Goal: Task Accomplishment & Management: Manage account settings

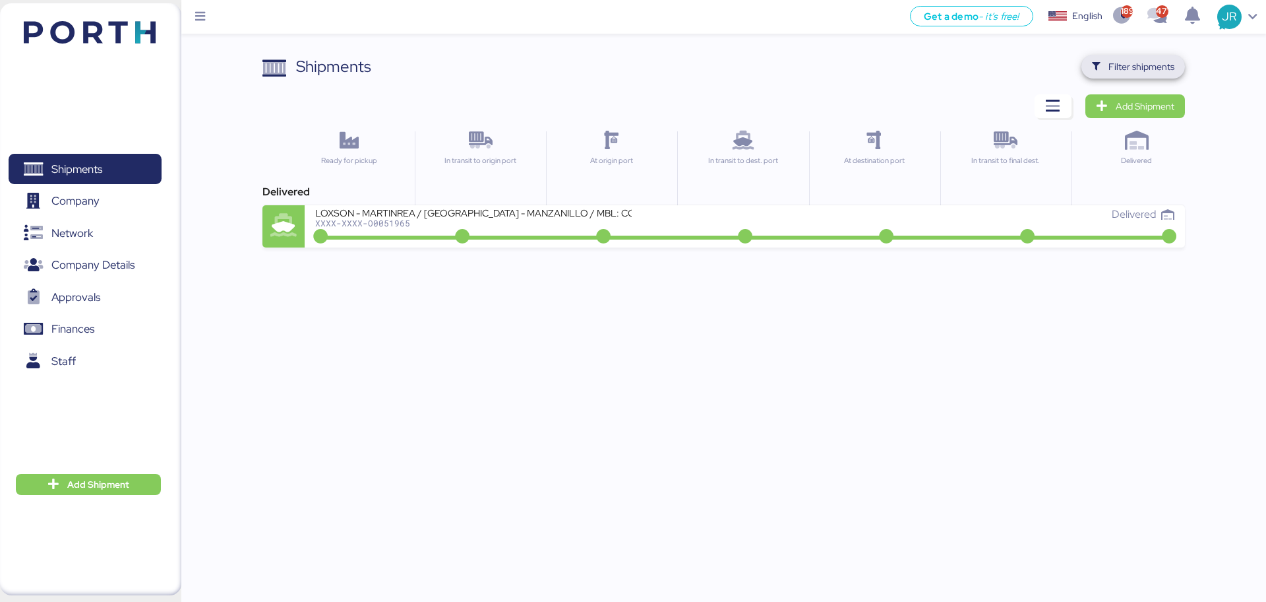
click at [1129, 66] on span "Filter shipments" at bounding box center [1142, 67] width 66 height 16
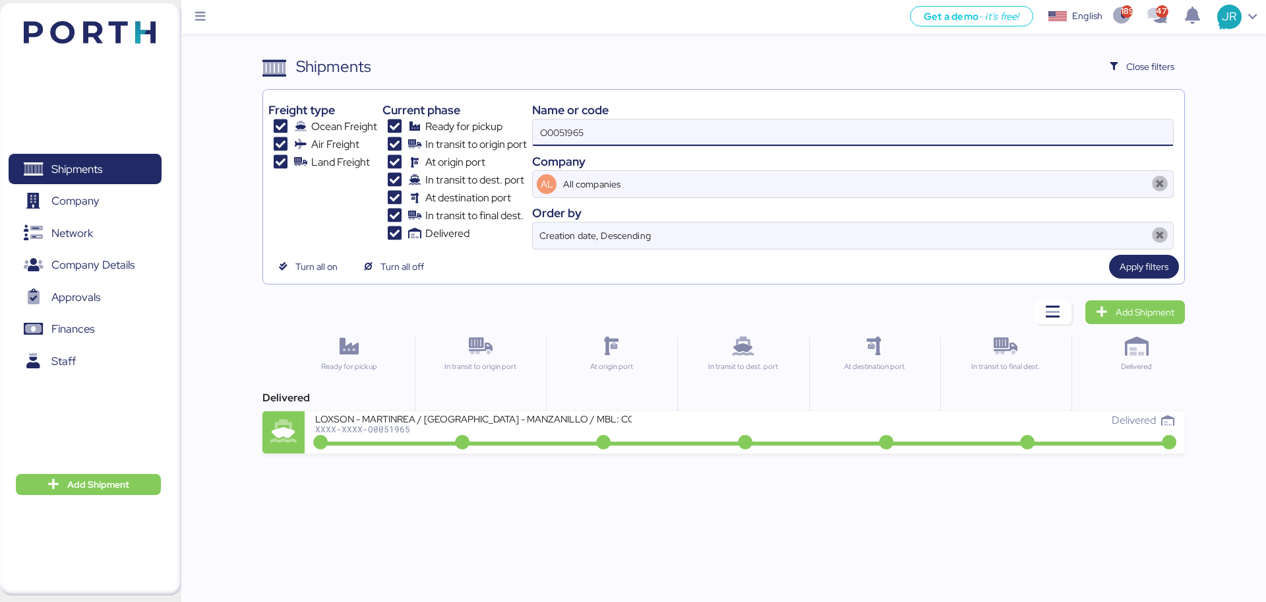
drag, startPoint x: 603, startPoint y: 134, endPoint x: 493, endPoint y: 145, distance: 110.1
click at [493, 145] on div "Freight type Ocean Freight Air Freight Land Freight Current phase Ready for pic…" at bounding box center [723, 172] width 910 height 154
paste input "00"
type input "O0051900"
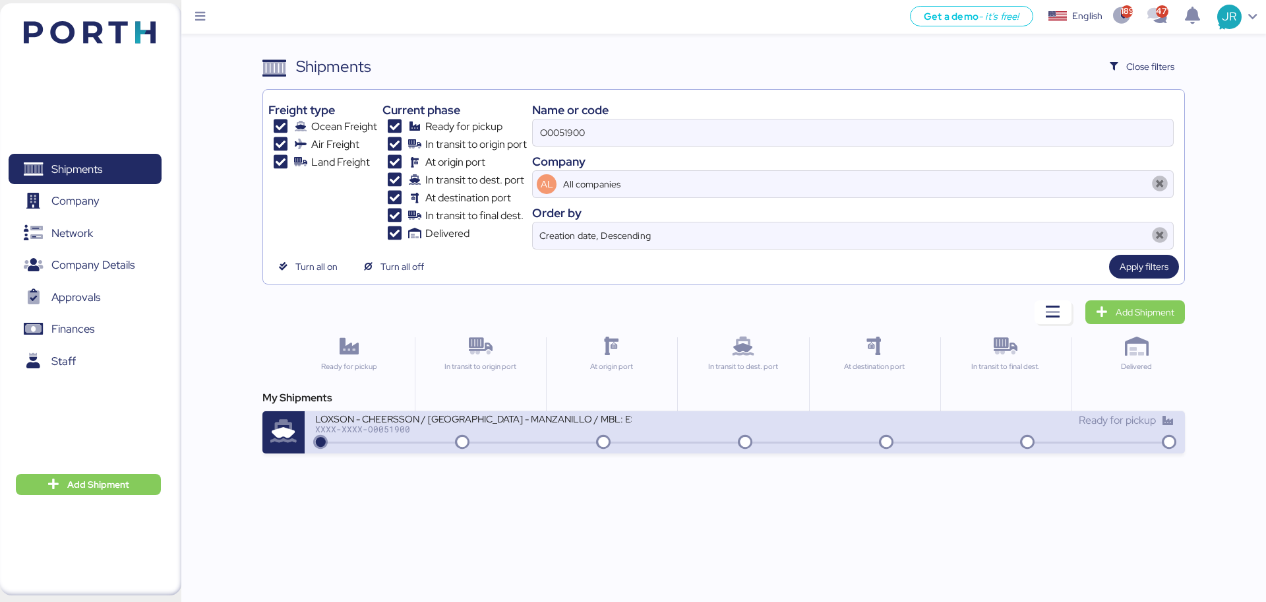
click at [381, 438] on div "LOXSON - CHEERSSON / [GEOGRAPHIC_DATA] - MANZANILLO / MBL: ESLCHNSHG038926 - HB…" at bounding box center [529, 426] width 429 height 28
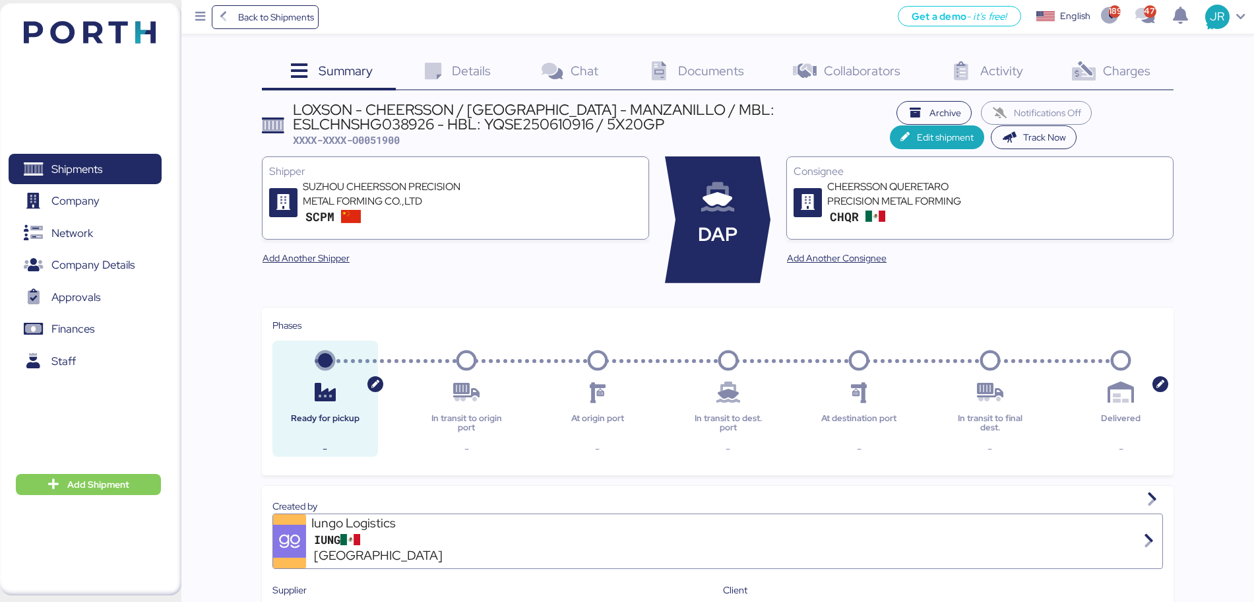
click at [1131, 68] on span "Charges" at bounding box center [1126, 70] width 47 height 17
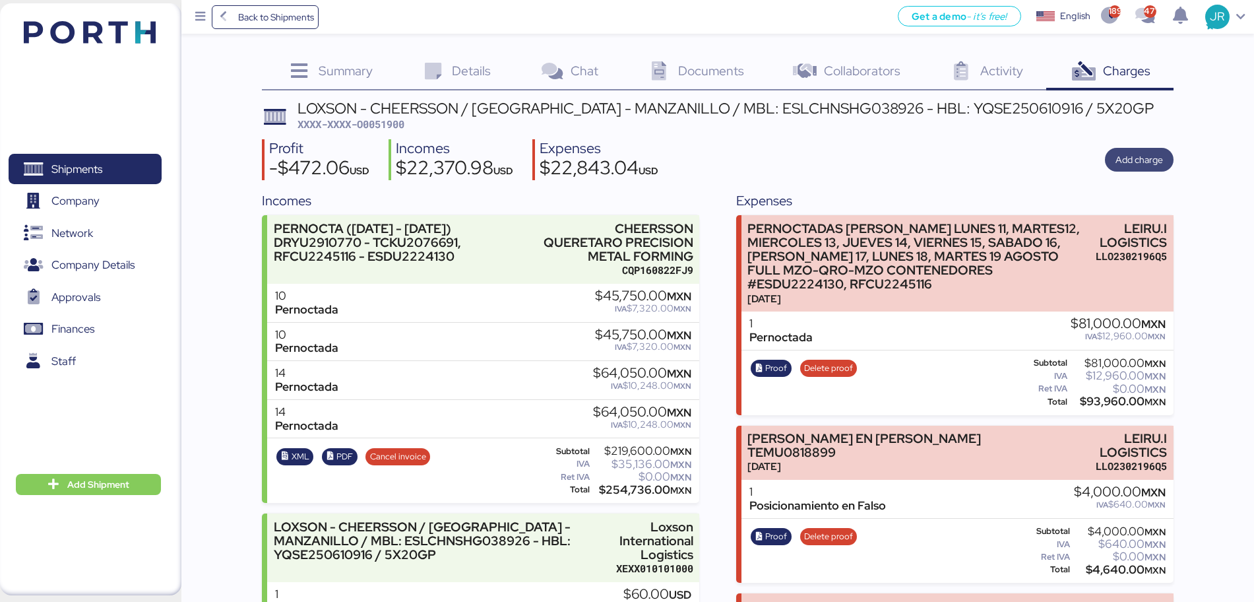
click at [1129, 162] on span "Add charge" at bounding box center [1138, 160] width 47 height 16
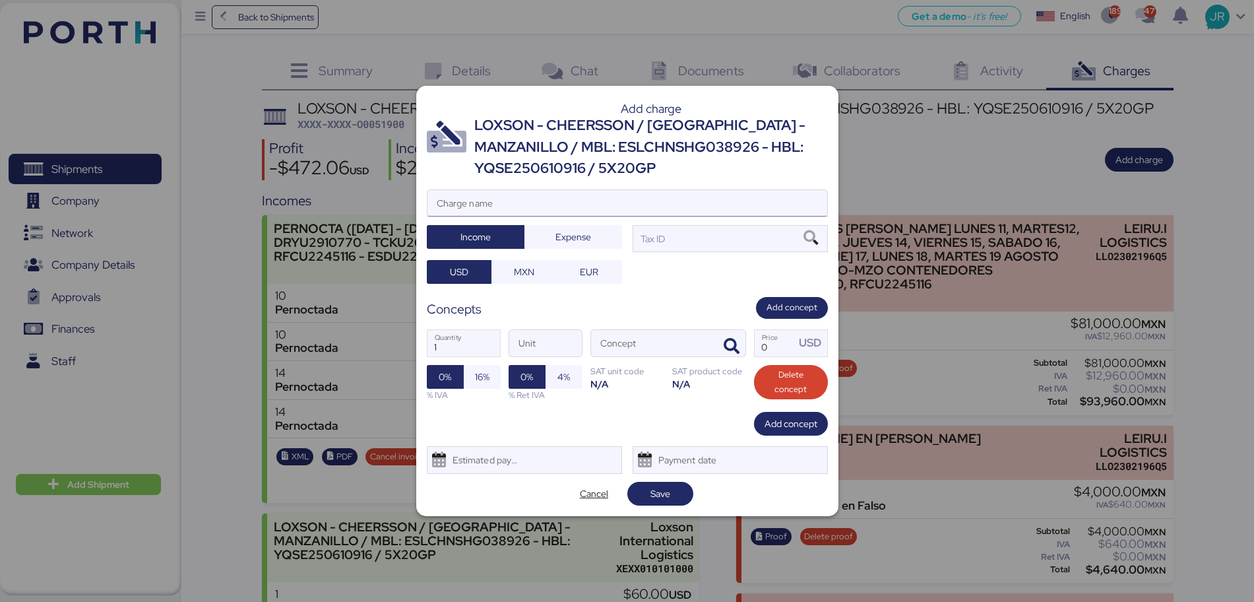
click at [582, 195] on input "Charge name" at bounding box center [627, 203] width 400 height 26
paste input "DRYU2910770 - ESDU2224130 - RFCU2245116 - TCKU2076691 - TEMU0818899"
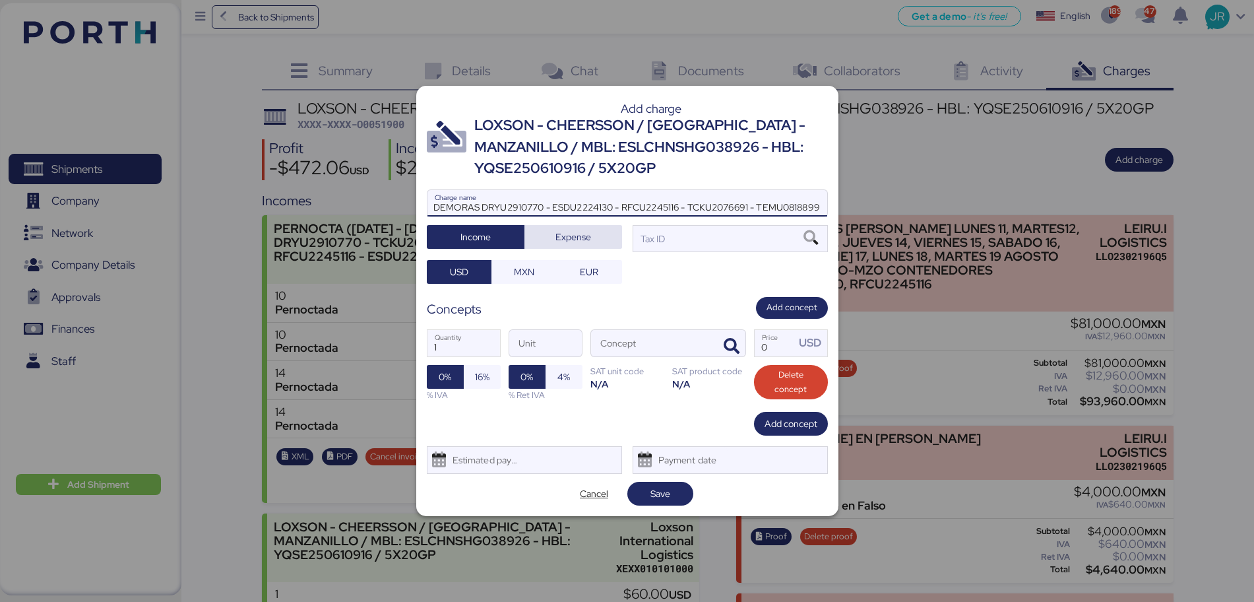
type input "DEMORAS DRYU2910770 - ESDU2224130 - RFCU2245116 - TCKU2076691 - TEMU0818899"
click at [538, 238] on span "Expense" at bounding box center [573, 237] width 77 height 18
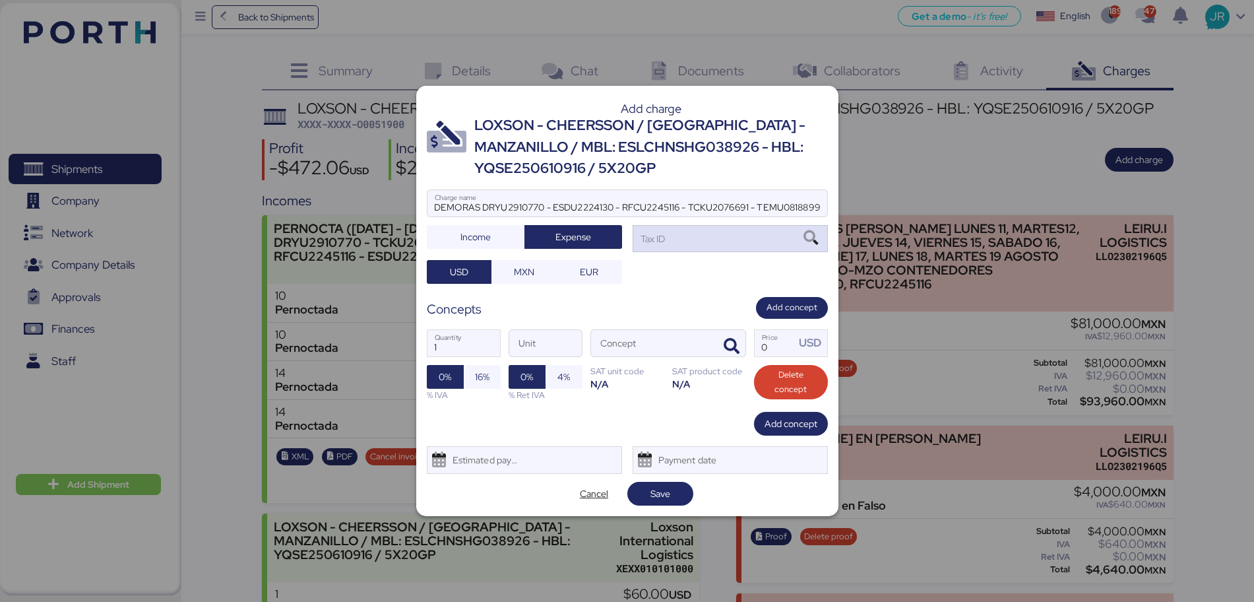
click at [807, 236] on icon at bounding box center [810, 238] width 22 height 15
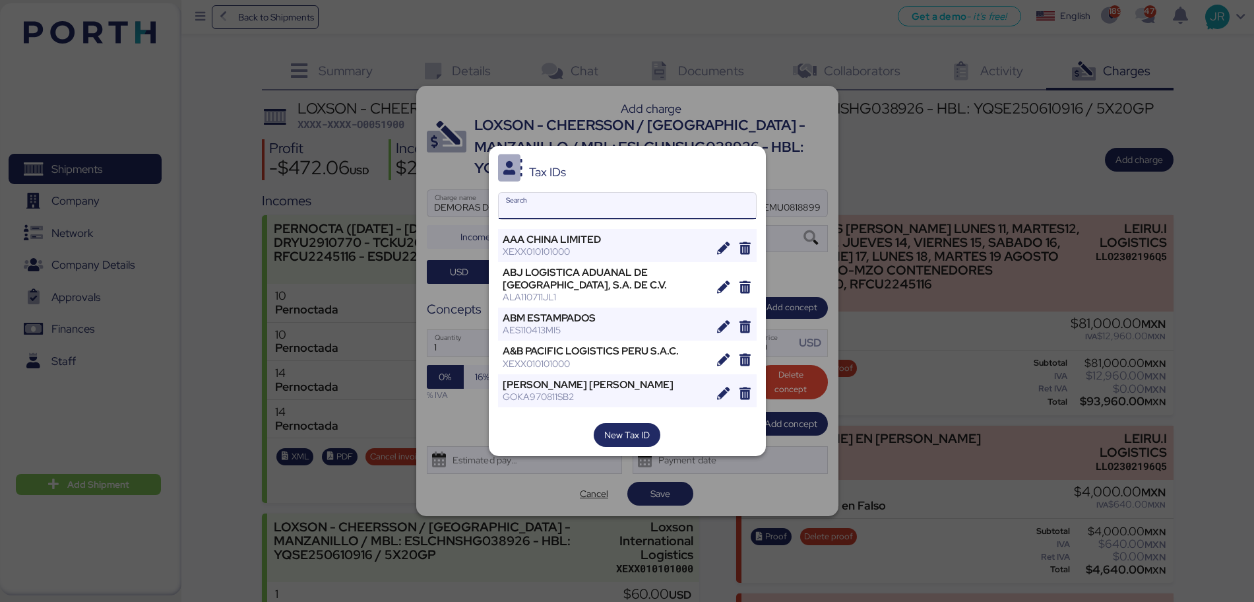
click at [624, 193] on input "Search" at bounding box center [627, 206] width 257 height 26
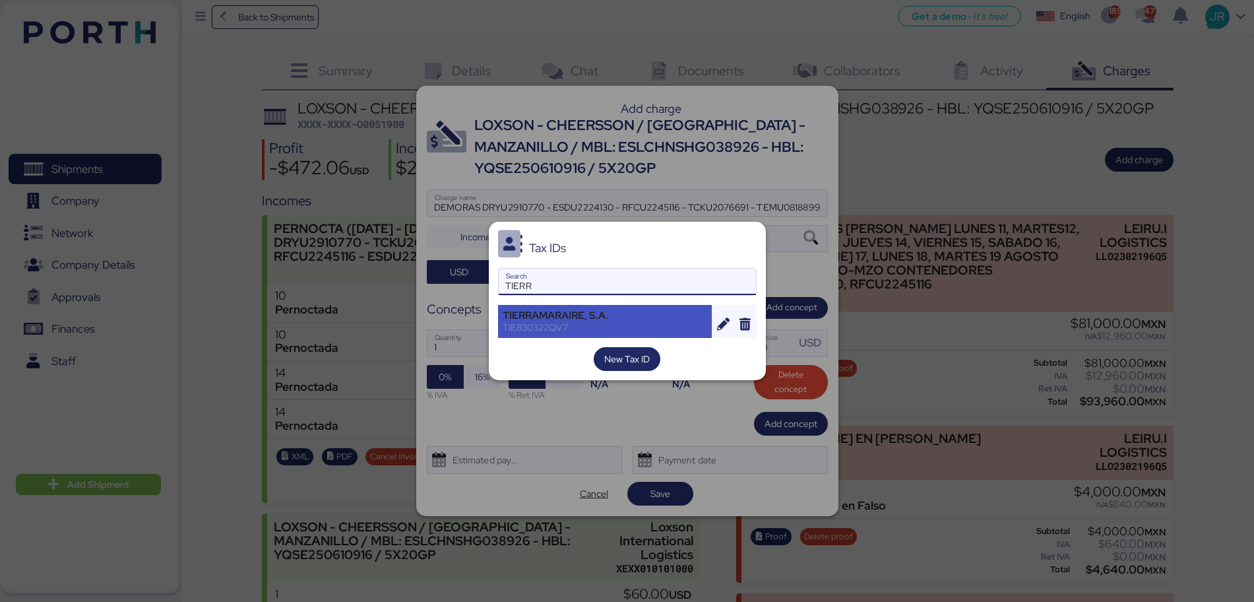
type input "TIERR"
click at [579, 313] on div "TIERRAMARAIRE, S.A." at bounding box center [605, 315] width 205 height 12
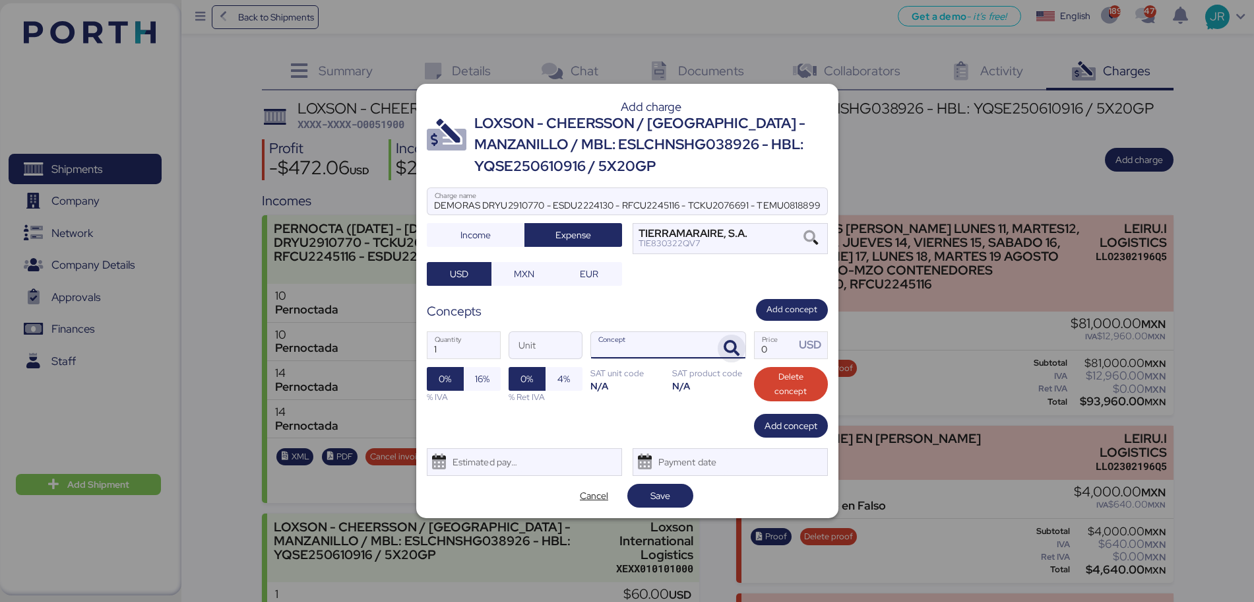
click at [724, 340] on icon "button" at bounding box center [732, 348] width 16 height 16
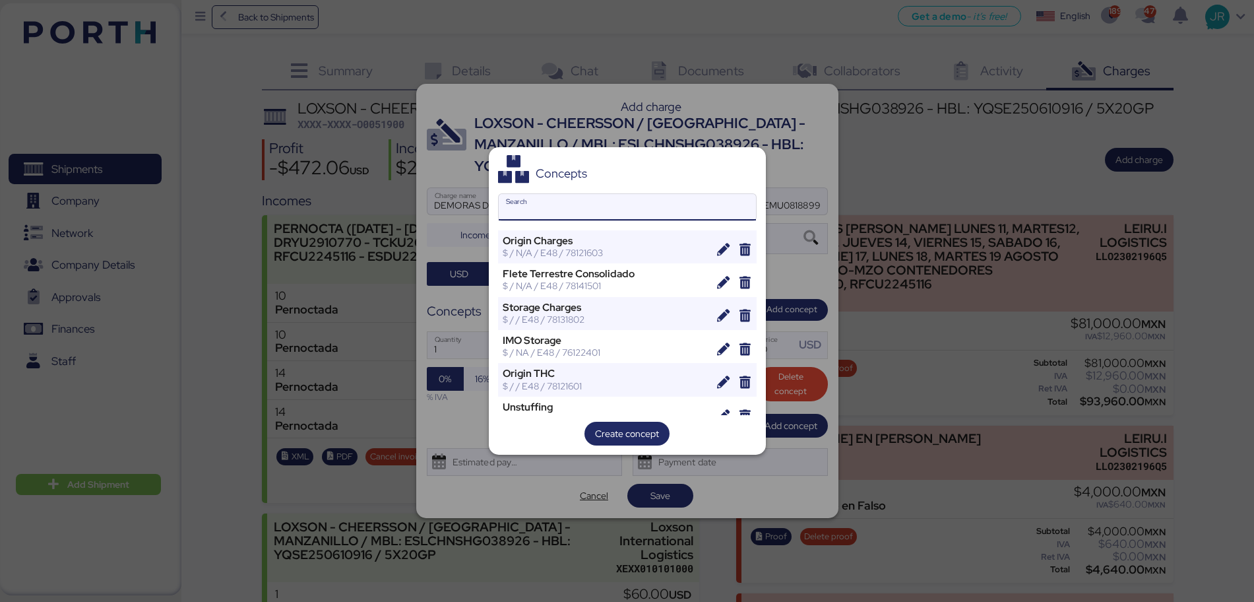
click at [546, 216] on input "Search" at bounding box center [627, 207] width 257 height 26
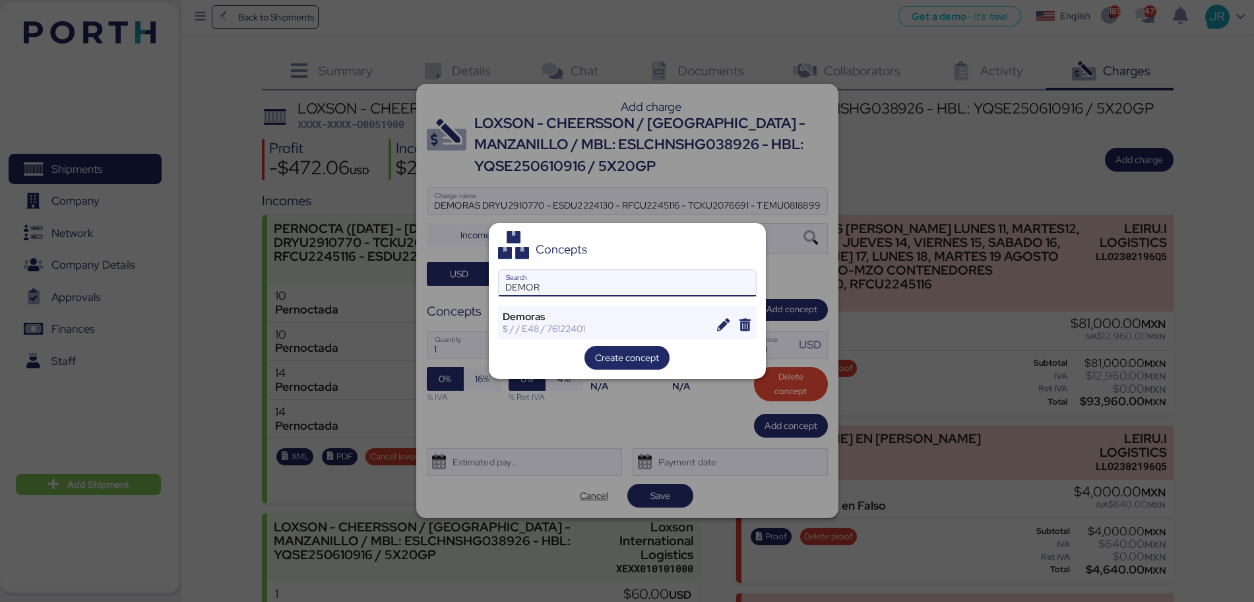
type input "DEMOR"
click at [538, 304] on div "Concepts DEMOR Search Demoras $ / / E48 / 76122401 Create concept" at bounding box center [627, 301] width 277 height 156
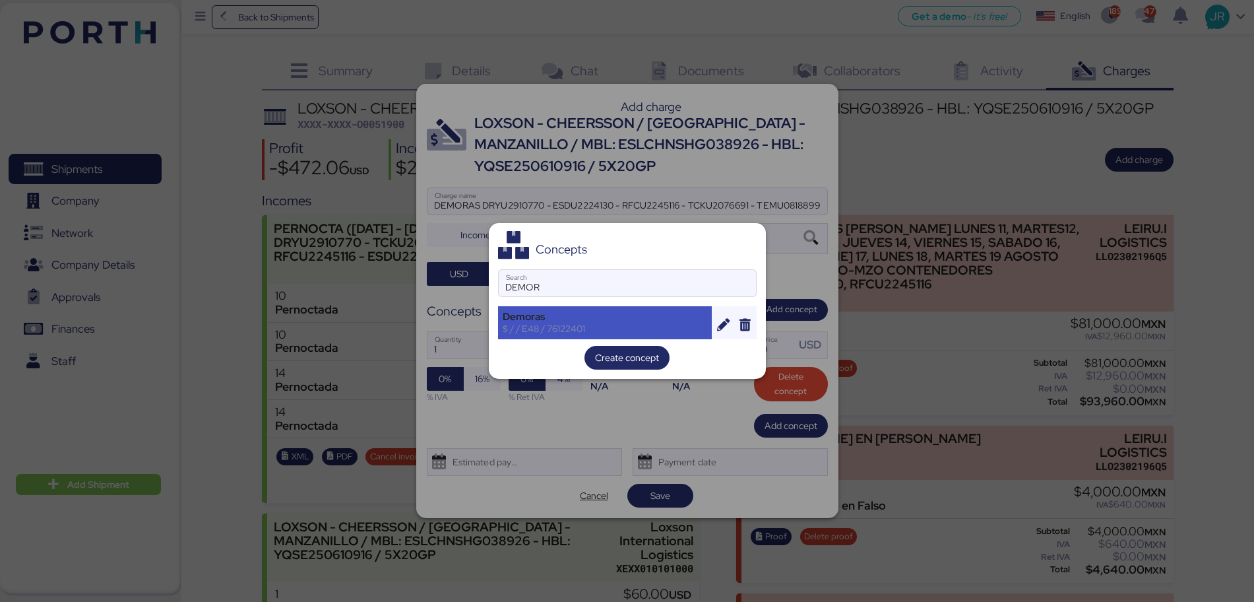
click at [535, 323] on div "$ / / E48 / 76122401" at bounding box center [605, 329] width 205 height 12
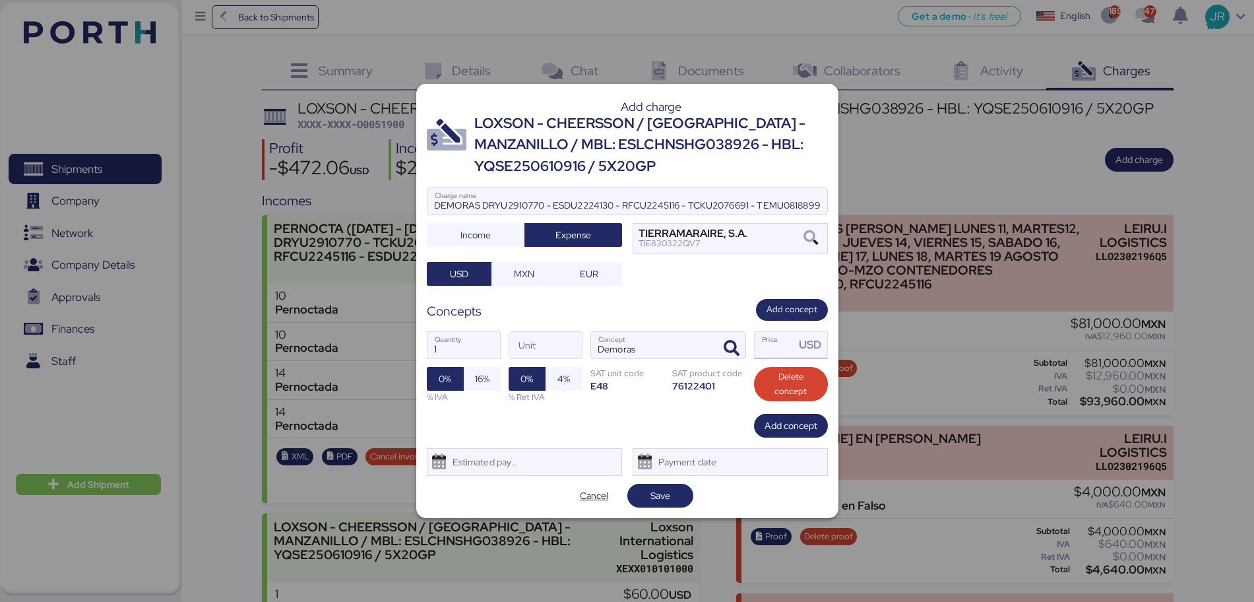
click at [781, 348] on input "Price USD" at bounding box center [775, 345] width 41 height 26
type input "5600"
click at [805, 206] on input "DEMORAS DRYU2910770 - ESDU2224130 - RFCU2245116 - TCKU2076691 - TEMU0818899" at bounding box center [627, 201] width 400 height 26
type input "DEMORAS DRYU2910770 - ESDU2224130 - RFCU2245116 - TCKU2076691 - TEMU0818899 AL …"
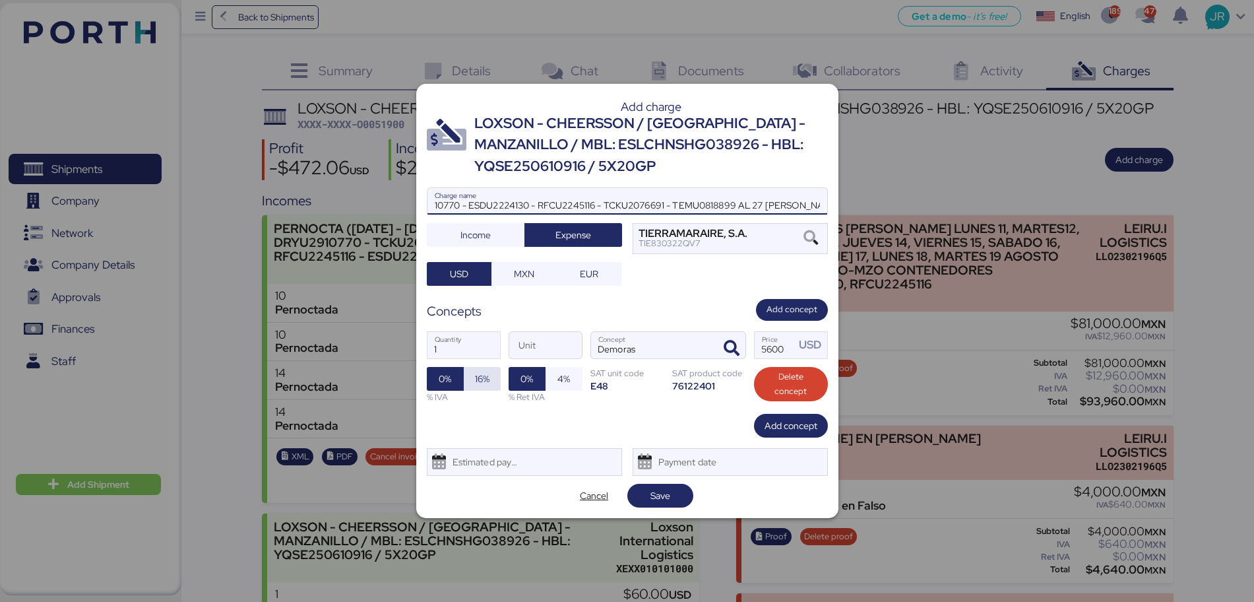
click at [493, 384] on span "16%" at bounding box center [482, 379] width 37 height 24
click at [515, 465] on div "Estimated payment date" at bounding box center [482, 462] width 78 height 26
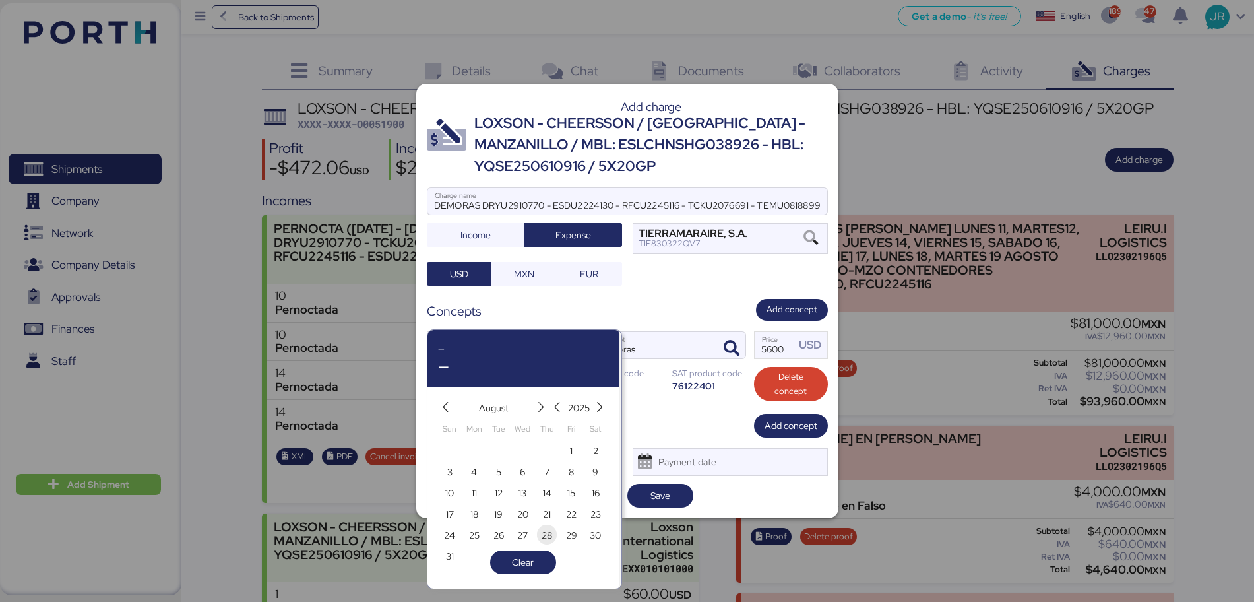
click at [544, 534] on span "28" at bounding box center [547, 535] width 11 height 16
type input "[DATE]"
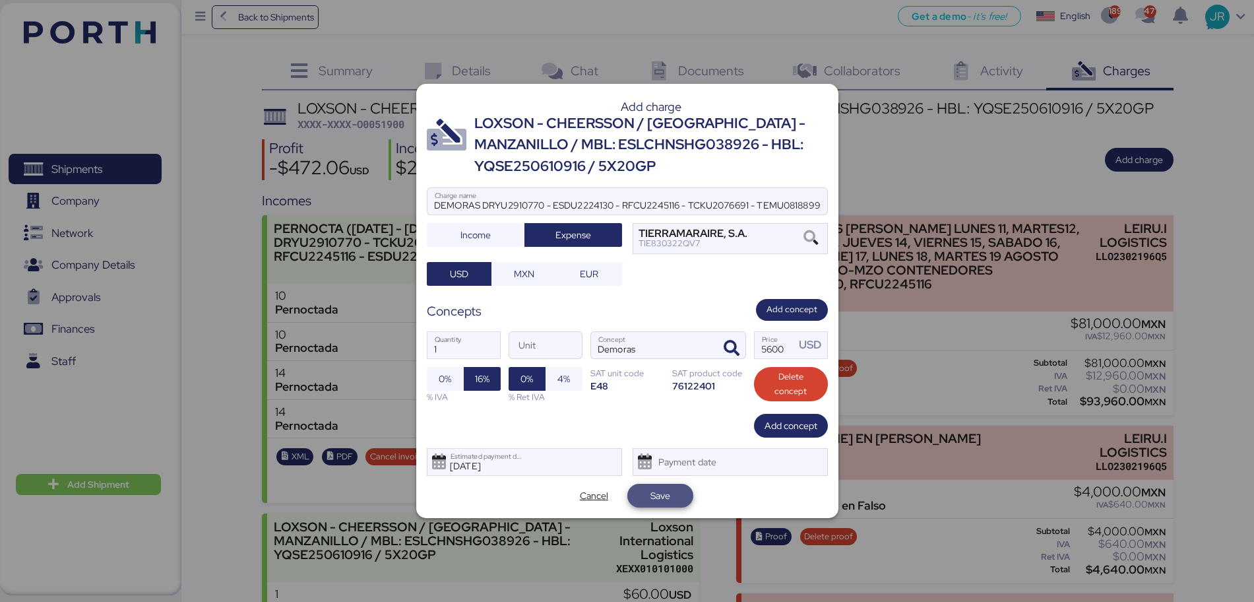
click at [652, 488] on span "Save" at bounding box center [660, 495] width 20 height 16
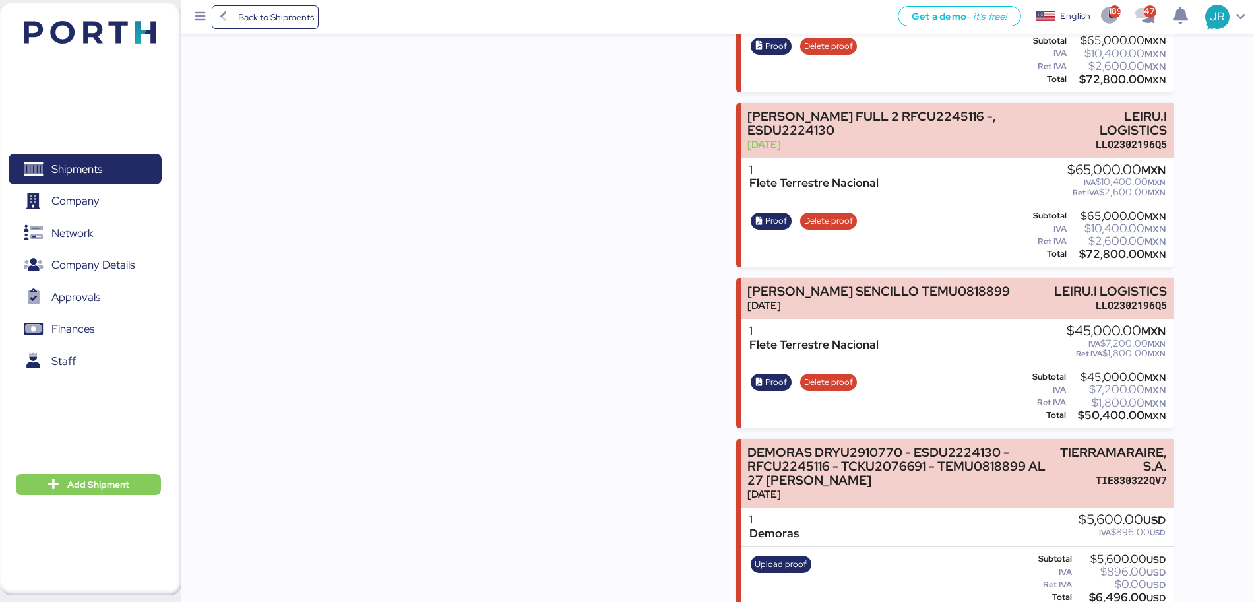
scroll to position [1178, 0]
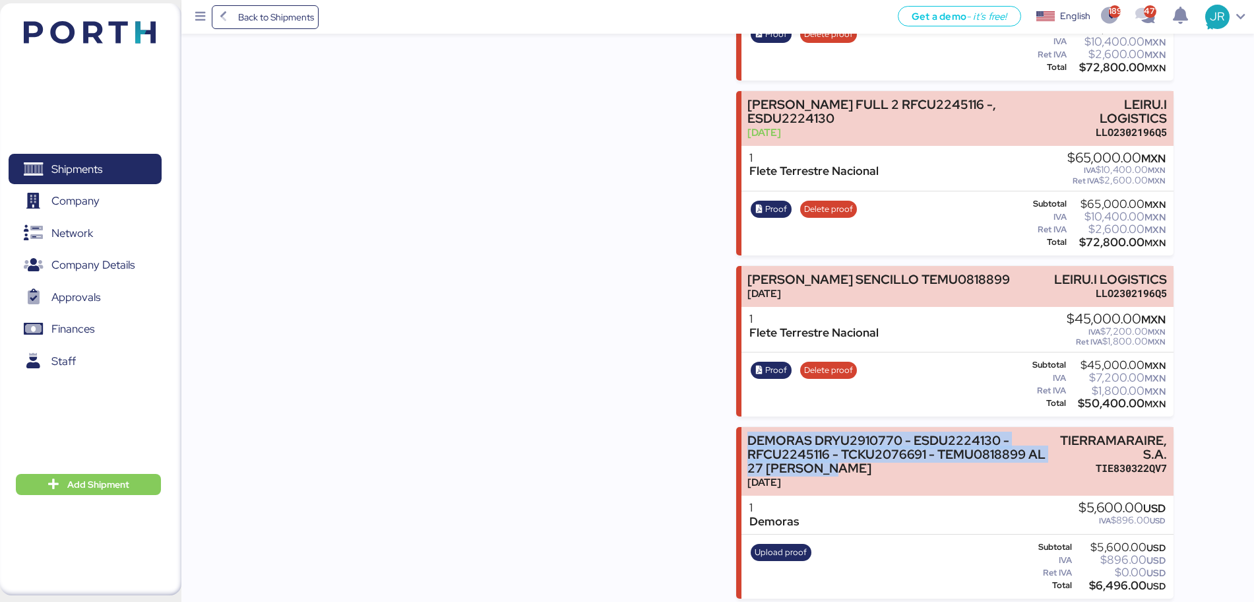
drag, startPoint x: 848, startPoint y: 414, endPoint x: 735, endPoint y: 386, distance: 116.8
click at [735, 386] on div "Incomes PERNOCTA ([DATE] - [DATE]) DRYU2910770 - TCKU2076691, RFCU2245116 - ESD…" at bounding box center [718, 240] width 912 height 2454
copy div "DEMORAS DRYU2910770 - ESDU2224130 - RFCU2245116 - TCKU2076691 - TEMU0818899 AL …"
drag, startPoint x: 184, startPoint y: 547, endPoint x: 203, endPoint y: 495, distance: 55.5
click at [185, 546] on div "Summary 0 Details 0 Chat 0 Documents 0 Collaborators 0 Activity 0 Charges 0 LOX…" at bounding box center [627, 144] width 1254 height 2644
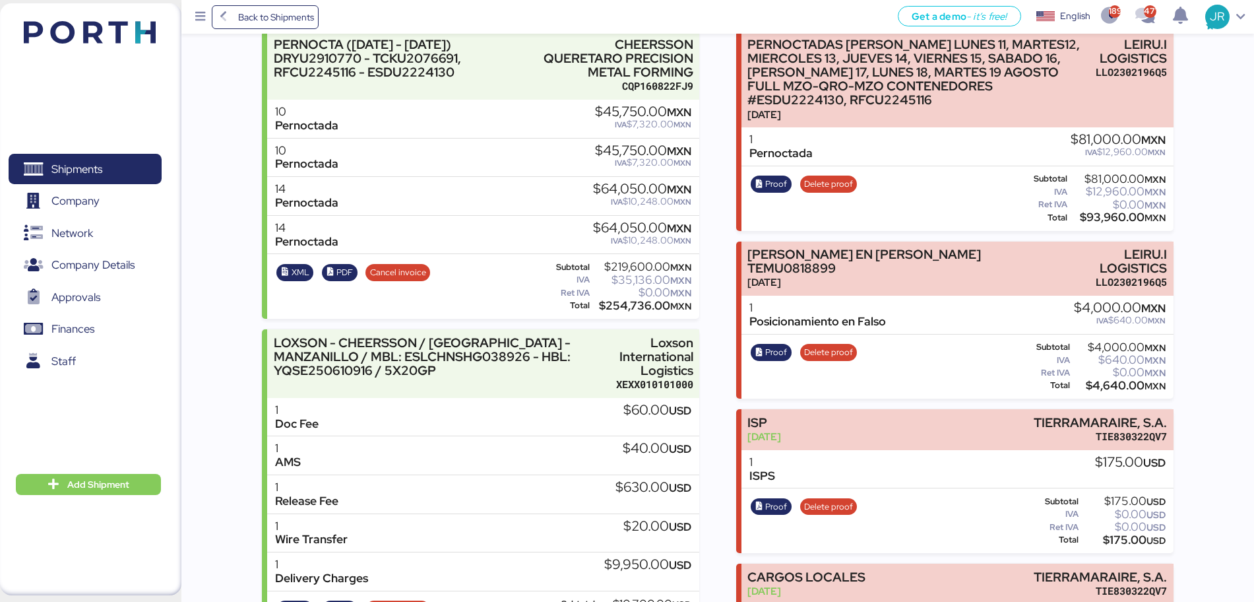
scroll to position [0, 0]
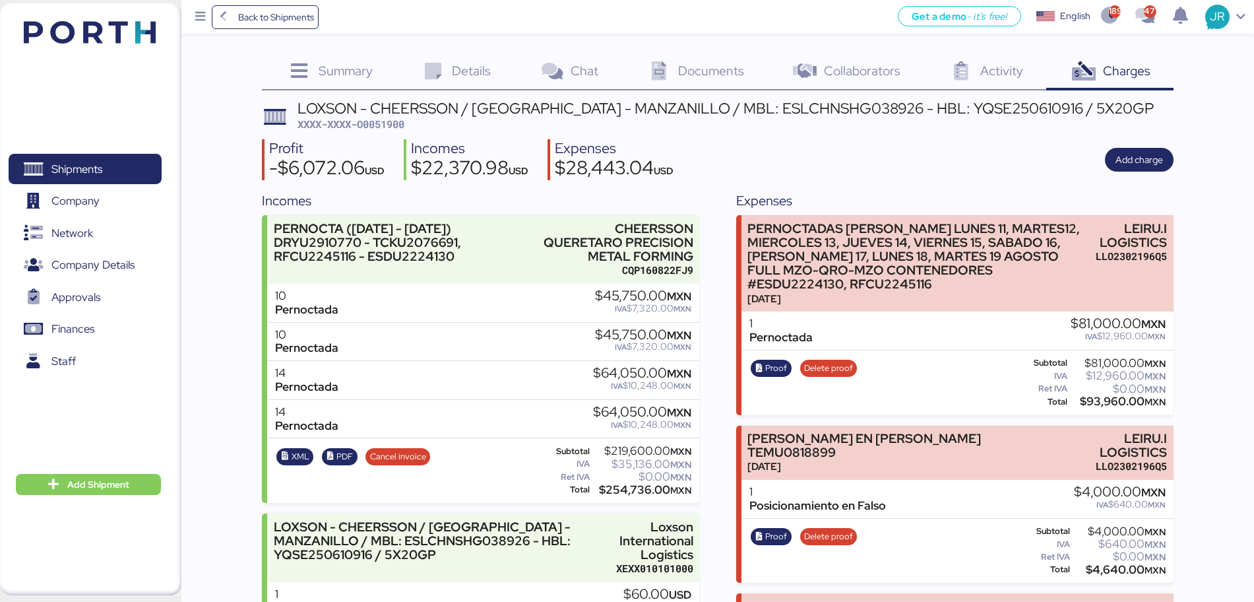
click at [384, 126] on span "XXXX-XXXX-O0051900" at bounding box center [350, 123] width 107 height 13
copy span "O0051900"
click at [269, 19] on span "Back to Shipments" at bounding box center [276, 17] width 76 height 16
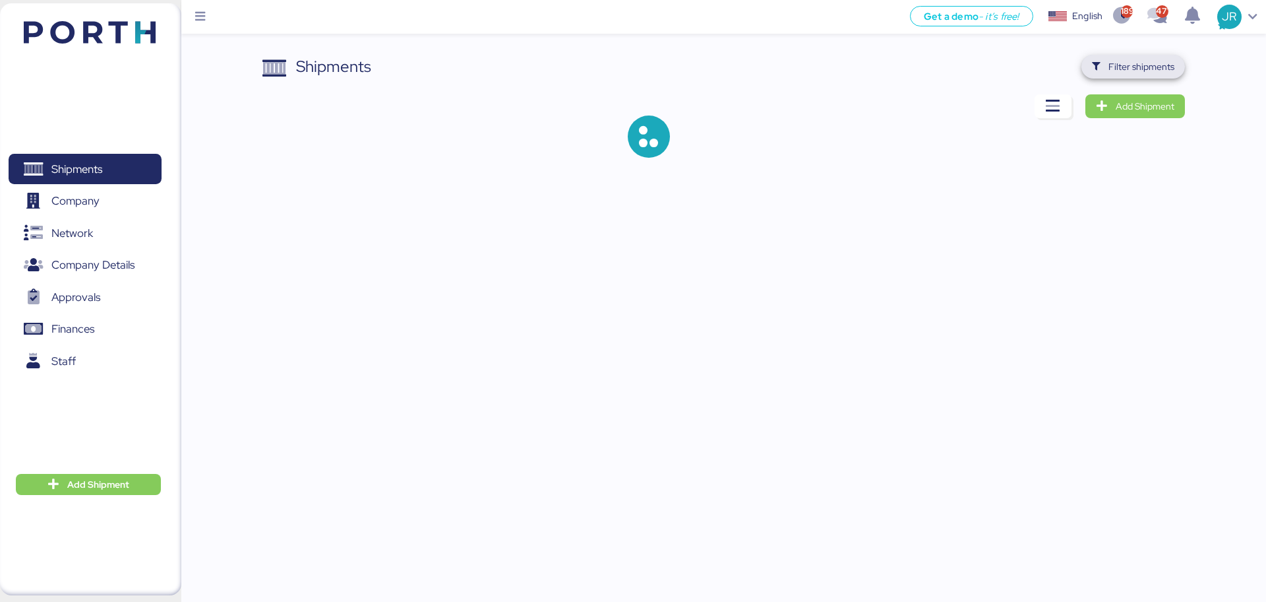
click at [1101, 65] on icon "button" at bounding box center [1096, 67] width 9 height 9
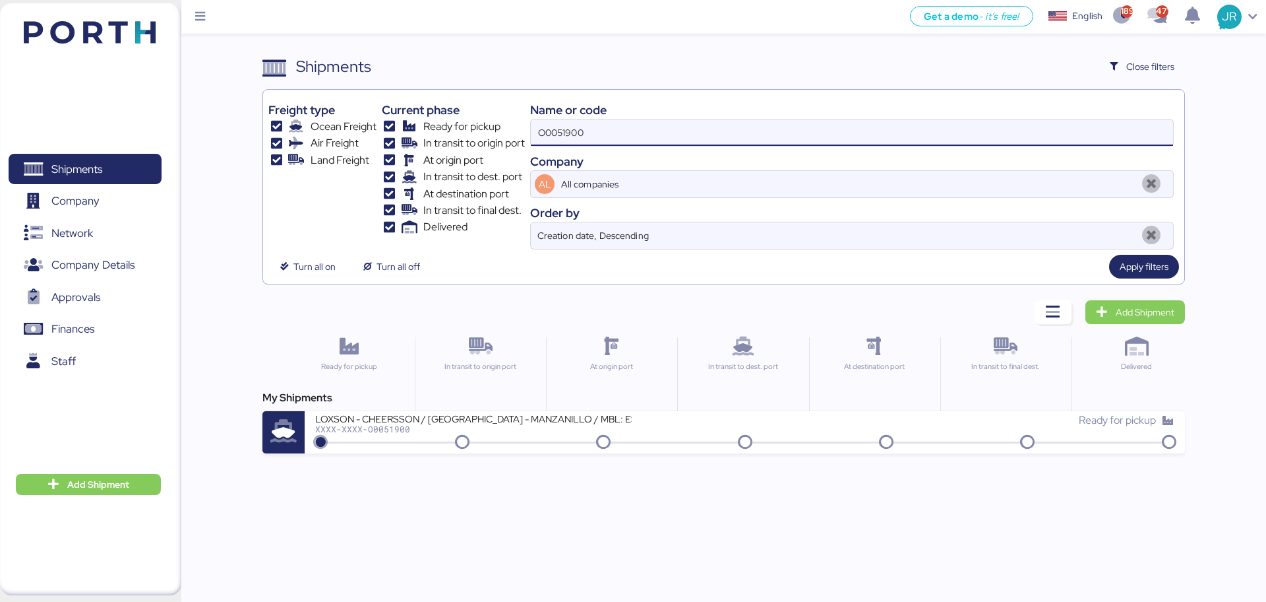
drag, startPoint x: 638, startPoint y: 120, endPoint x: 364, endPoint y: 132, distance: 274.7
click at [364, 132] on div "Freight type Ocean Freight Air Freight Land Freight Current phase Ready for pic…" at bounding box center [723, 172] width 910 height 154
paste input "850"
type input "O0051850"
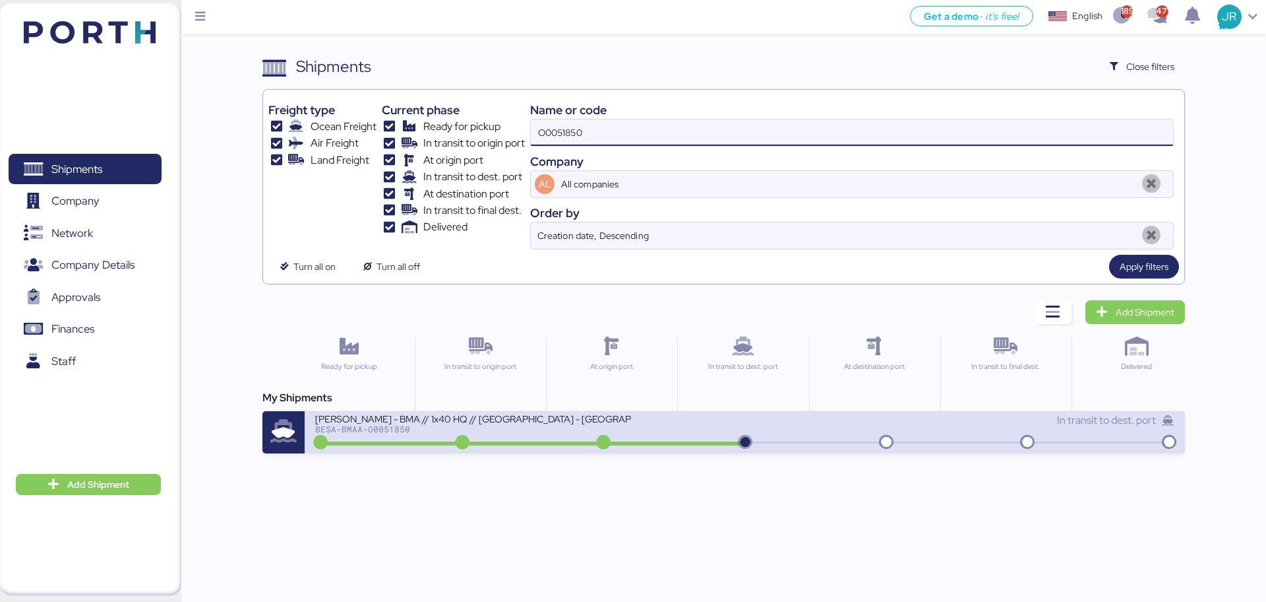
click at [381, 425] on div "BESA-BMAA-O0051850" at bounding box center [473, 428] width 317 height 9
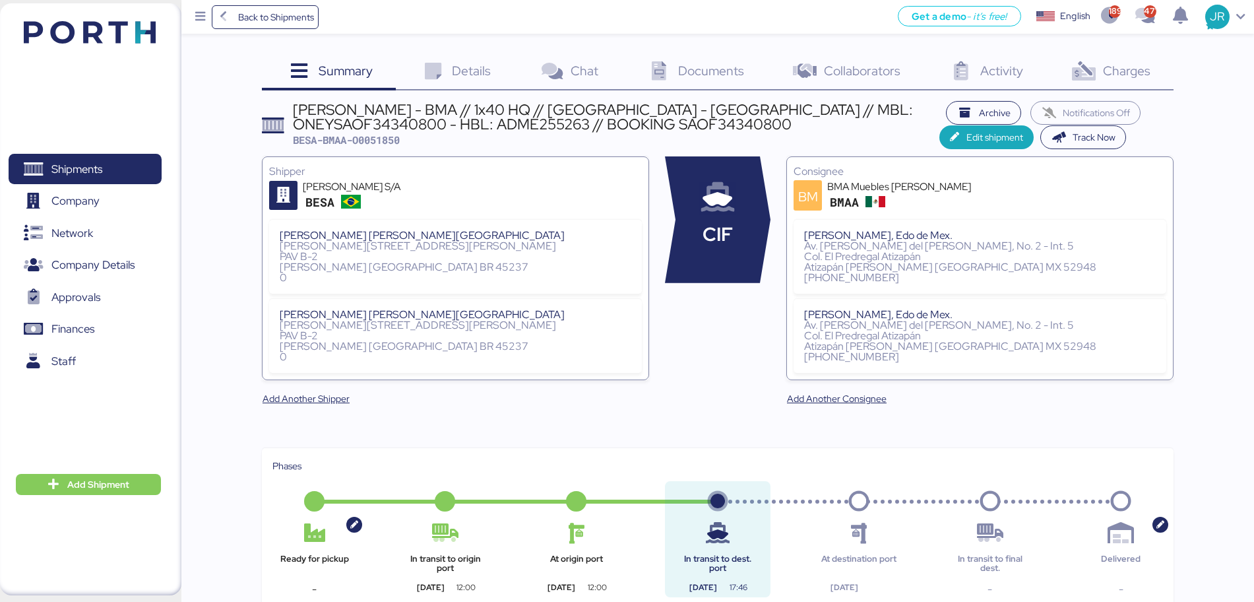
click at [551, 510] on icon at bounding box center [576, 501] width 84 height 21
click at [696, 72] on span "Documents" at bounding box center [711, 70] width 66 height 17
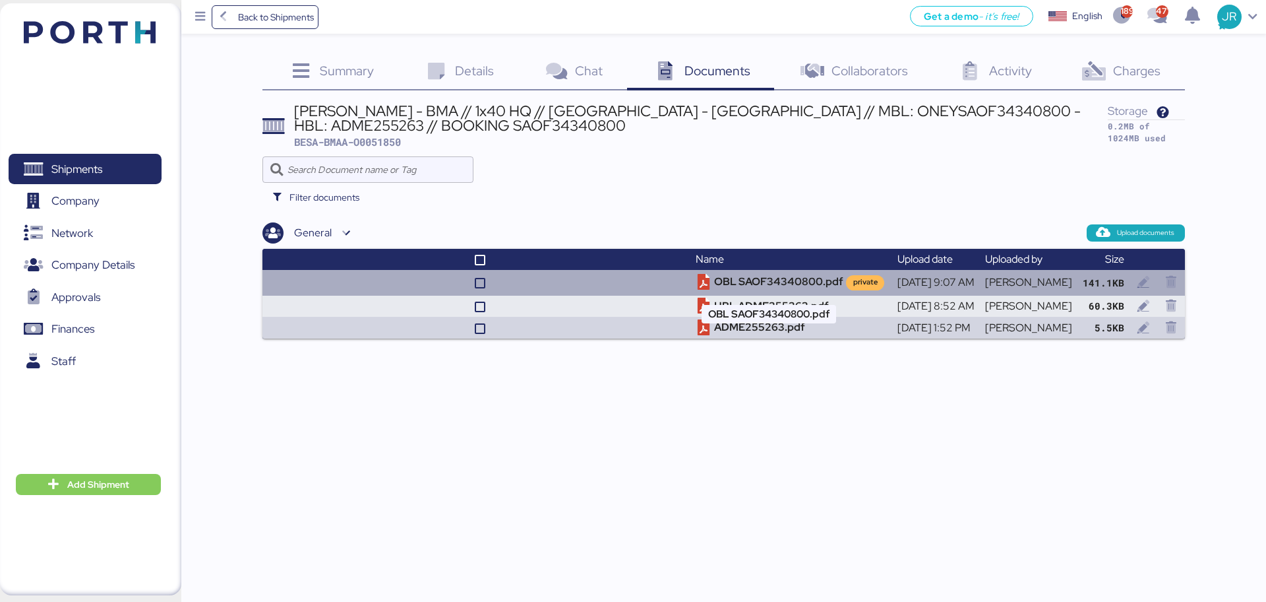
click at [735, 288] on td "OBL SAOF34340800.pdf private" at bounding box center [791, 282] width 201 height 25
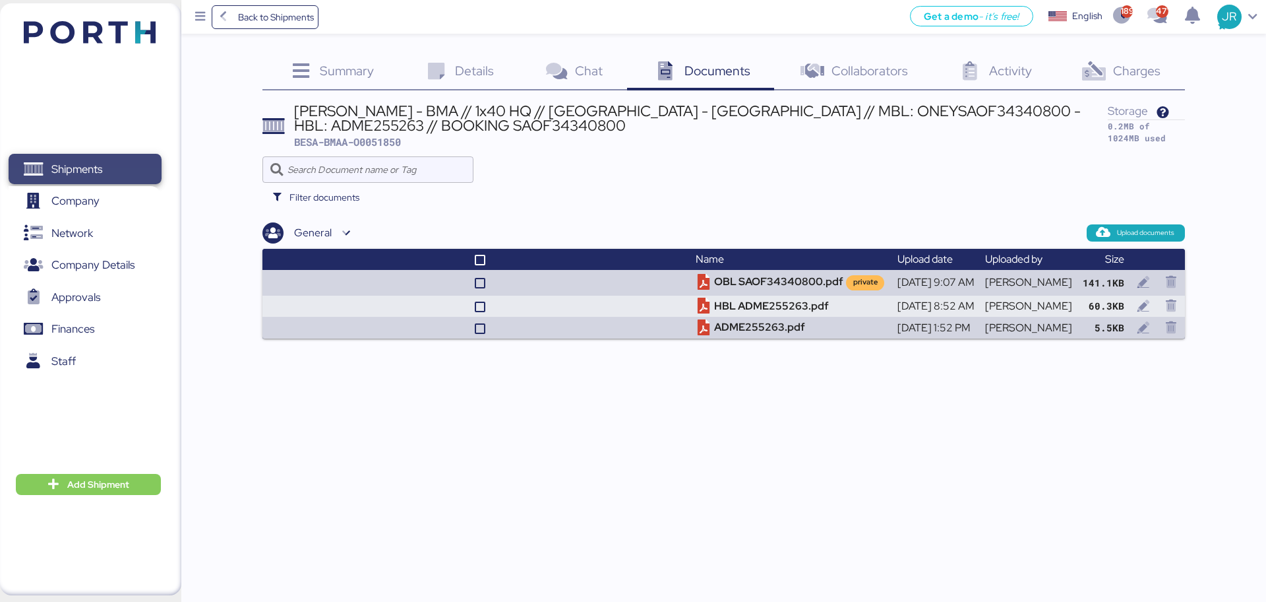
click at [132, 160] on span "Shipments" at bounding box center [85, 169] width 142 height 19
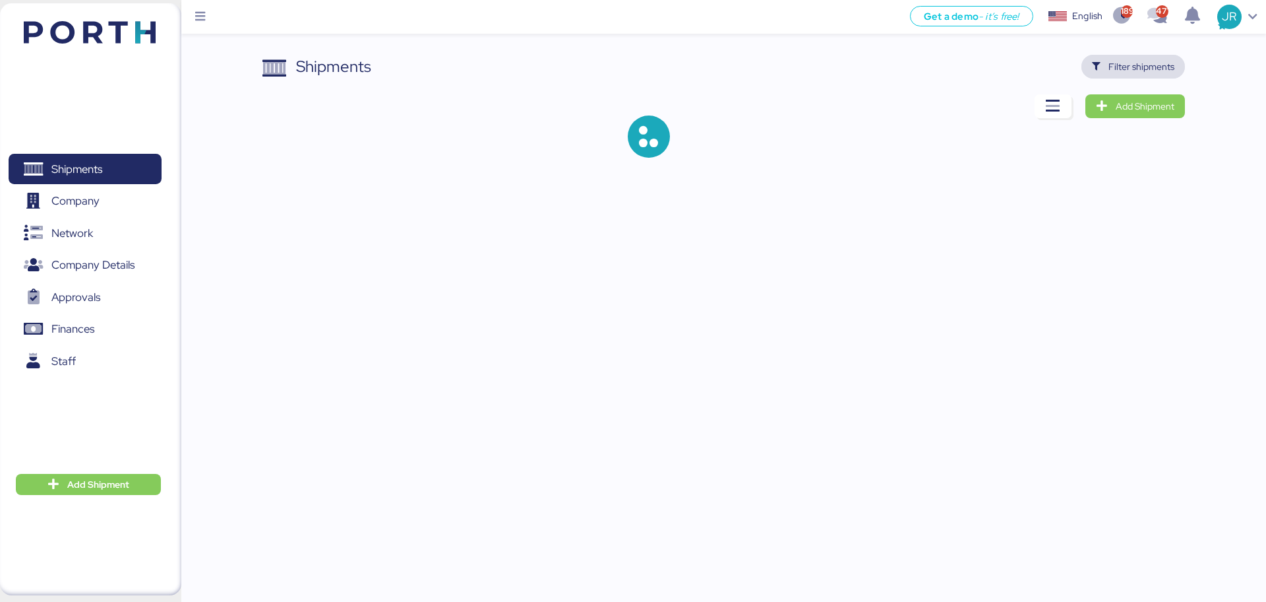
click at [1127, 67] on span "Filter shipments" at bounding box center [1142, 67] width 66 height 16
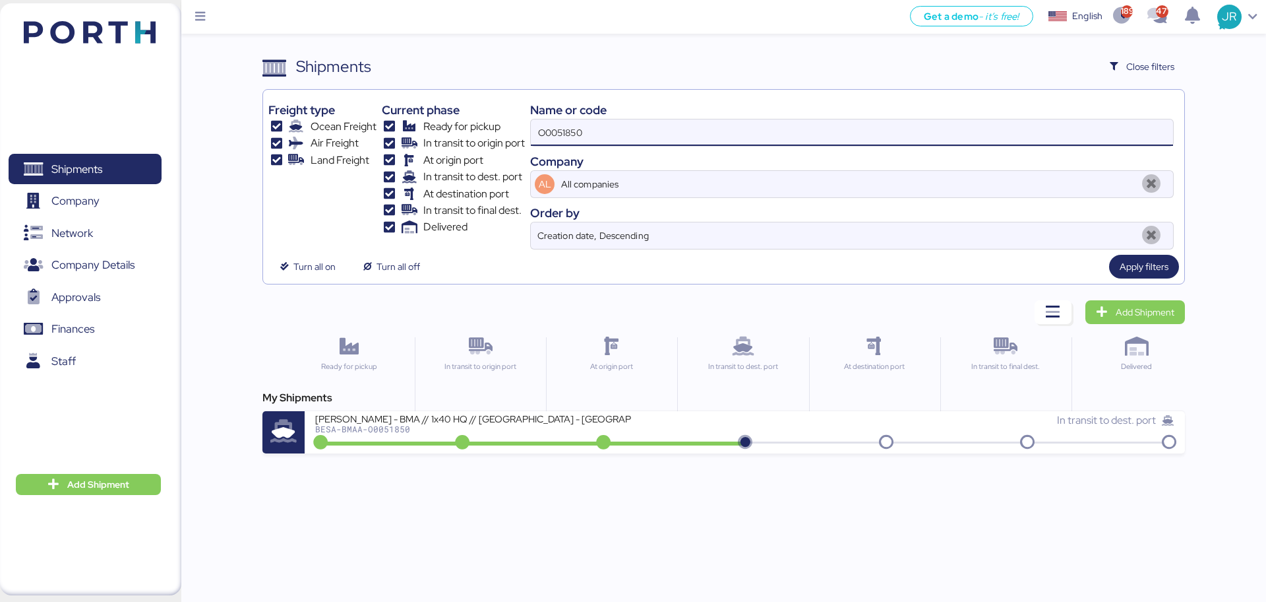
drag, startPoint x: 607, startPoint y: 135, endPoint x: 363, endPoint y: 140, distance: 244.1
click at [365, 140] on div "Freight type Ocean Freight Air Freight Land Freight Current phase Ready for pic…" at bounding box center [723, 172] width 910 height 154
paste input "64"
type input "O0051864"
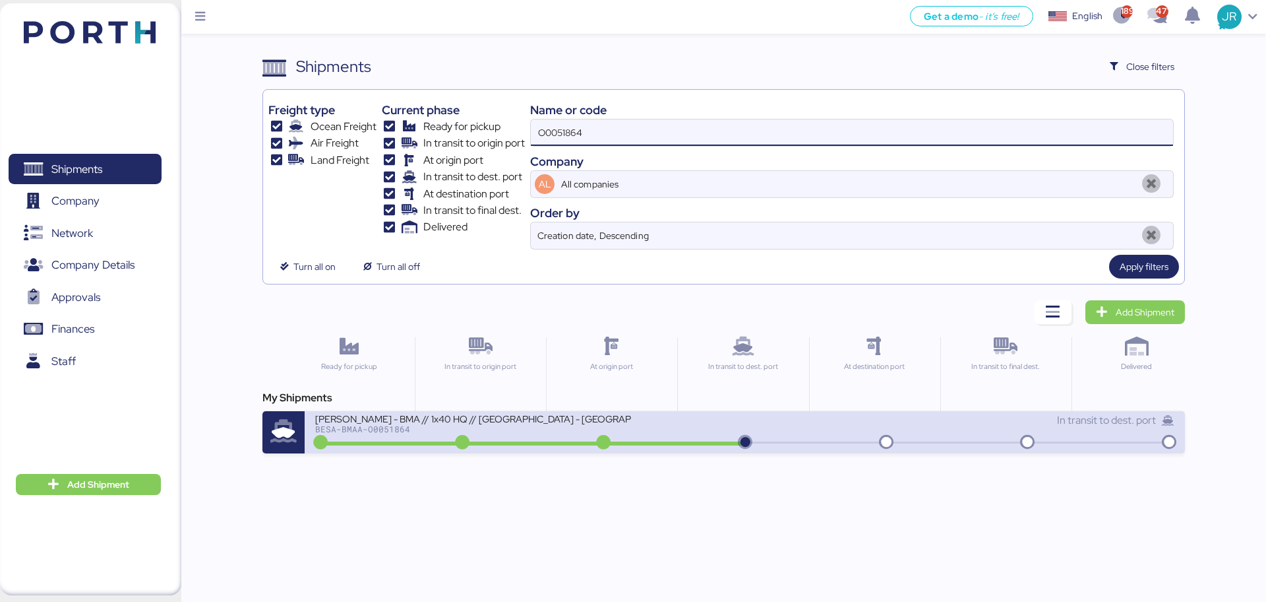
click at [387, 421] on div "[PERSON_NAME] - BMA // 1x40 HQ // [GEOGRAPHIC_DATA] - [GEOGRAPHIC_DATA] // MBL:…" at bounding box center [473, 417] width 317 height 11
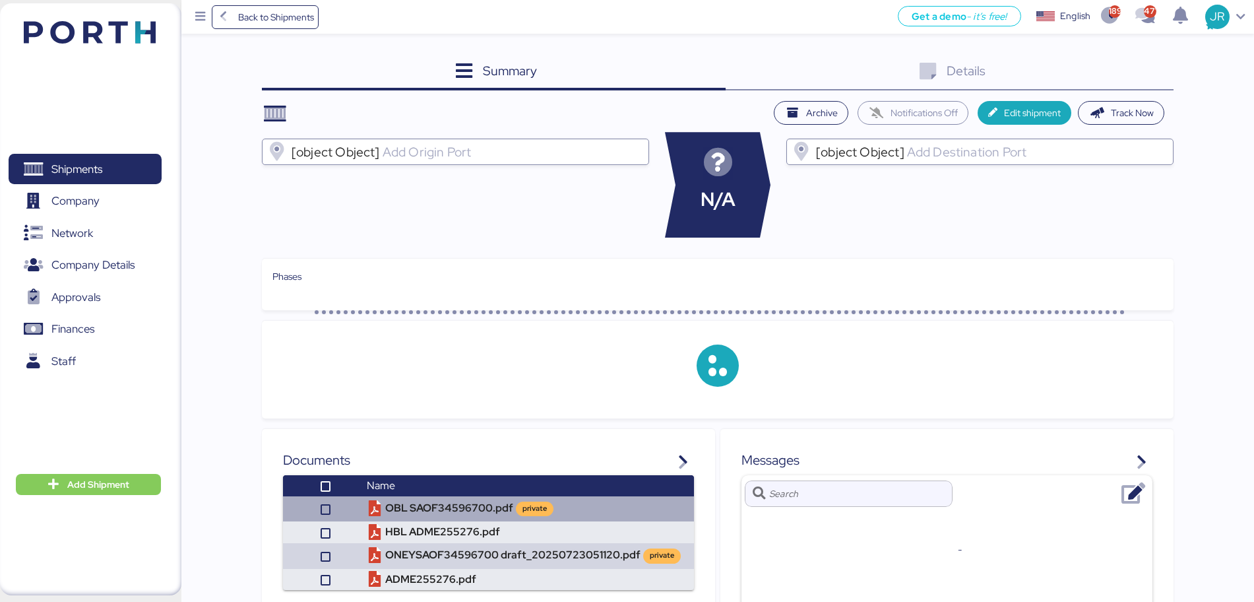
click at [432, 511] on td "OBL SAOF34596700.pdf private" at bounding box center [527, 508] width 332 height 25
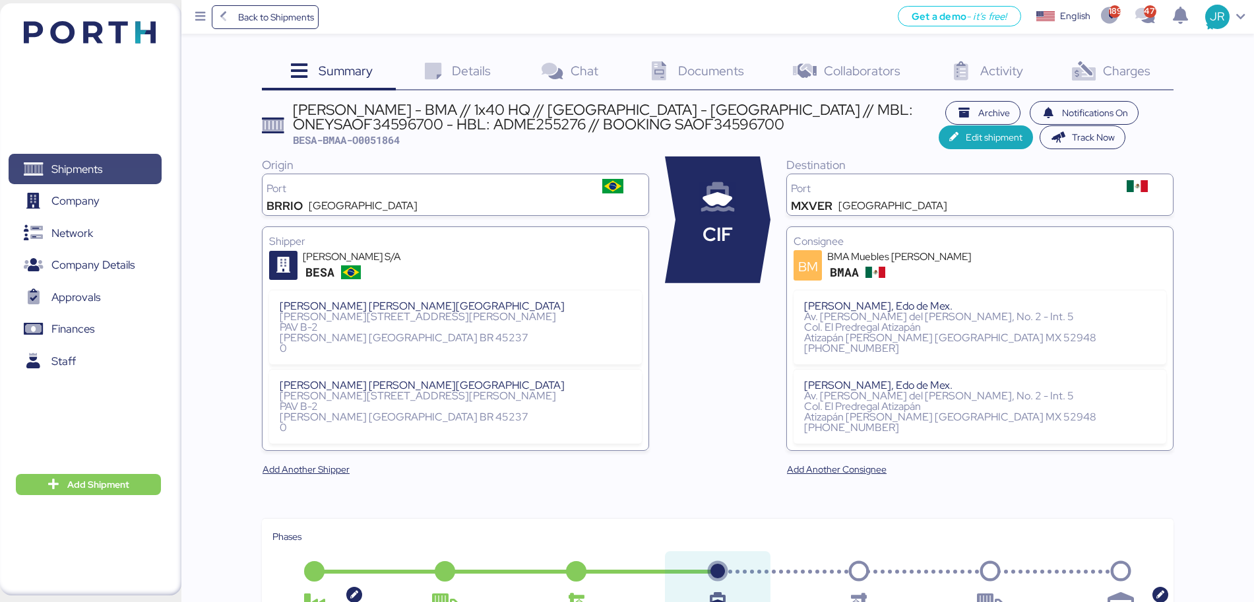
click at [99, 166] on span "Shipments" at bounding box center [76, 169] width 51 height 19
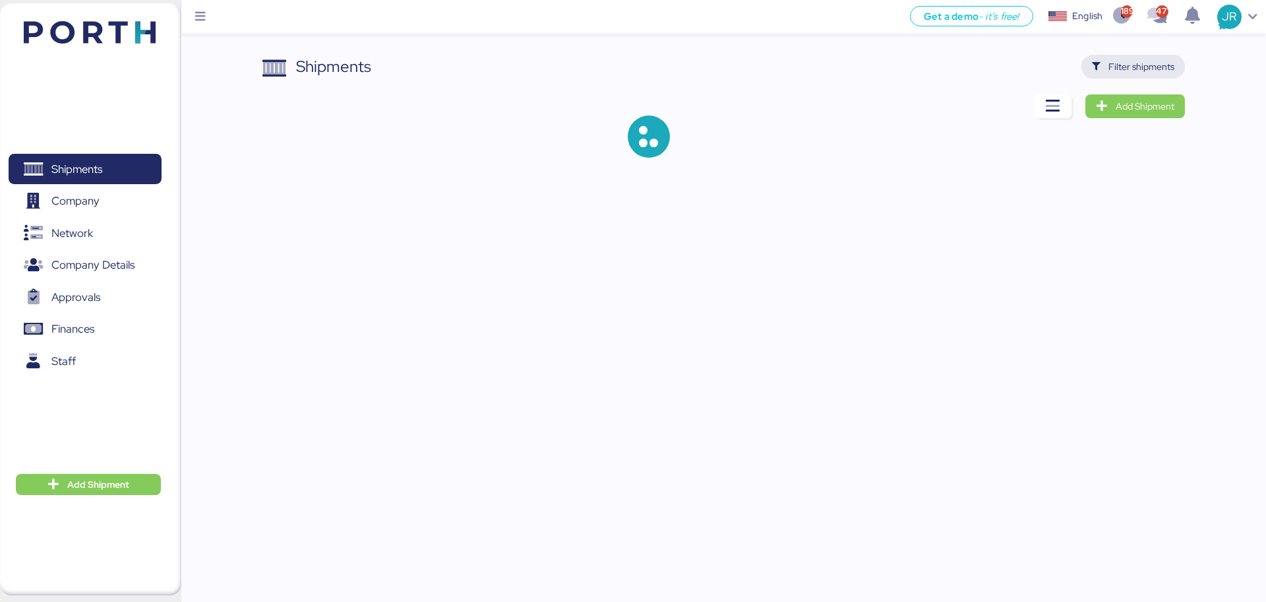
click at [1121, 65] on span "Filter shipments" at bounding box center [1142, 67] width 66 height 16
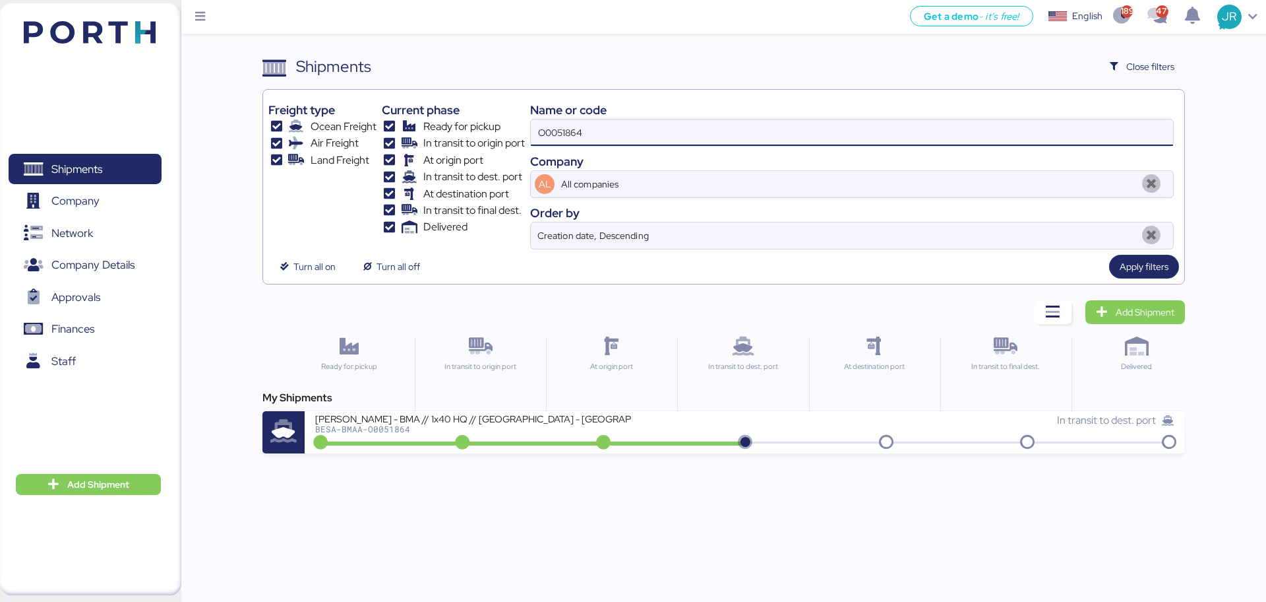
drag, startPoint x: 574, startPoint y: 133, endPoint x: 434, endPoint y: 140, distance: 140.0
click at [436, 140] on div "Freight type Ocean Freight Air Freight Land Freight Current phase Ready for pic…" at bounding box center [723, 172] width 910 height 154
paste input "49"
type input "O0051849"
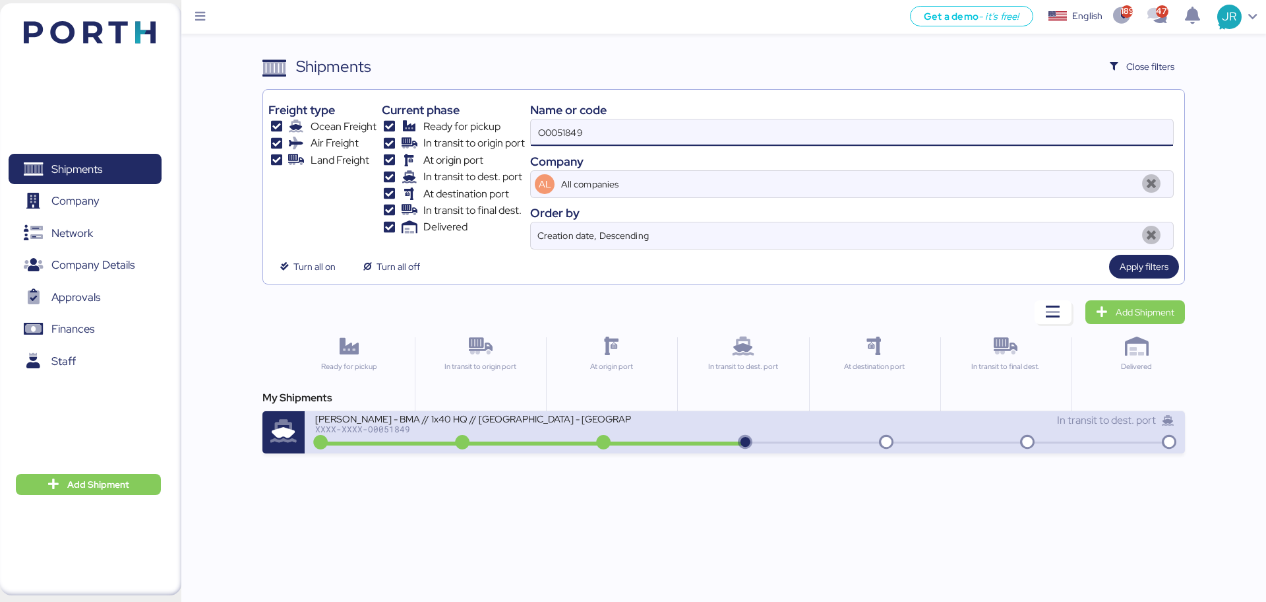
click at [378, 426] on div "XXXX-XXXX-O0051849" at bounding box center [473, 428] width 317 height 9
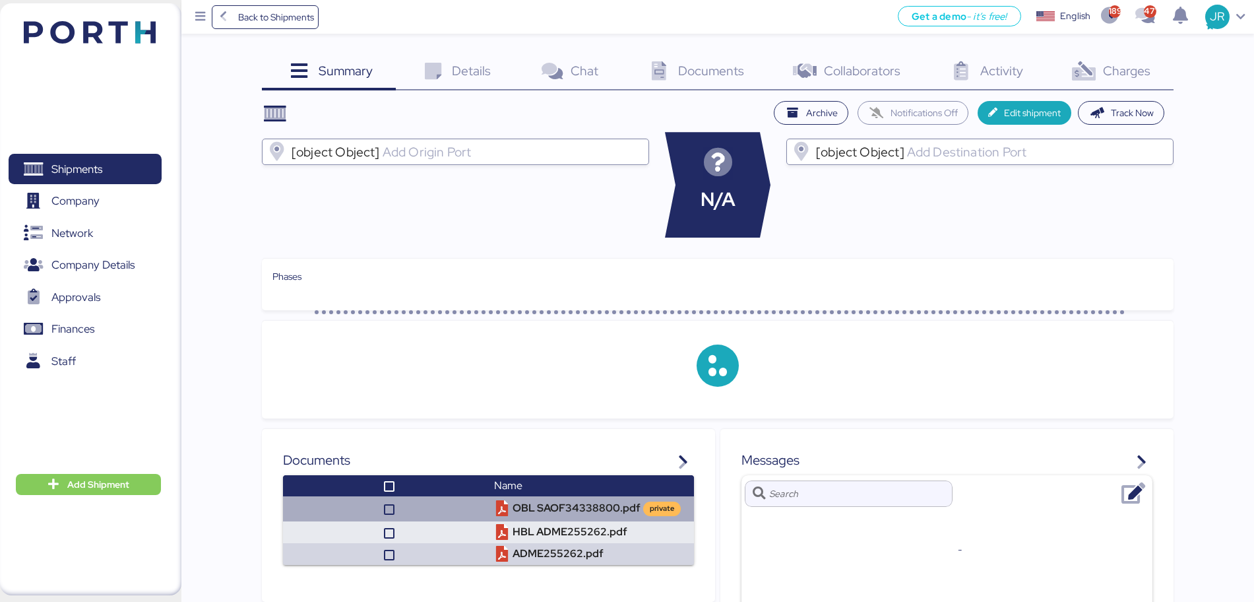
click at [528, 499] on td "OBL SAOF34338800.pdf private" at bounding box center [591, 508] width 205 height 25
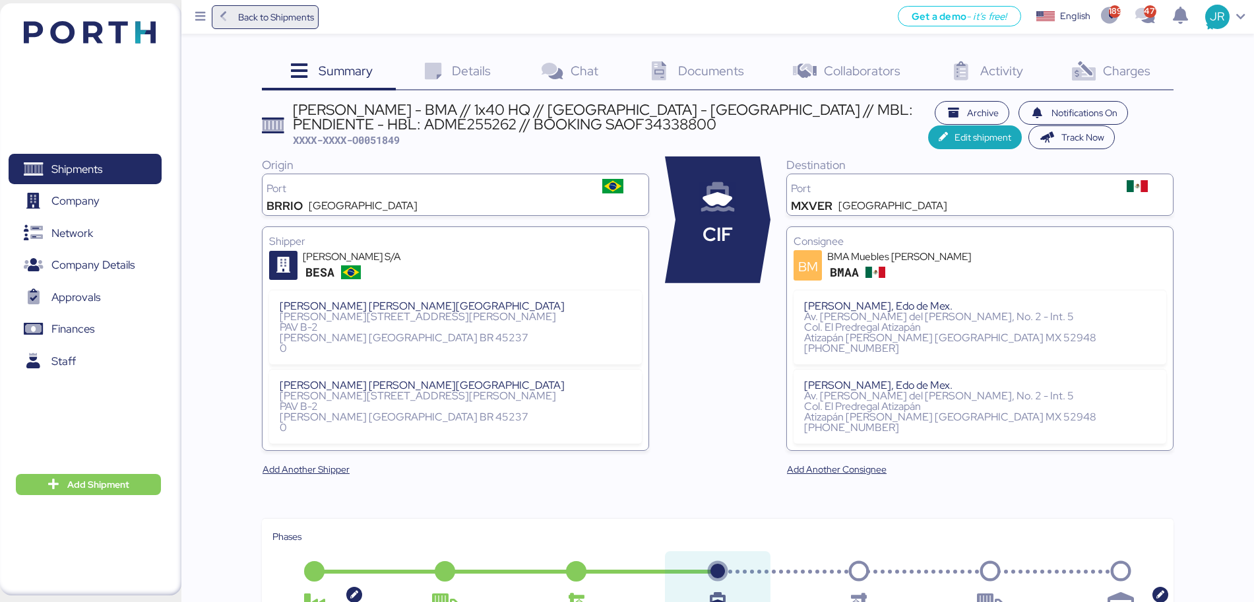
click at [261, 16] on span "Back to Shipments" at bounding box center [276, 17] width 76 height 16
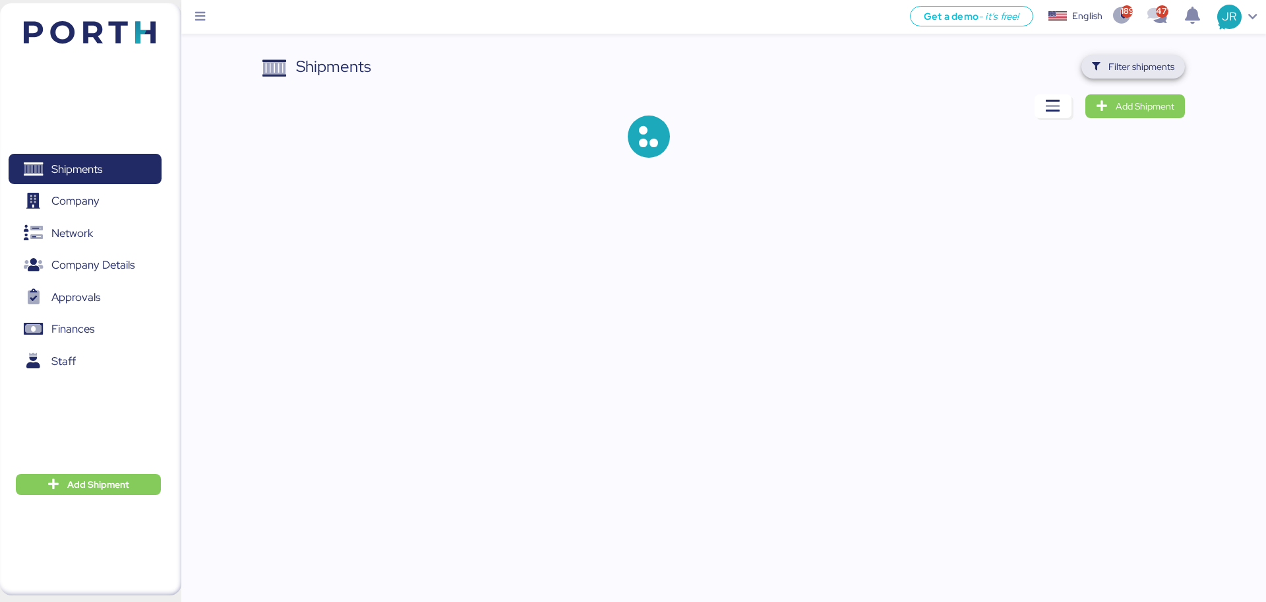
click at [1097, 55] on span "Filter shipments" at bounding box center [1134, 67] width 104 height 24
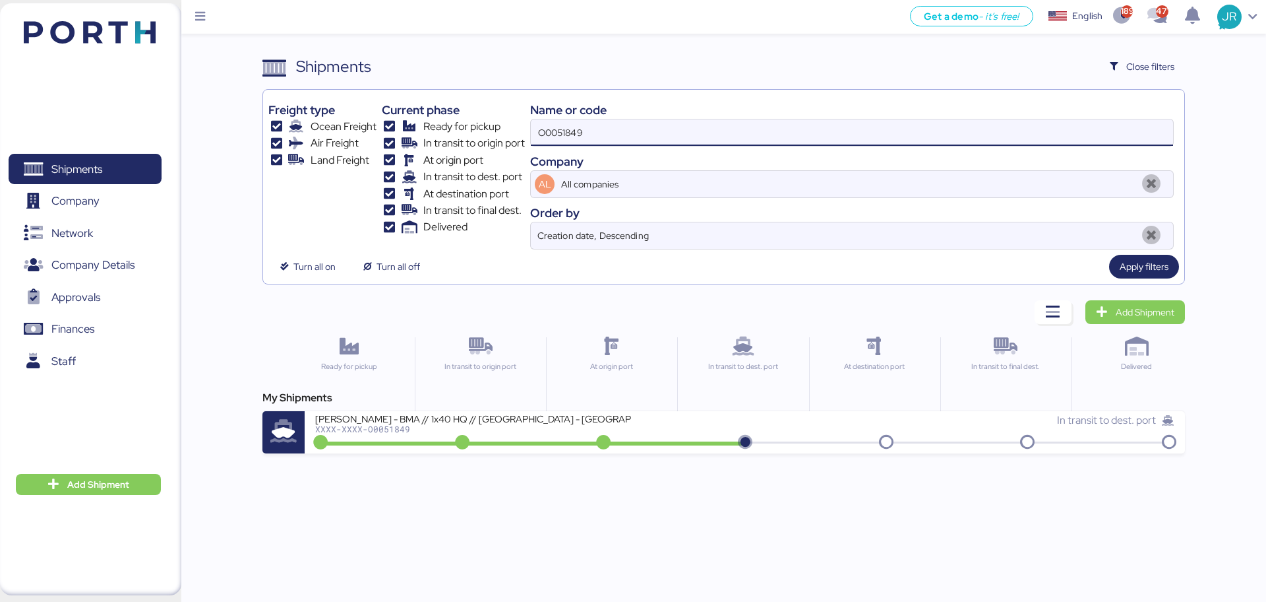
drag, startPoint x: 672, startPoint y: 121, endPoint x: 460, endPoint y: 132, distance: 212.0
click at [463, 133] on div "Freight type Ocean Freight Air Freight Land Freight Current phase Ready for pic…" at bounding box center [723, 172] width 910 height 154
paste input "992"
type input "O0051992"
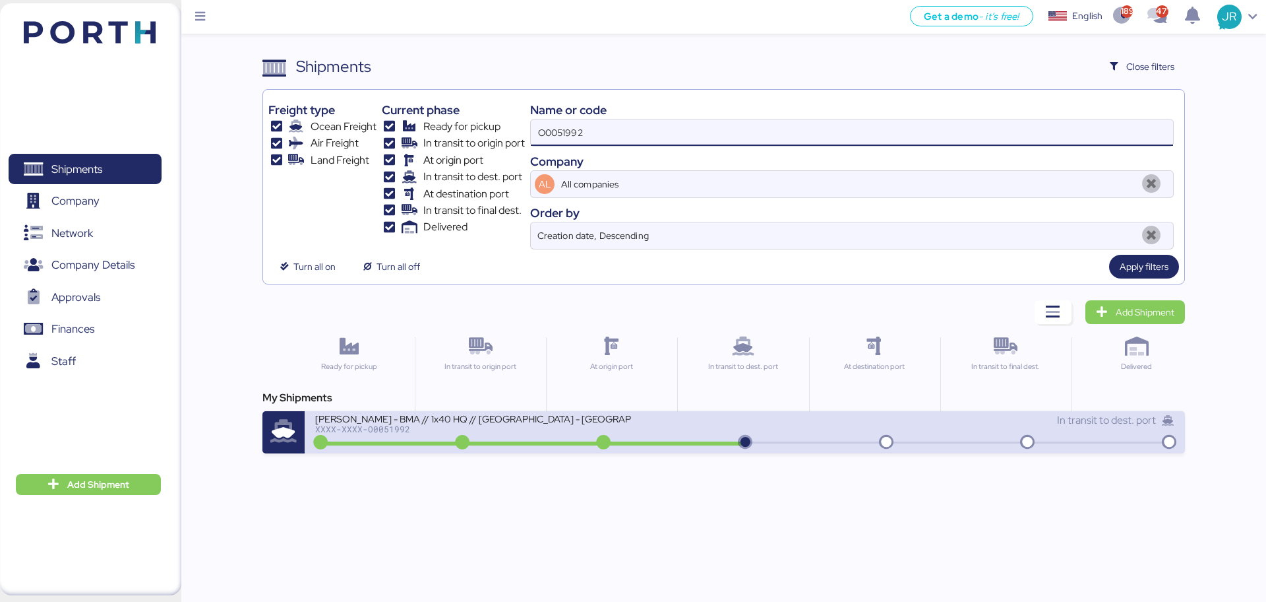
click at [375, 430] on div "XXXX-XXXX-O0051992" at bounding box center [473, 428] width 317 height 9
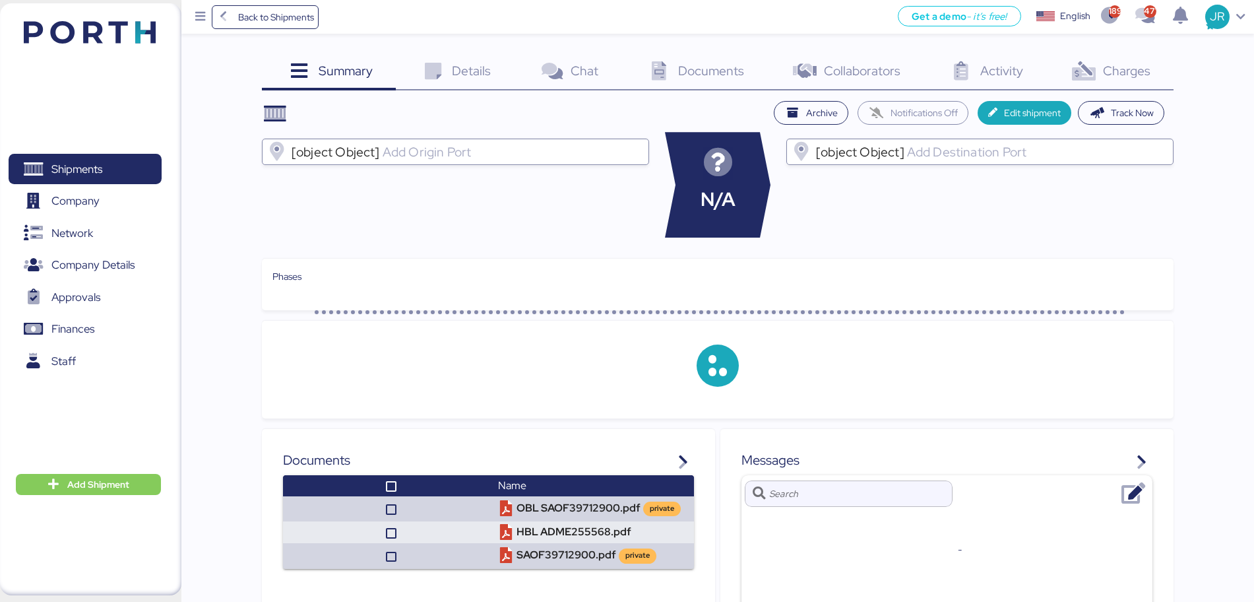
click at [1135, 77] on span "Charges" at bounding box center [1126, 70] width 47 height 17
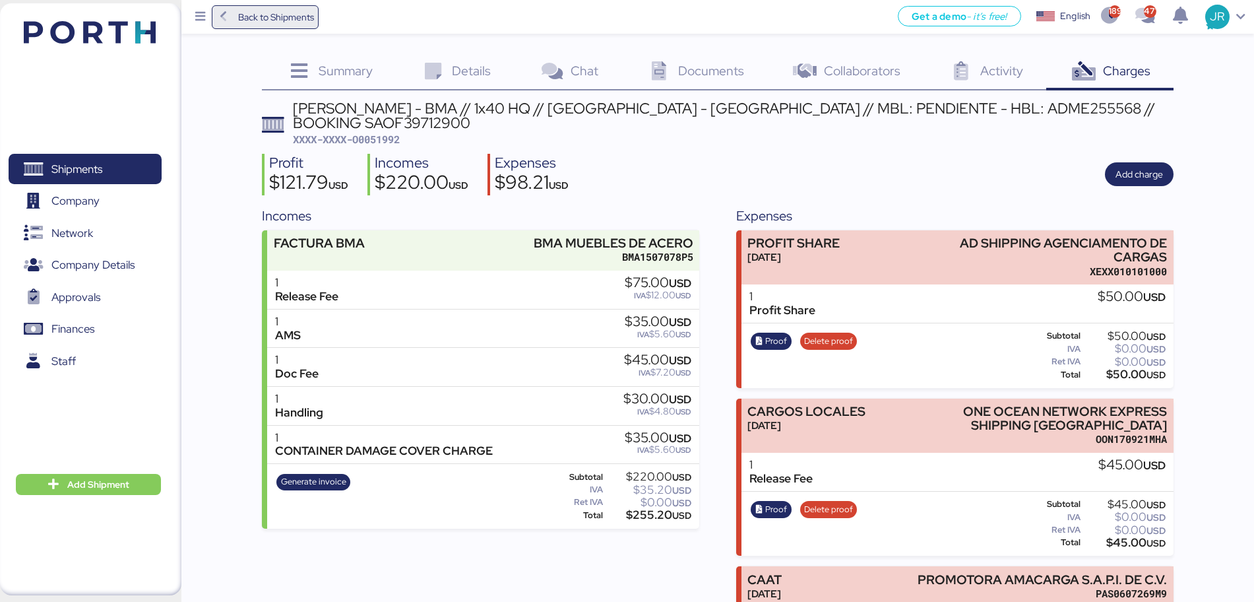
click at [253, 13] on span "Back to Shipments" at bounding box center [276, 17] width 76 height 16
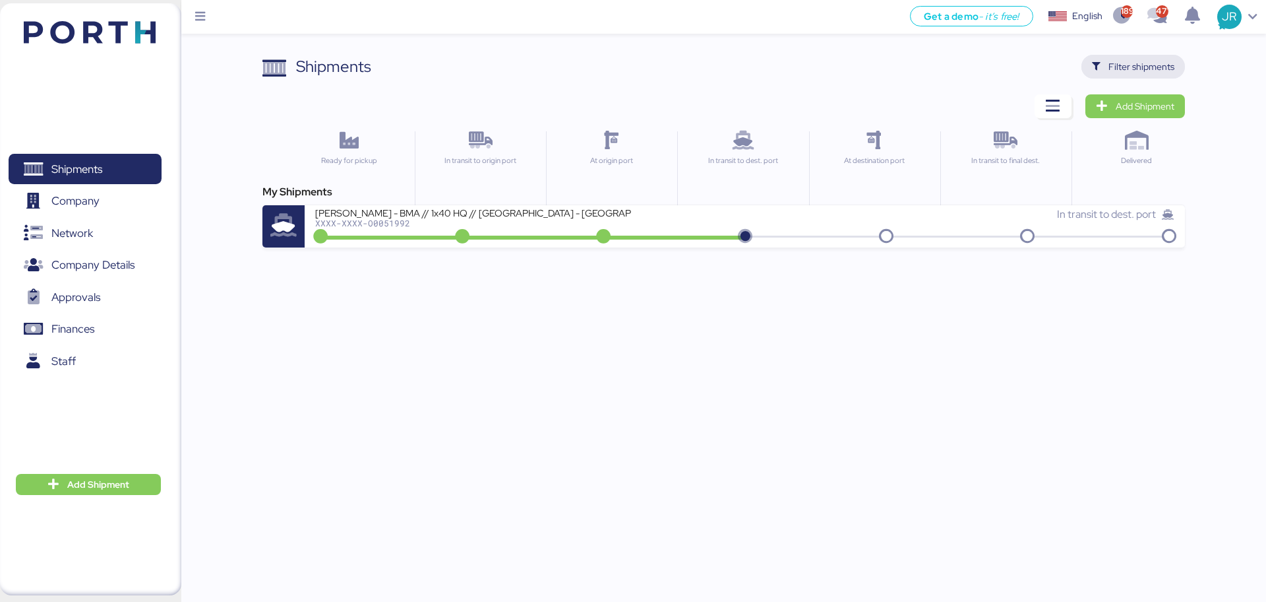
click at [1154, 71] on span "Filter shipments" at bounding box center [1142, 67] width 66 height 16
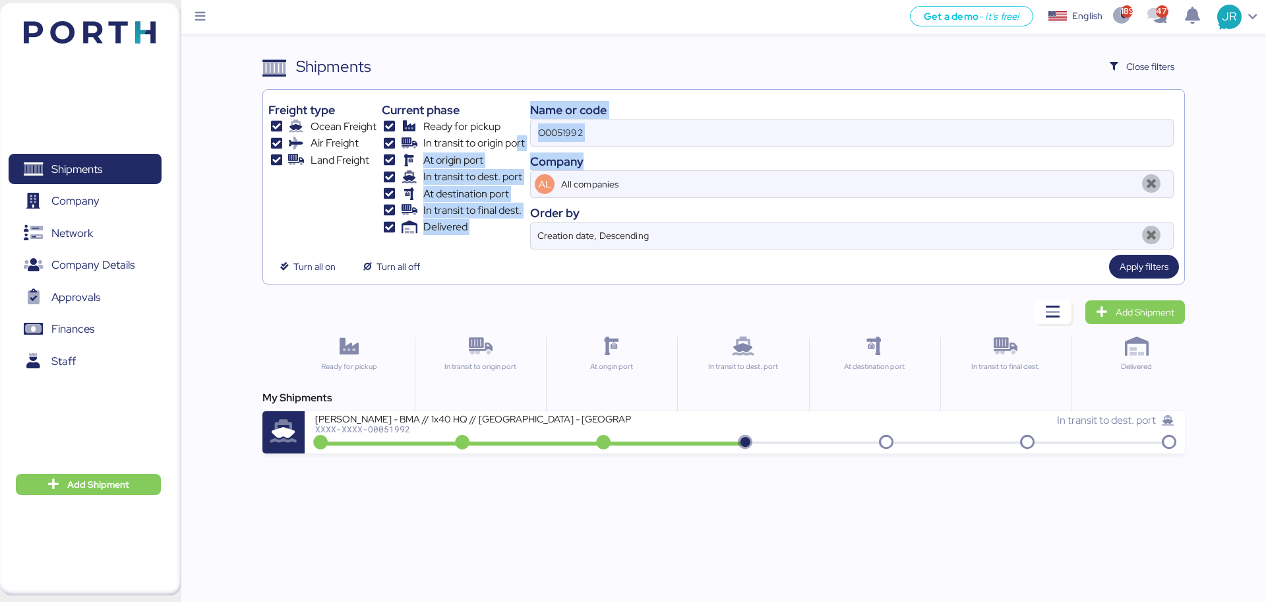
drag, startPoint x: 650, startPoint y: 150, endPoint x: 503, endPoint y: 142, distance: 147.3
click at [498, 144] on div "Freight type Ocean Freight Air Freight Land Freight Current phase Ready for pic…" at bounding box center [723, 172] width 910 height 154
click at [546, 133] on input "O0051992" at bounding box center [852, 132] width 642 height 26
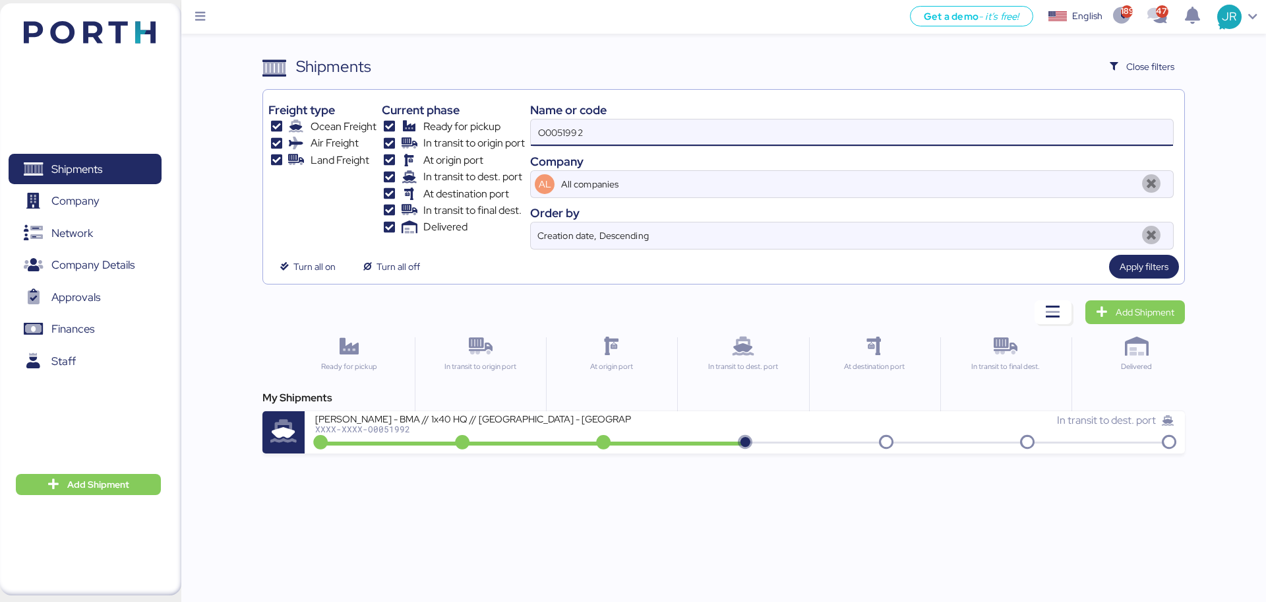
click at [546, 133] on input "O0051992" at bounding box center [852, 132] width 642 height 26
paste input "59"
type input "O0051959"
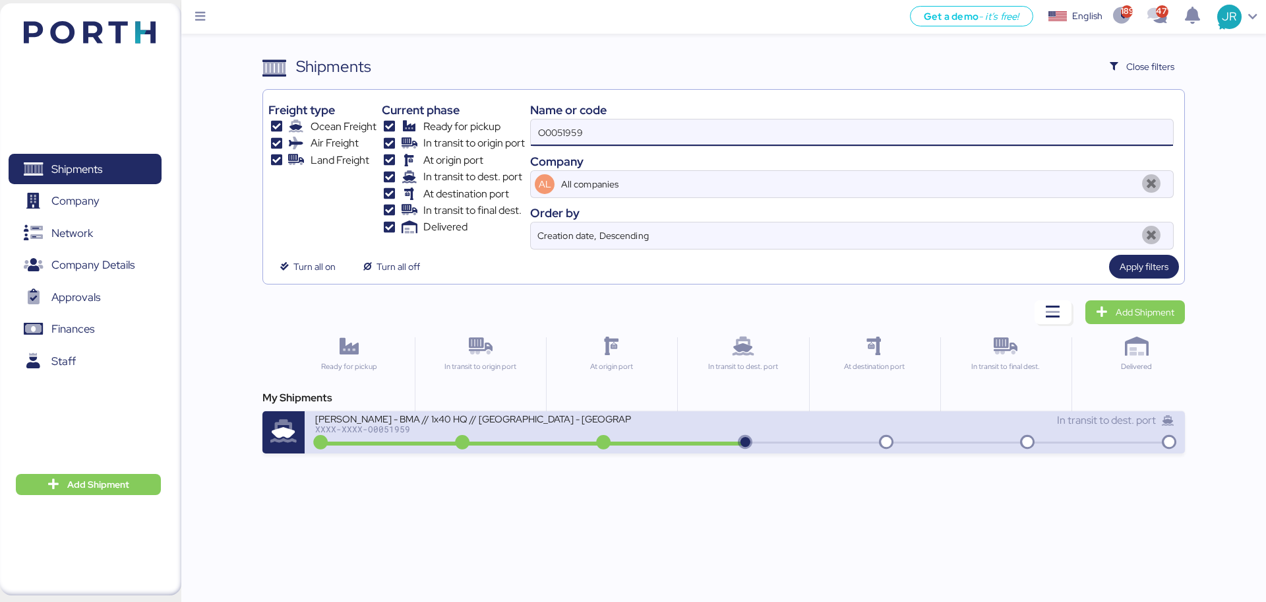
click at [381, 434] on div "[PERSON_NAME] - BMA // 1x40 HQ // [GEOGRAPHIC_DATA] - [GEOGRAPHIC_DATA] // MBL:…" at bounding box center [529, 426] width 429 height 28
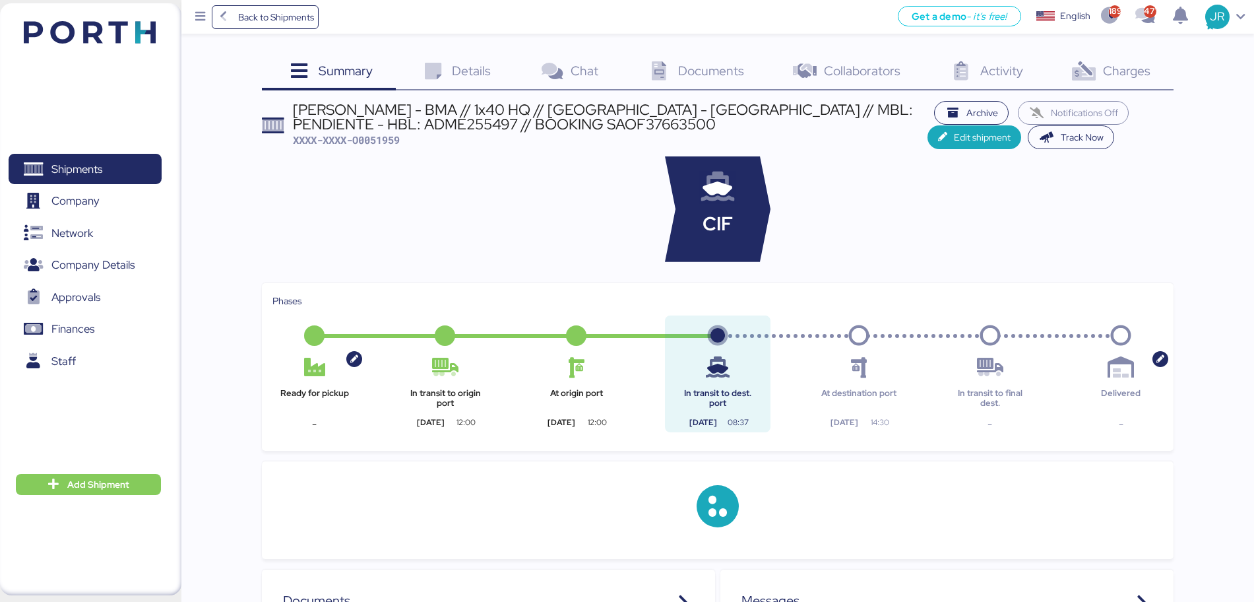
click at [1100, 71] on div "Charges 0" at bounding box center [1109, 73] width 127 height 36
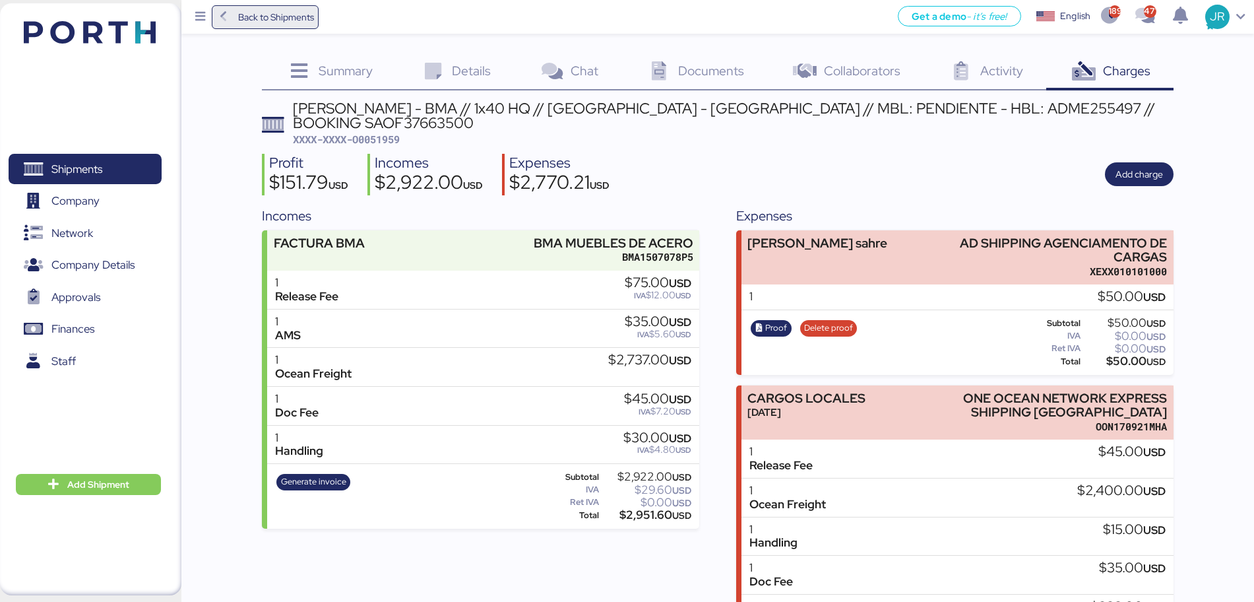
click at [233, 20] on span "Back to Shipments" at bounding box center [265, 17] width 98 height 24
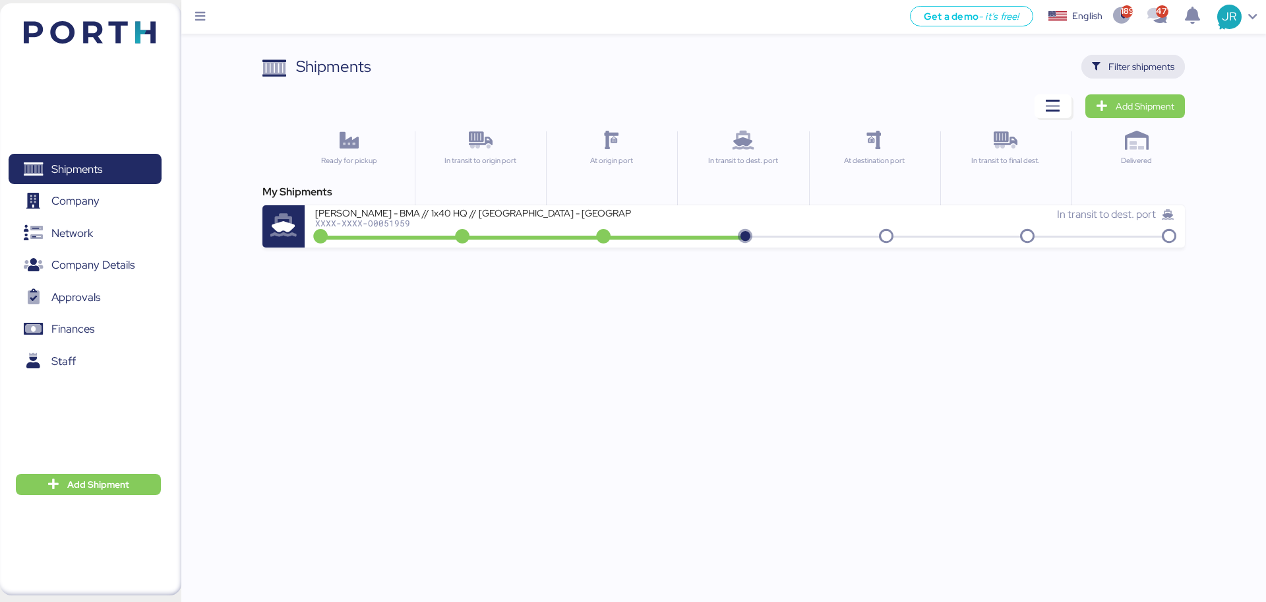
click at [1128, 71] on span "Filter shipments" at bounding box center [1142, 67] width 66 height 16
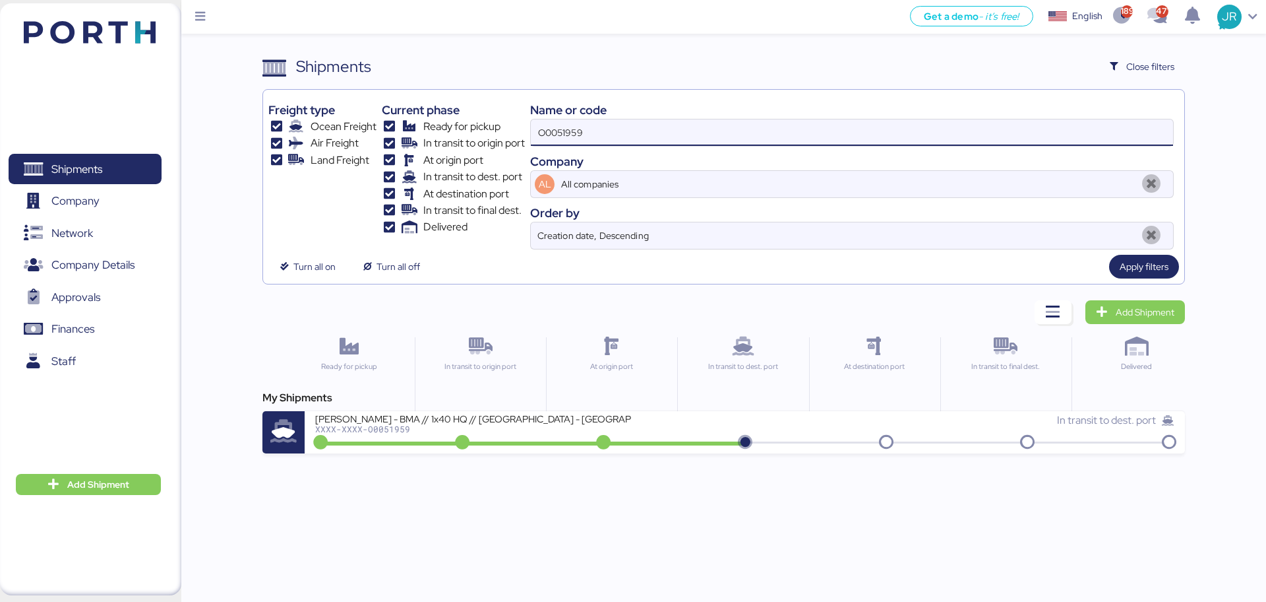
drag, startPoint x: 652, startPoint y: 144, endPoint x: 483, endPoint y: 152, distance: 169.0
click at [483, 152] on div "Freight type Ocean Freight Air Freight Land Freight Current phase Ready for pic…" at bounding box center [723, 172] width 910 height 154
paste input "1"
type input "O0051951"
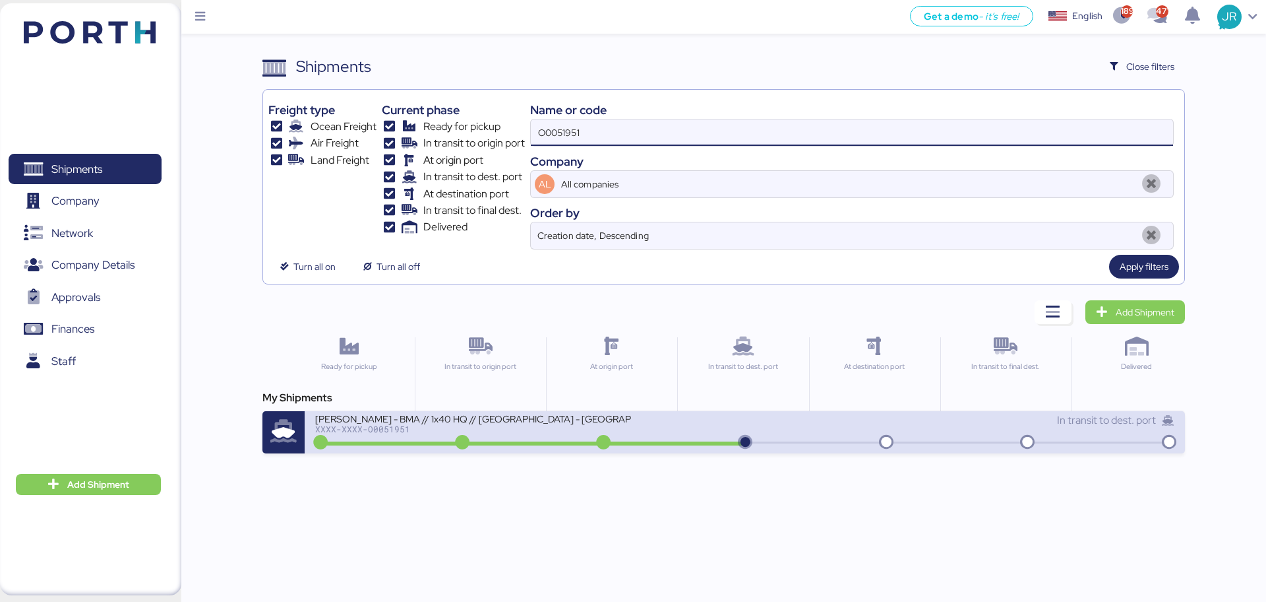
click at [351, 433] on div "XXXX-XXXX-O0051951" at bounding box center [473, 428] width 317 height 9
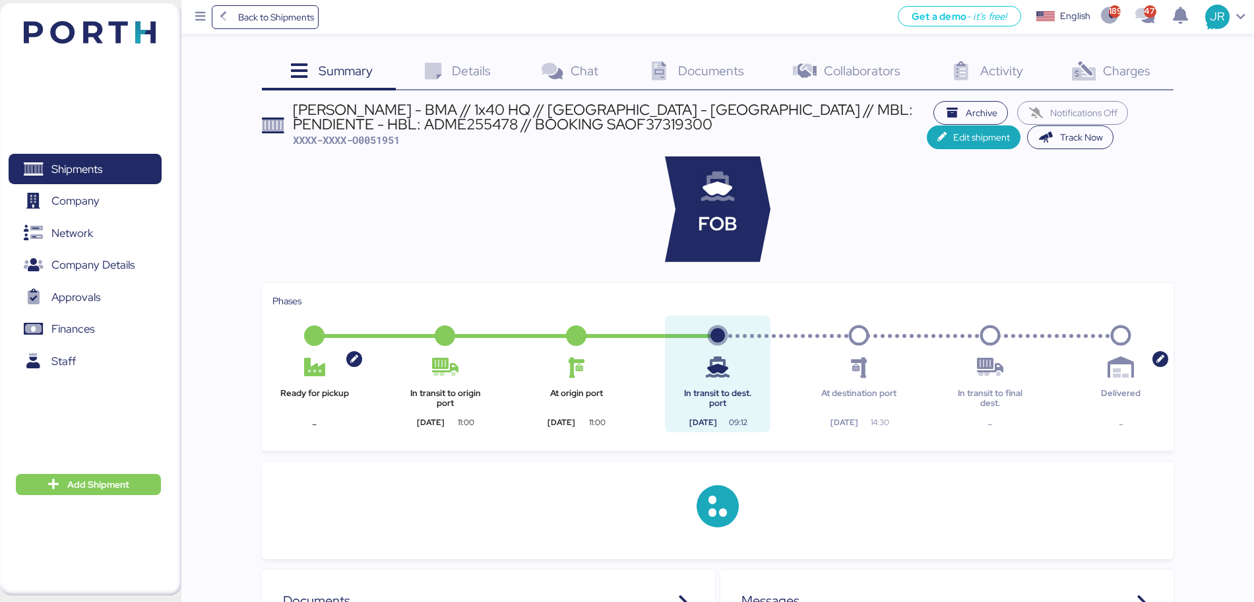
click at [1139, 70] on span "Charges" at bounding box center [1126, 70] width 47 height 17
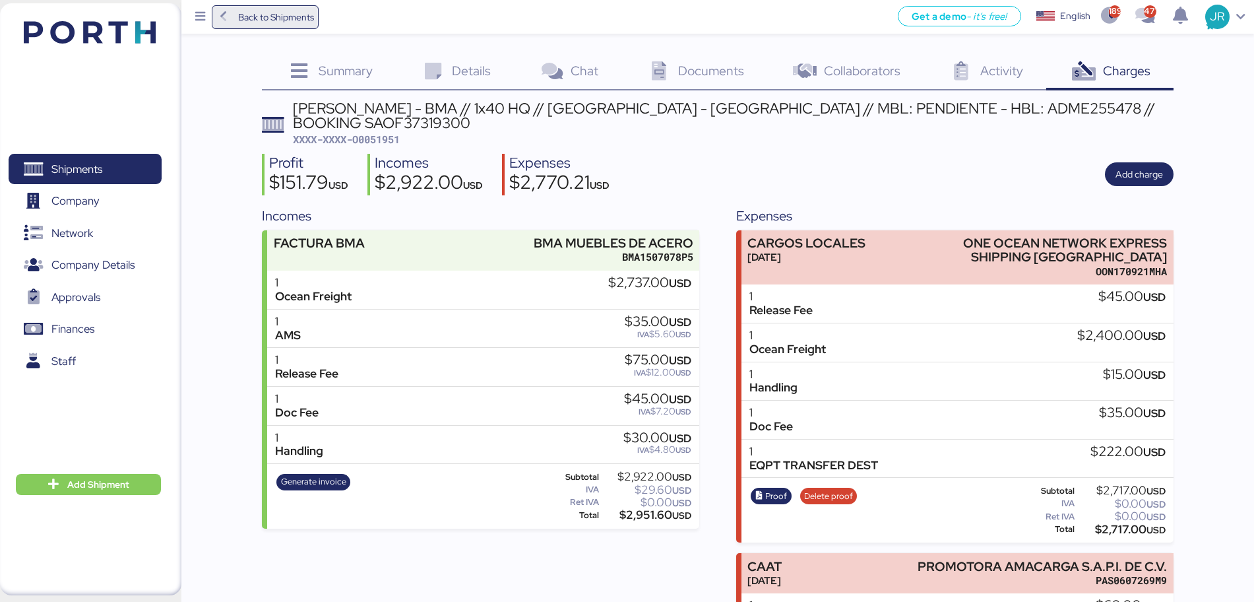
click at [266, 5] on span "Back to Shipments" at bounding box center [265, 17] width 98 height 24
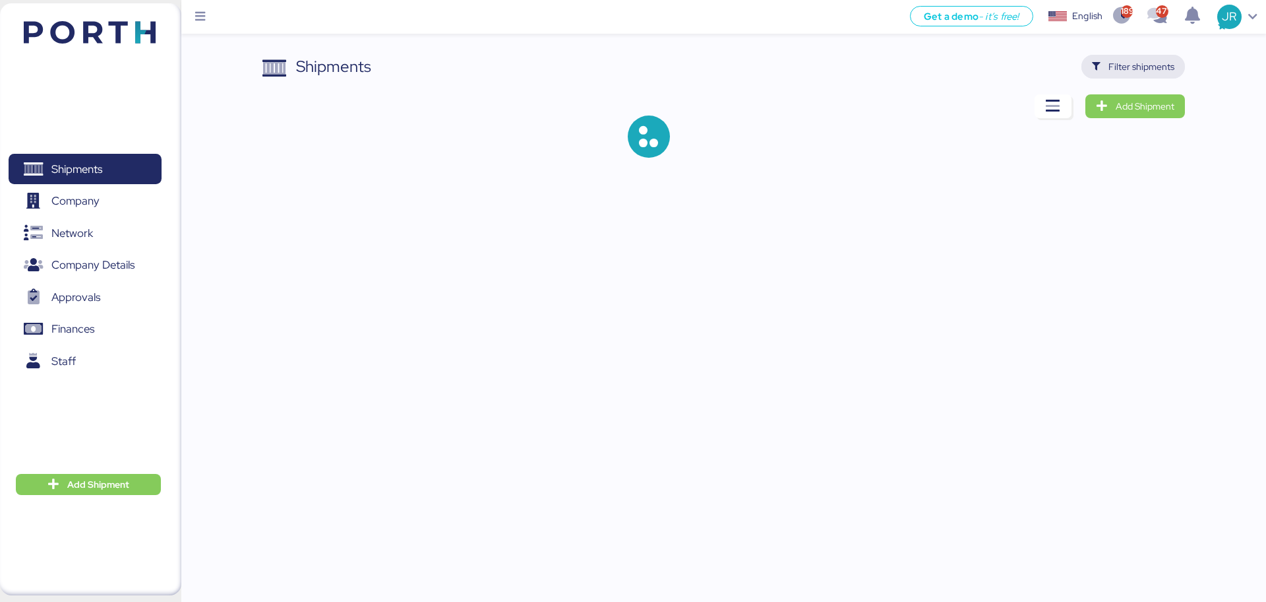
click at [1122, 67] on span "Filter shipments" at bounding box center [1142, 67] width 66 height 16
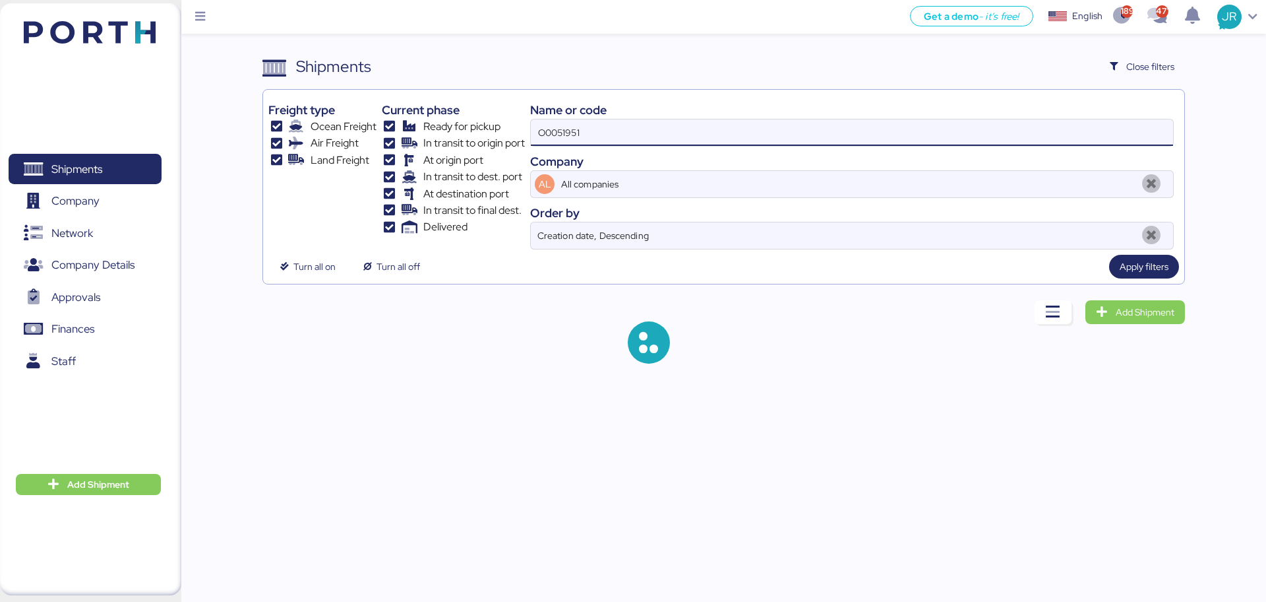
drag, startPoint x: 609, startPoint y: 138, endPoint x: 476, endPoint y: 137, distance: 132.6
click at [476, 137] on div "Freight type Ocean Freight Air Freight Land Freight Current phase Ready for pic…" at bounding box center [723, 172] width 910 height 154
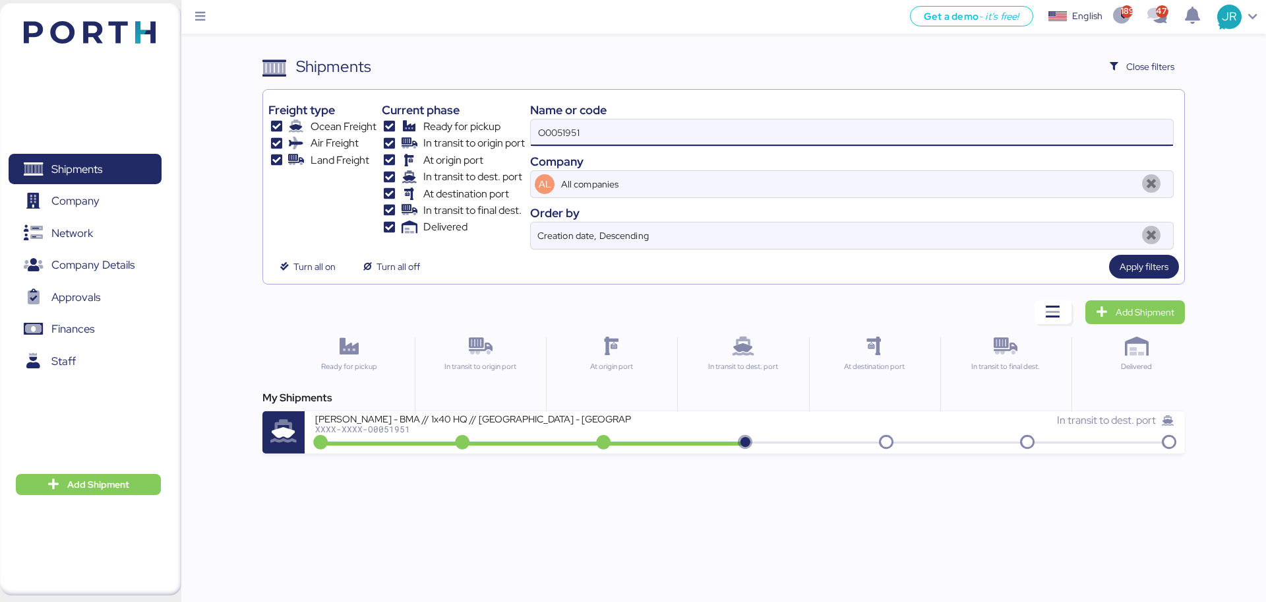
paste input "0"
type input "O0051950"
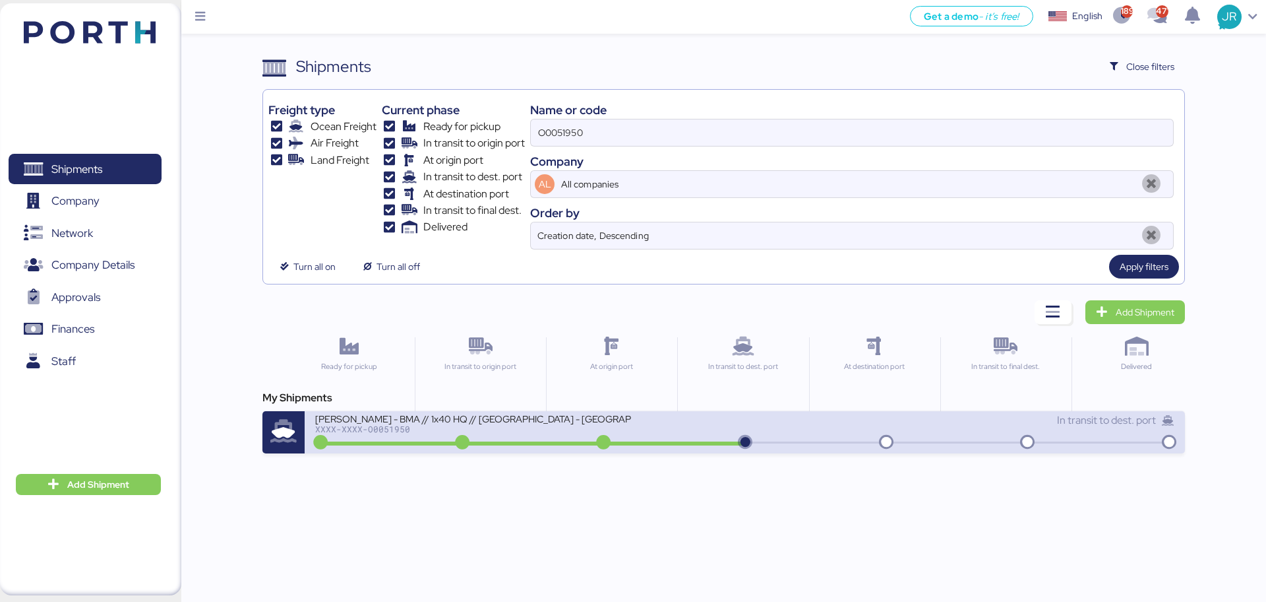
click at [364, 429] on div "XXXX-XXXX-O0051950" at bounding box center [473, 428] width 317 height 9
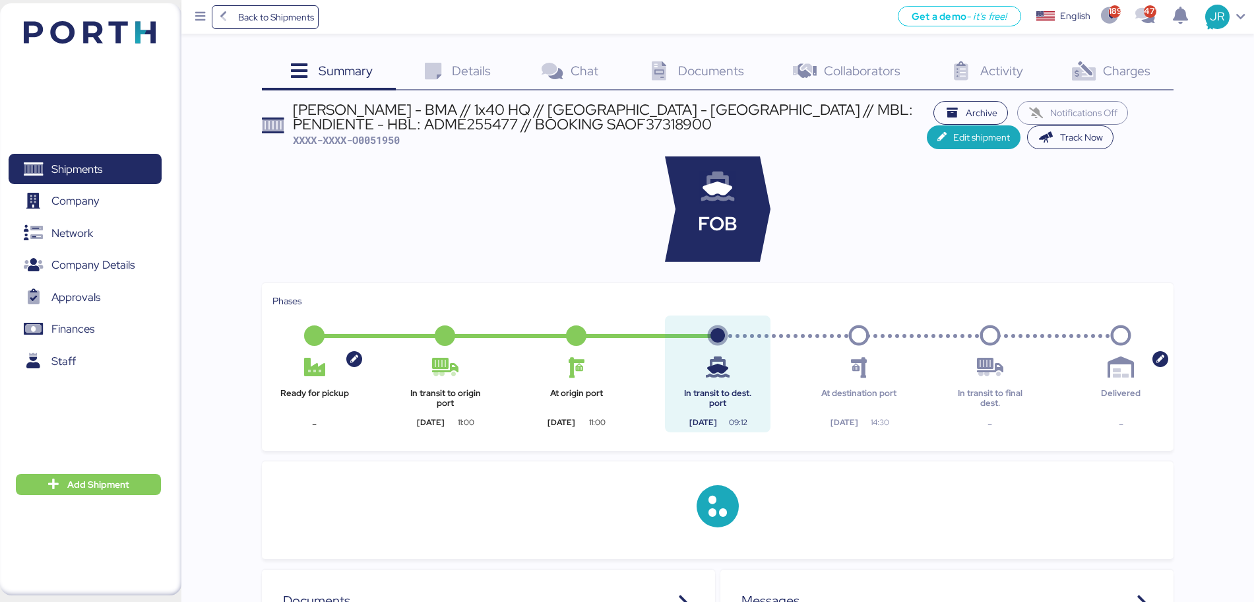
click at [1114, 75] on span "Charges" at bounding box center [1126, 70] width 47 height 17
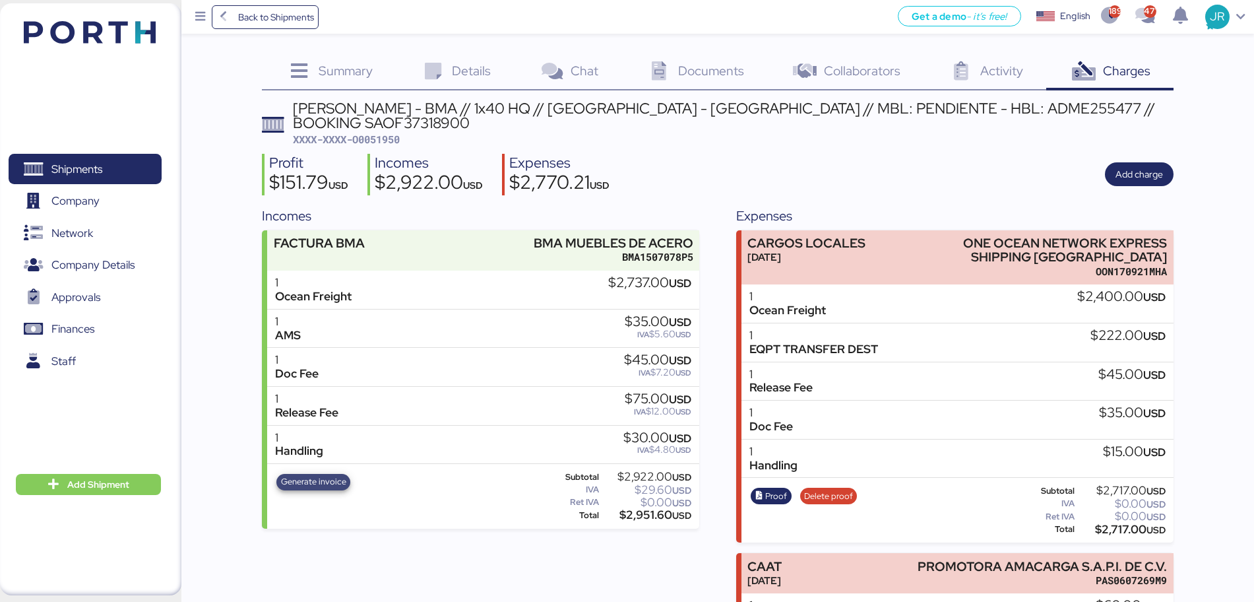
click at [305, 474] on span "Generate invoice" at bounding box center [313, 481] width 65 height 15
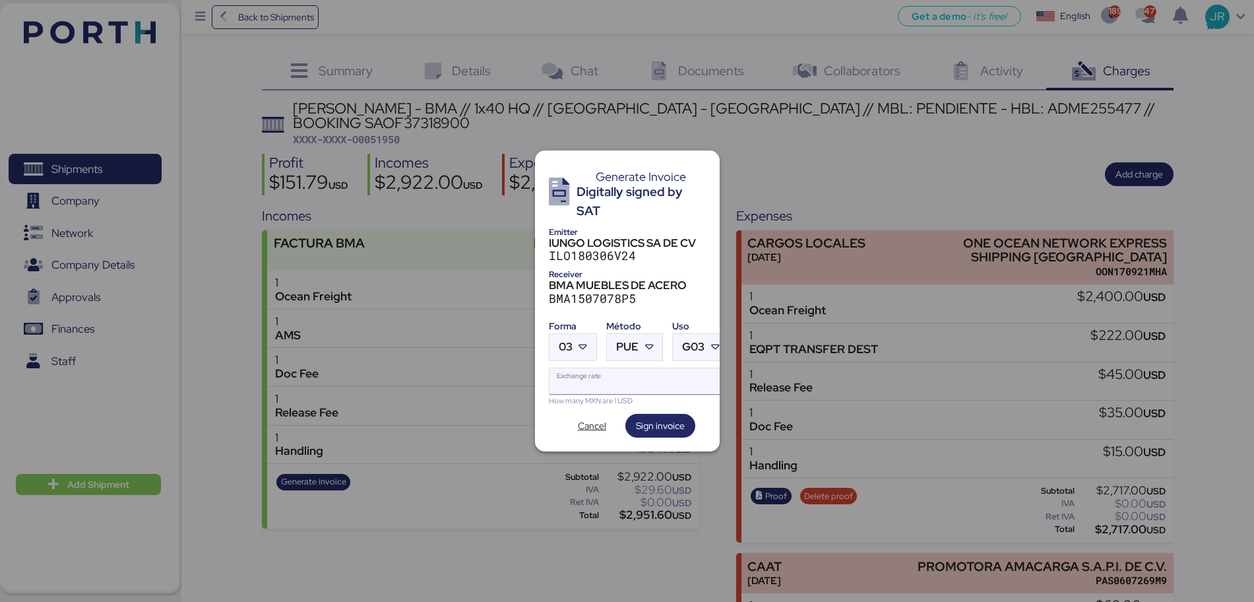
click at [572, 370] on input "Exchange rate" at bounding box center [638, 381] width 179 height 26
paste input "18.6663"
type input "18.6663"
click at [568, 343] on span "03" at bounding box center [566, 346] width 14 height 11
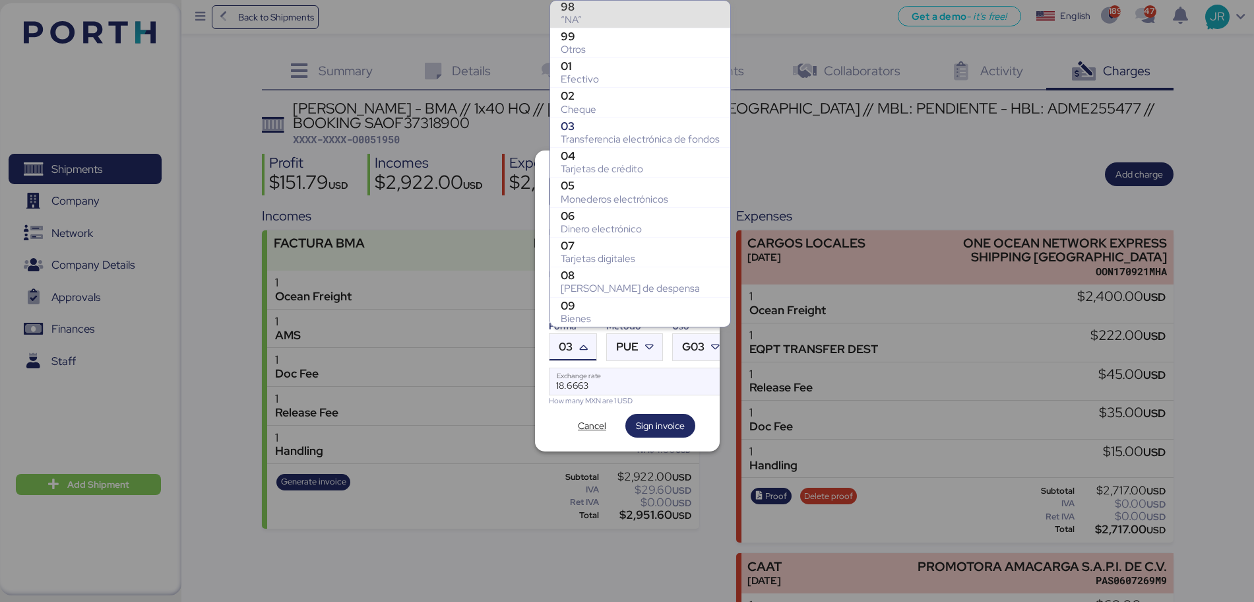
scroll to position [237, 0]
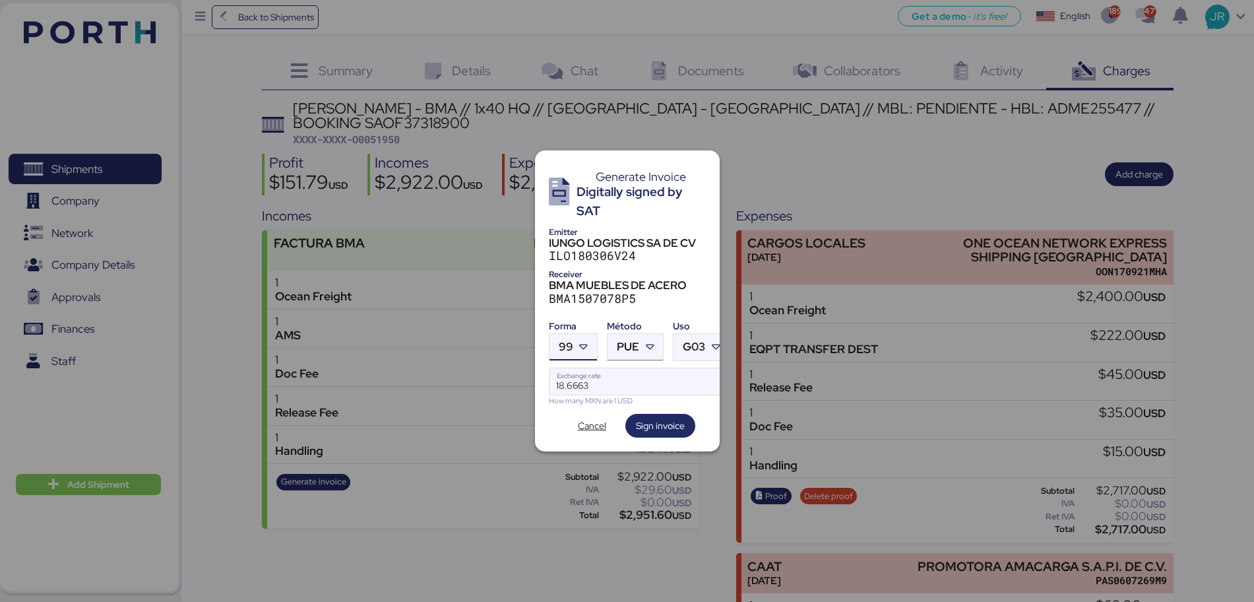
click at [630, 349] on div "PUE" at bounding box center [628, 347] width 22 height 26
click at [634, 388] on div "PPD" at bounding box center [689, 392] width 142 height 13
click at [644, 418] on span "Sign invoice" at bounding box center [660, 426] width 49 height 16
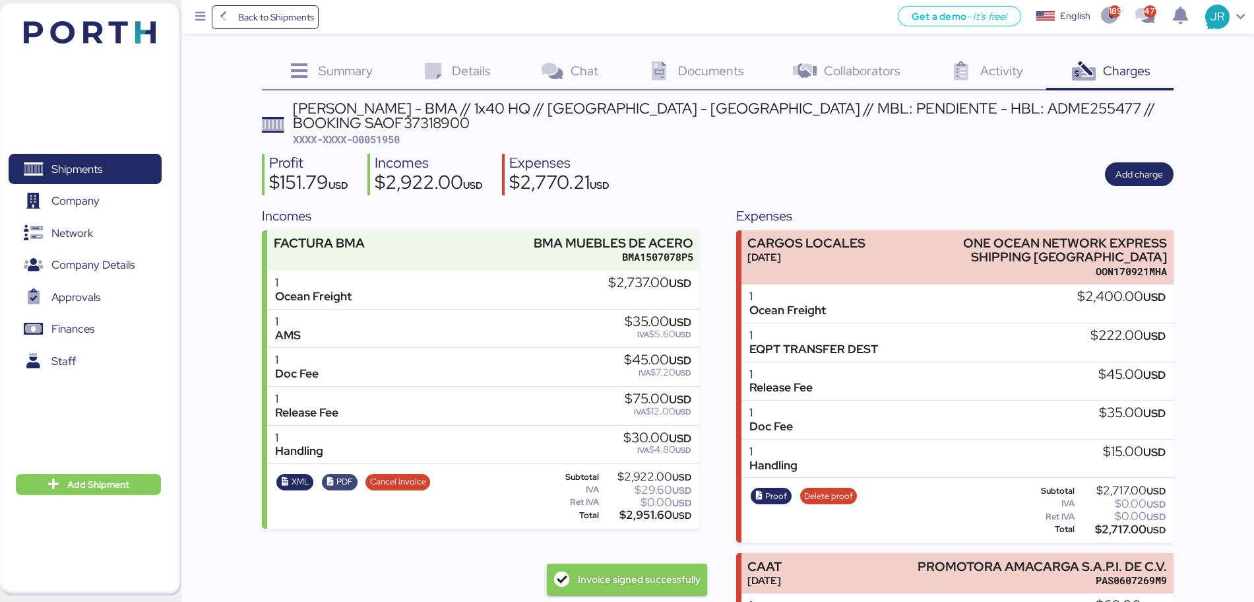
click at [333, 474] on span "PDF" at bounding box center [339, 481] width 27 height 15
click at [290, 474] on span "XML" at bounding box center [295, 481] width 28 height 15
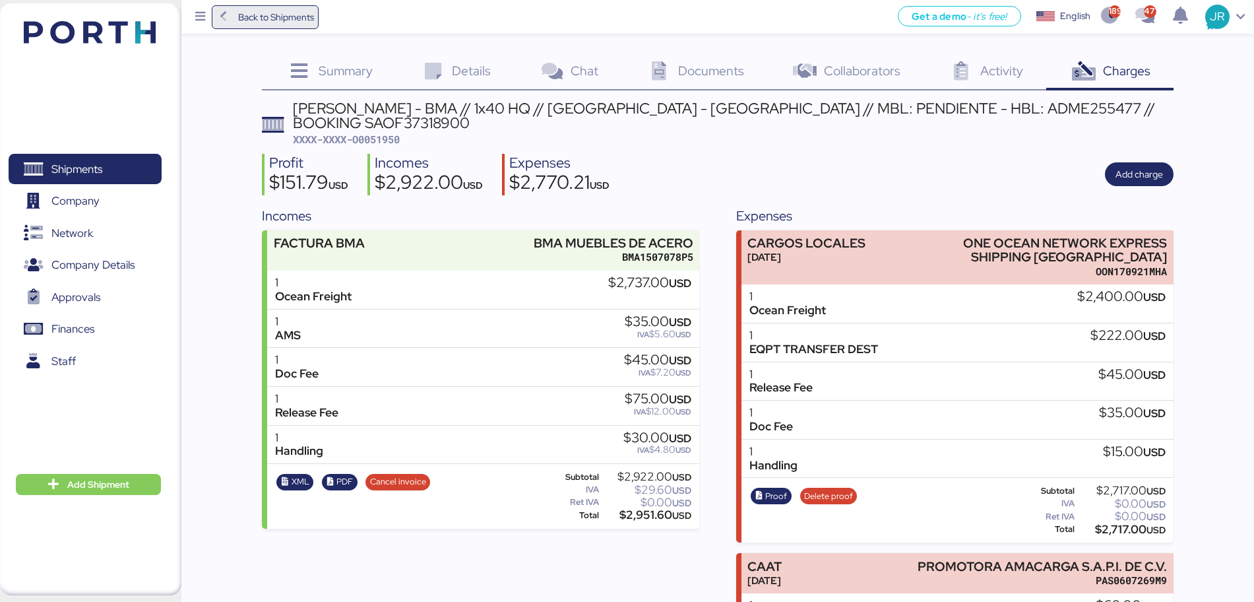
click at [249, 23] on span "Back to Shipments" at bounding box center [276, 17] width 76 height 16
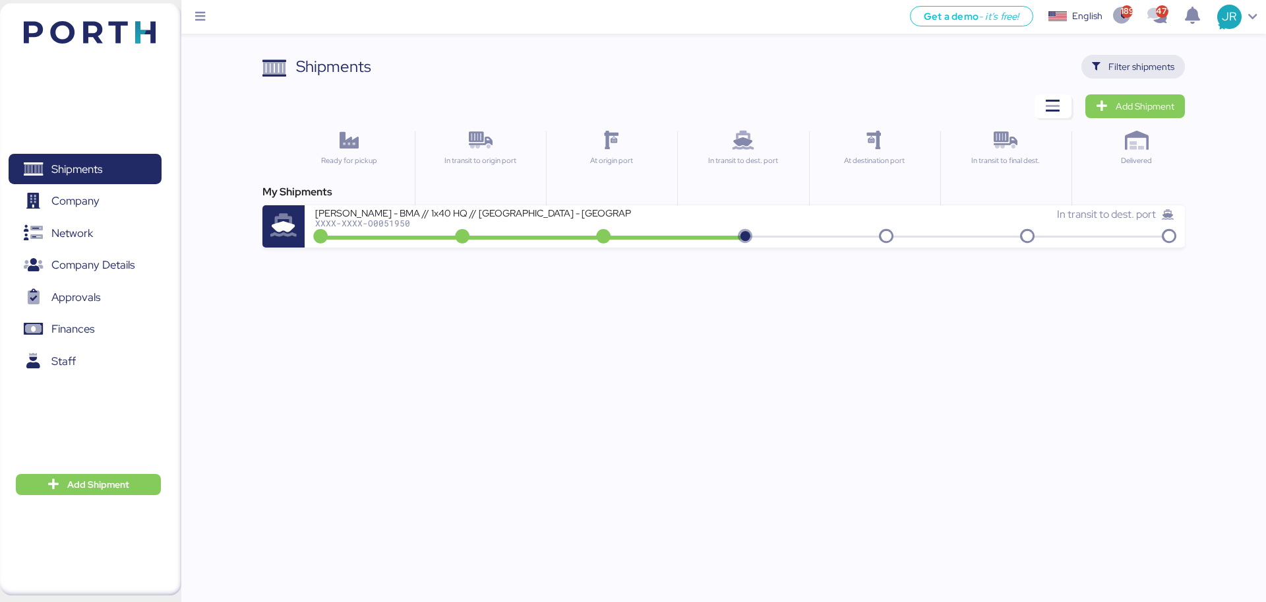
click at [1133, 65] on span "Filter shipments" at bounding box center [1142, 67] width 66 height 16
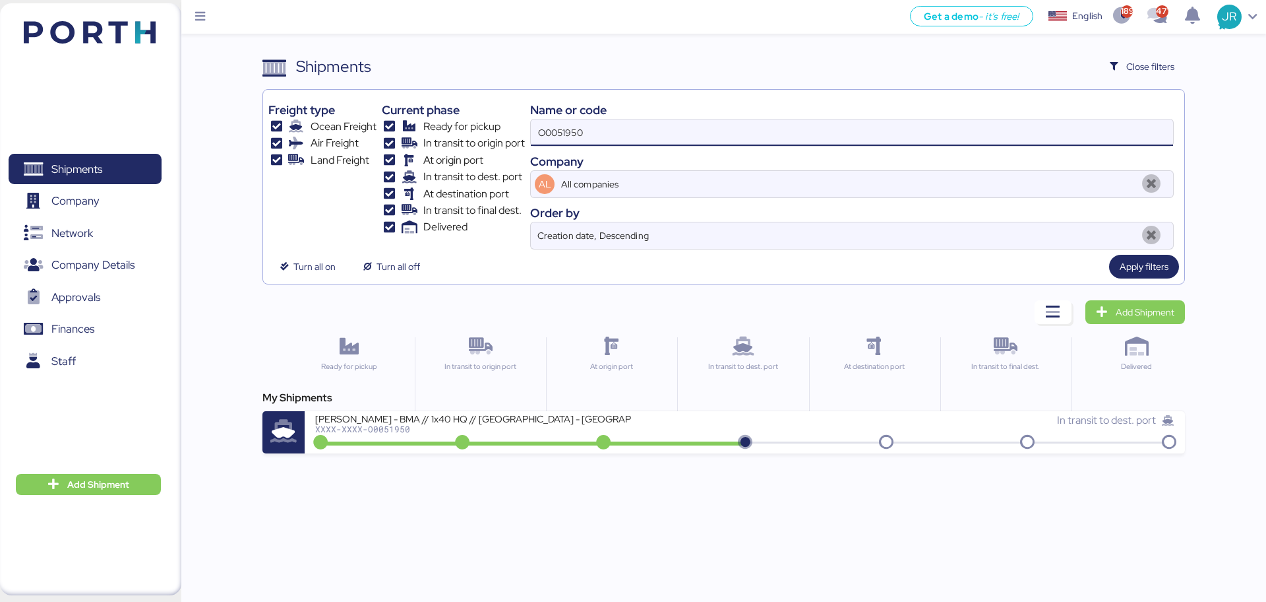
drag, startPoint x: 588, startPoint y: 127, endPoint x: 443, endPoint y: 142, distance: 146.5
click at [446, 142] on div "Freight type Ocean Freight Air Freight Land Freight Current phase Ready for pic…" at bounding box center [723, 172] width 910 height 154
paste input "92"
type input "O0051992"
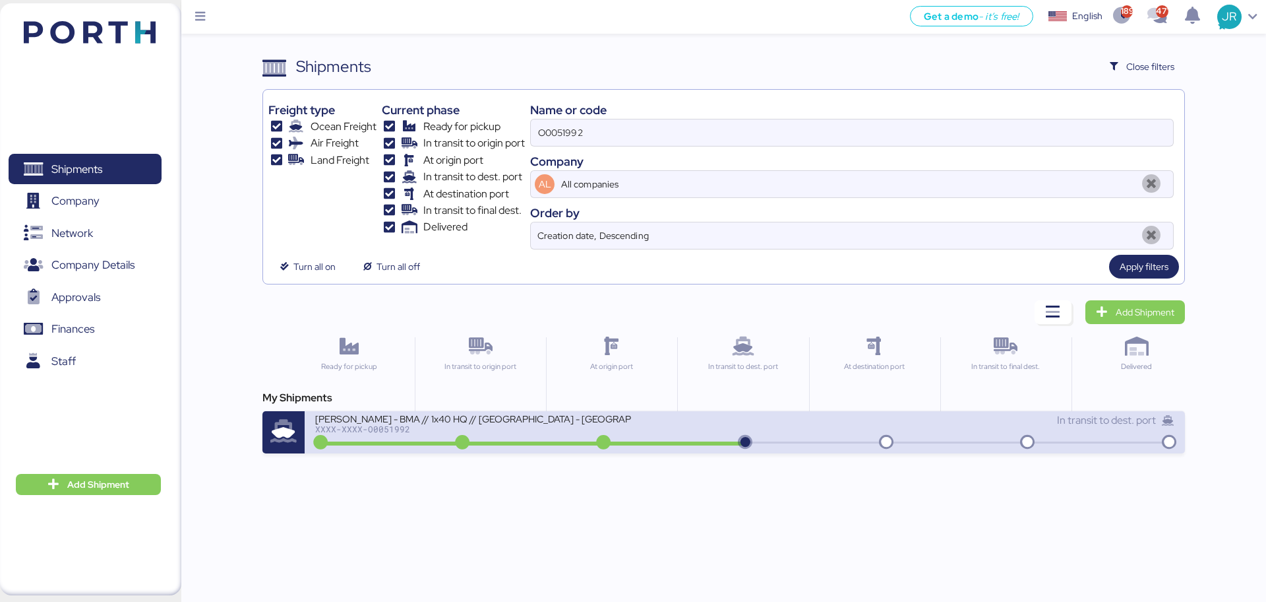
click at [400, 446] on div "[PERSON_NAME] - BMA // 1x40 HQ // [GEOGRAPHIC_DATA] - [GEOGRAPHIC_DATA] // MBL:…" at bounding box center [745, 432] width 880 height 42
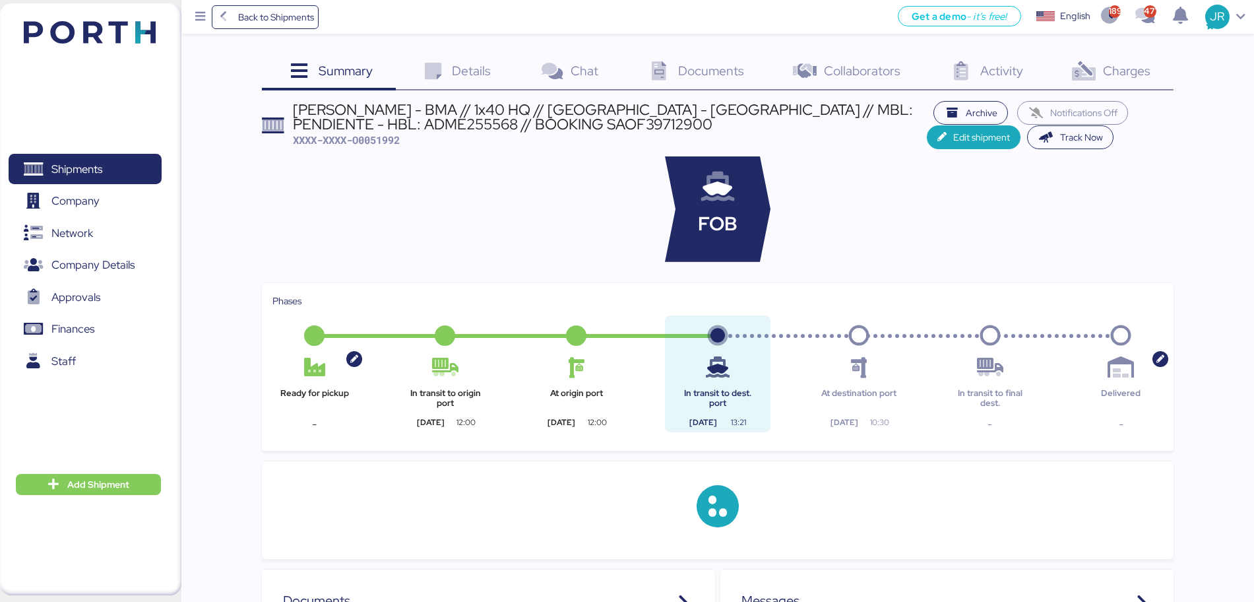
click at [1096, 73] on icon at bounding box center [1083, 71] width 28 height 19
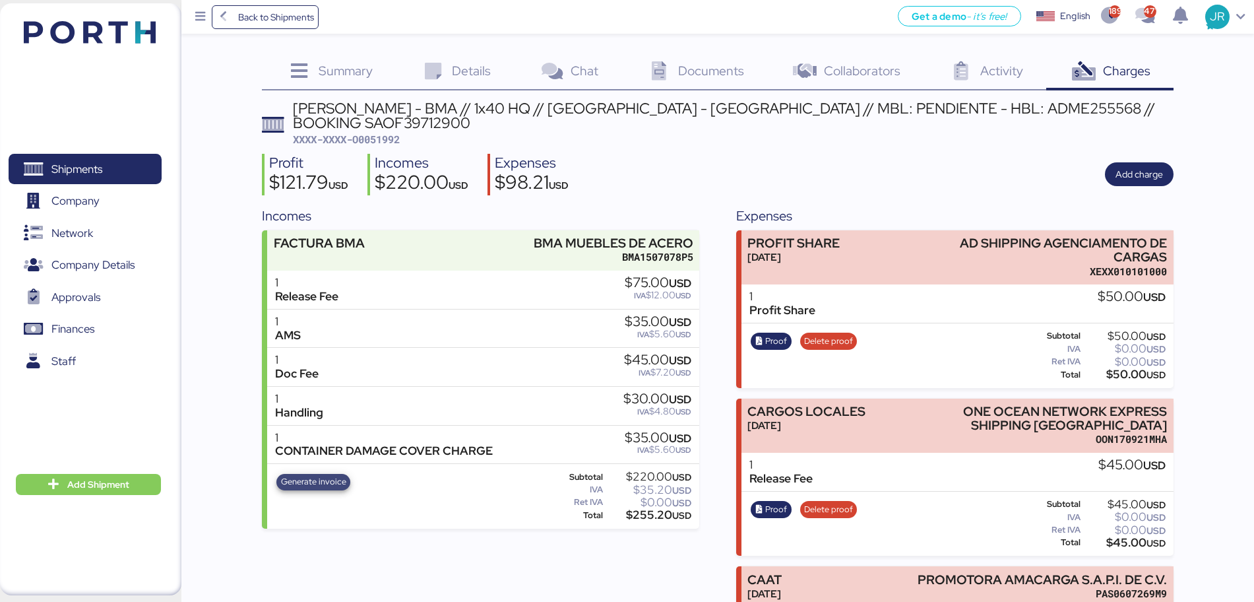
click at [313, 474] on span "Generate invoice" at bounding box center [313, 481] width 65 height 15
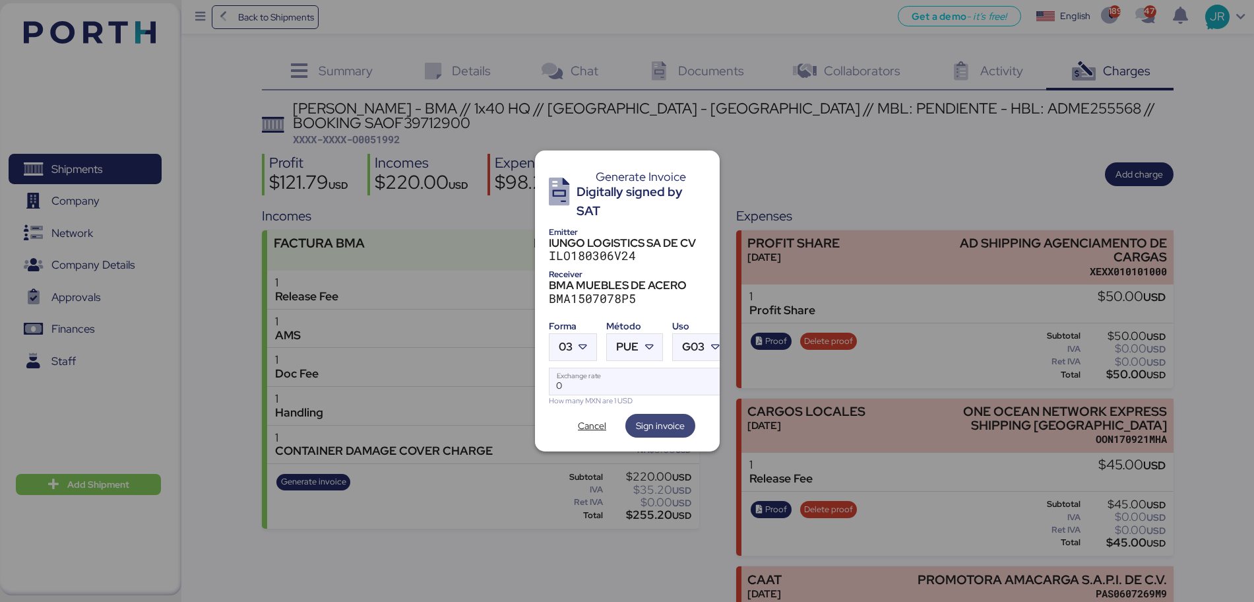
click at [669, 422] on span "Sign invoice" at bounding box center [660, 426] width 49 height 16
click at [585, 421] on span "Cancel" at bounding box center [592, 426] width 28 height 16
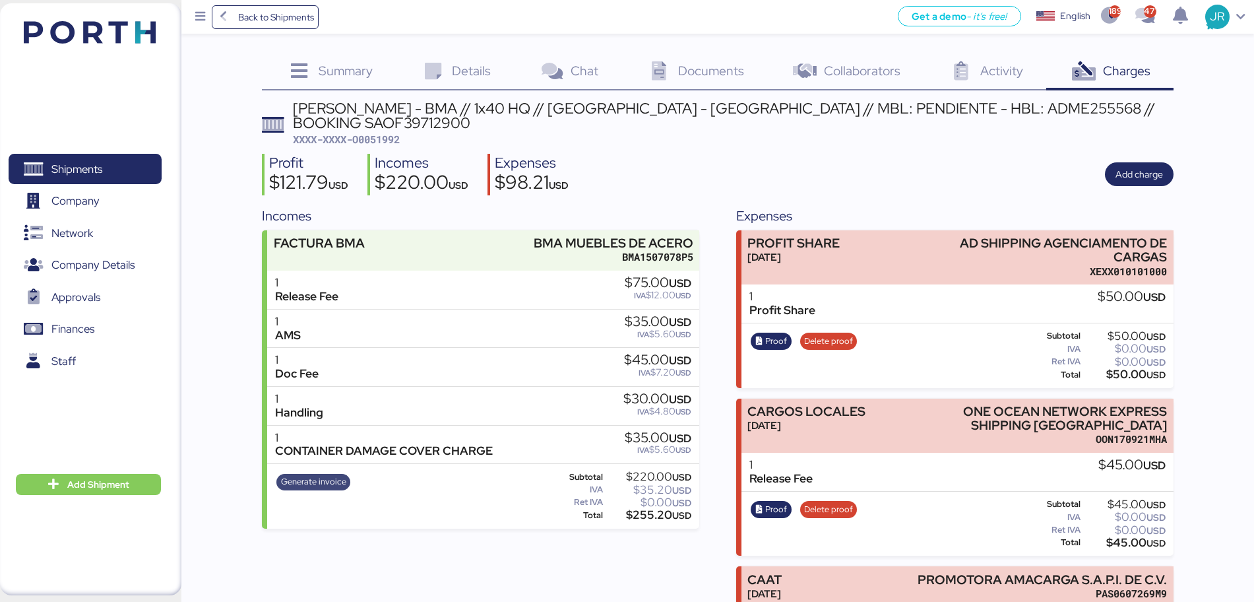
click at [323, 474] on span "Generate invoice" at bounding box center [313, 481] width 65 height 15
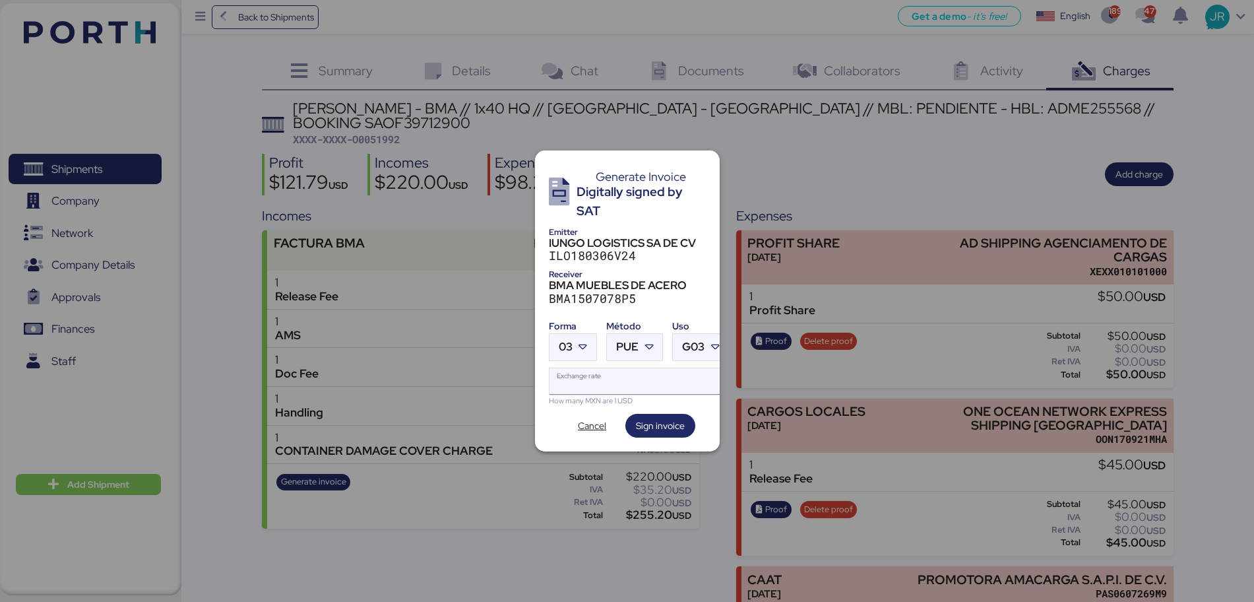
click at [563, 371] on input "Exchange rate" at bounding box center [638, 381] width 179 height 26
paste input "18.6663"
type input "18.6663"
click at [569, 342] on span "03" at bounding box center [566, 346] width 14 height 11
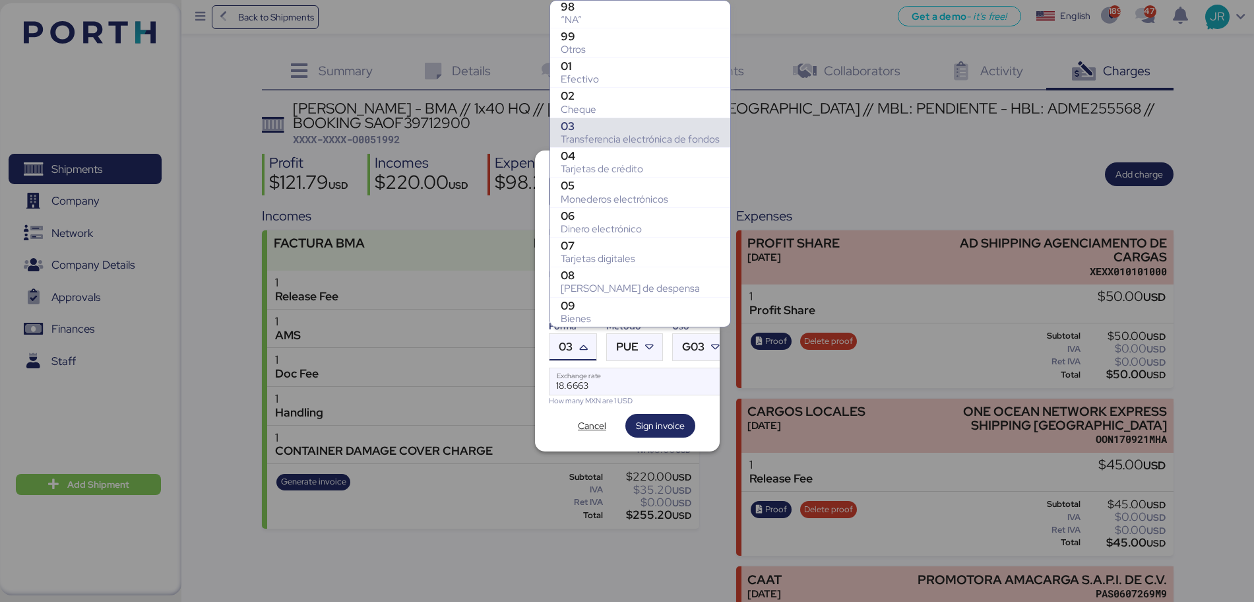
scroll to position [237, 0]
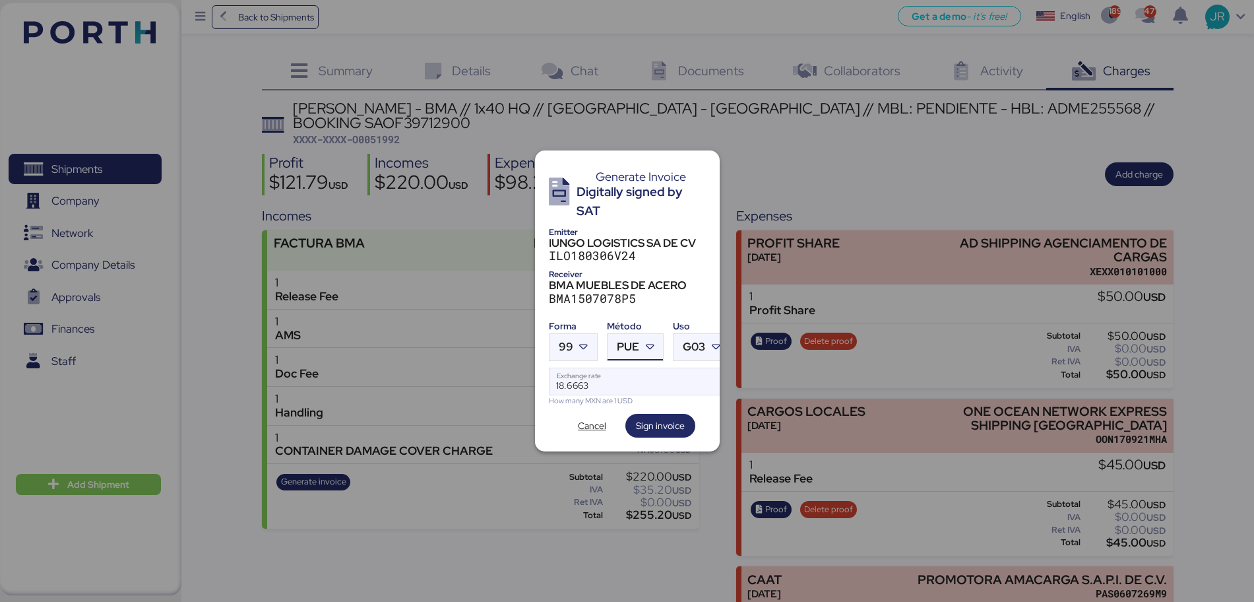
click at [652, 343] on icon at bounding box center [649, 346] width 13 height 13
click at [637, 393] on div "PPD" at bounding box center [689, 392] width 142 height 13
click at [656, 420] on span "Sign invoice" at bounding box center [660, 426] width 49 height 16
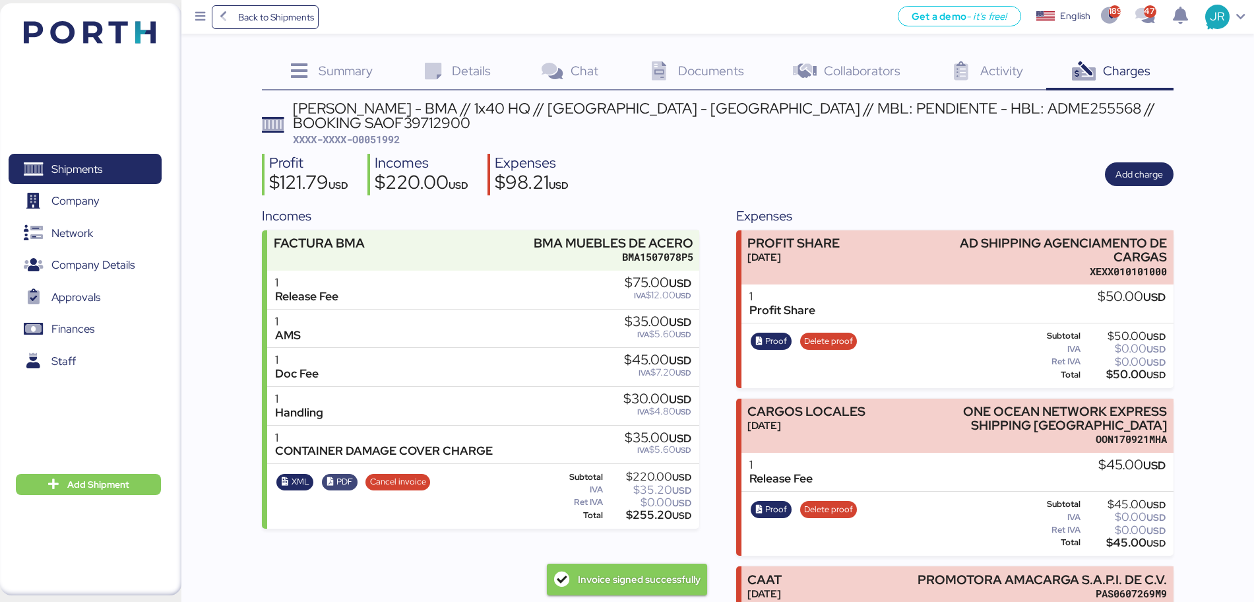
click at [344, 474] on span "PDF" at bounding box center [344, 481] width 16 height 15
click at [296, 474] on span "XML" at bounding box center [301, 481] width 18 height 15
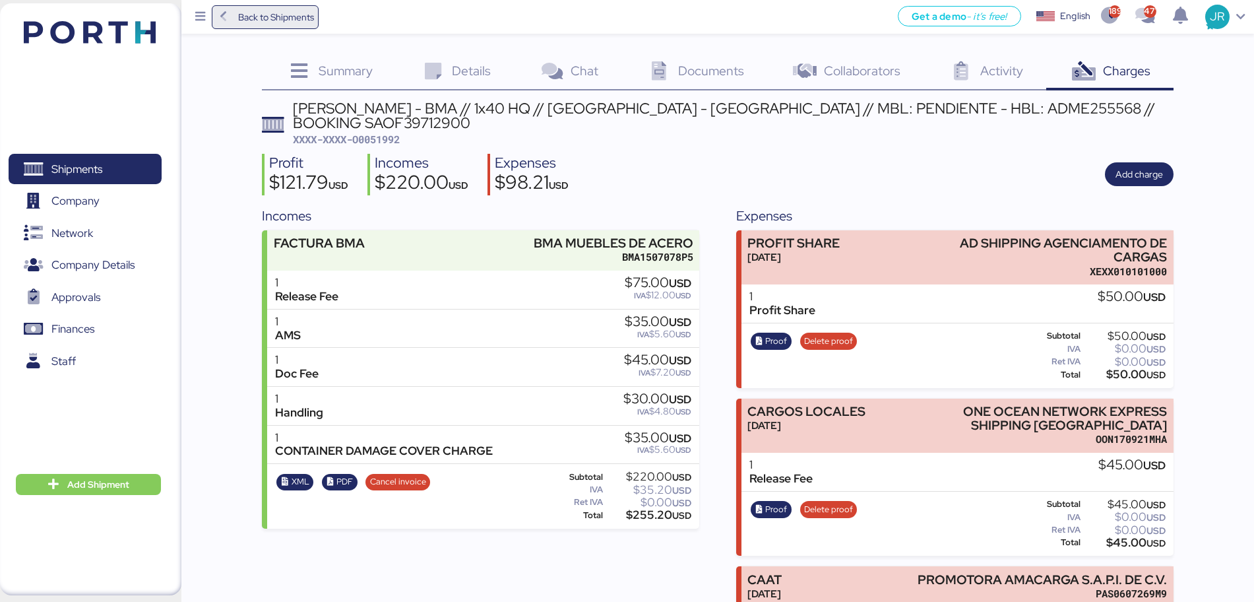
click at [277, 18] on span "Back to Shipments" at bounding box center [276, 17] width 76 height 16
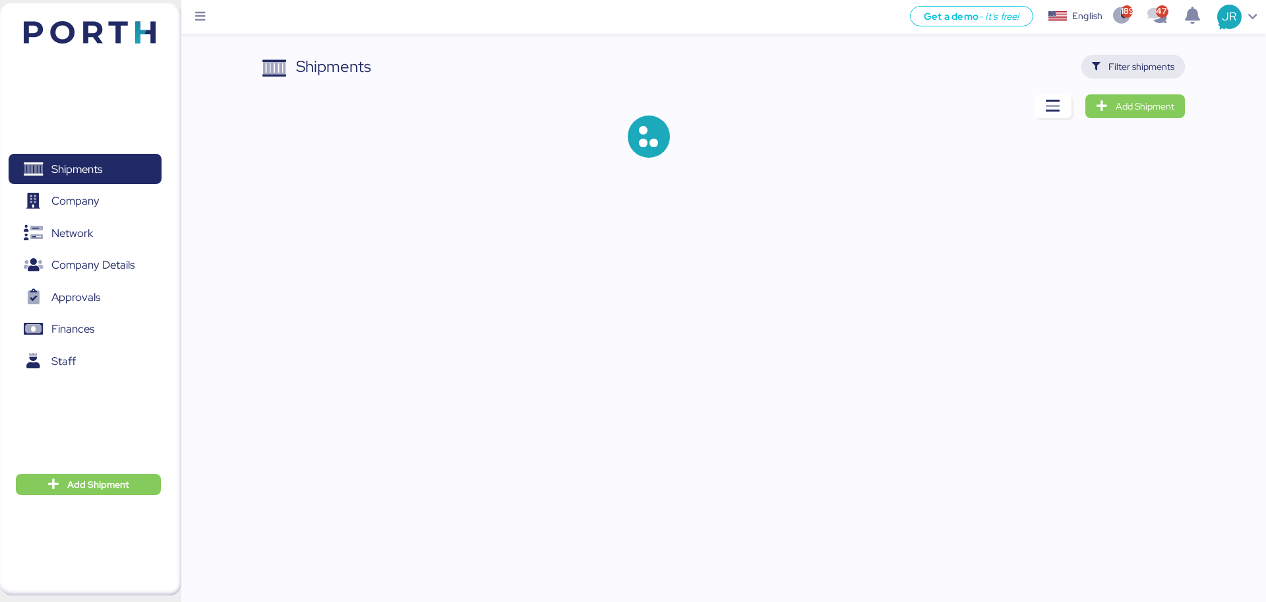
click at [1134, 65] on span "Filter shipments" at bounding box center [1142, 67] width 66 height 16
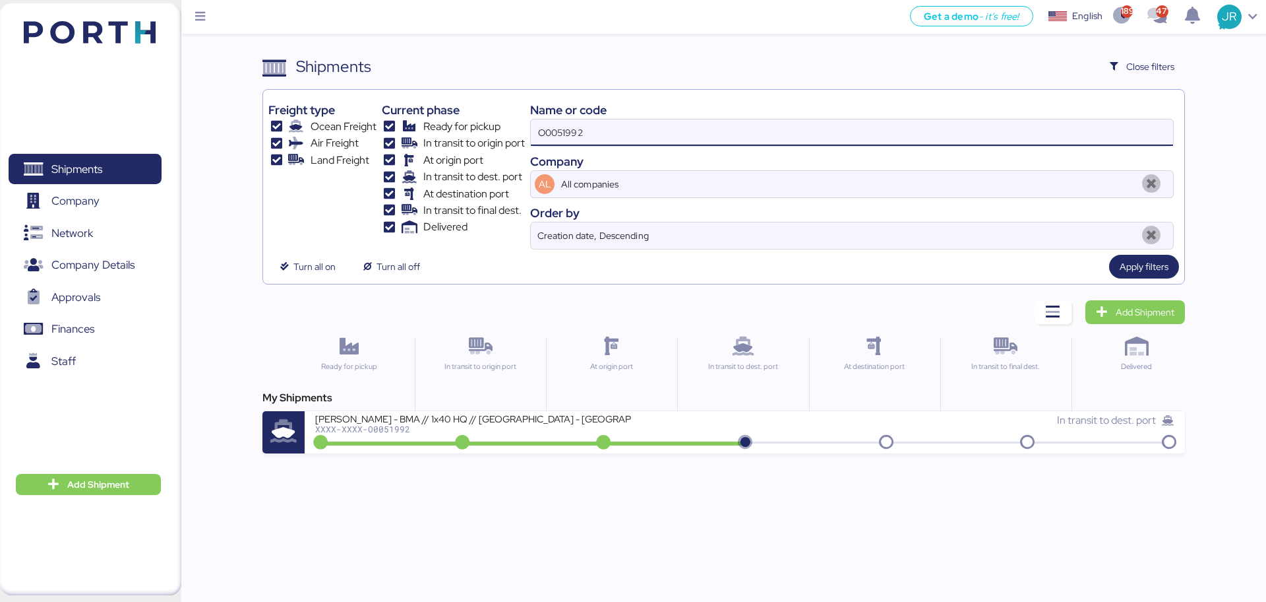
drag, startPoint x: 595, startPoint y: 131, endPoint x: 403, endPoint y: 150, distance: 192.8
click at [406, 150] on div "Freight type Ocean Freight Air Freight Land Freight Current phase Ready for pic…" at bounding box center [723, 172] width 910 height 154
paste input "59"
type input "O0051959"
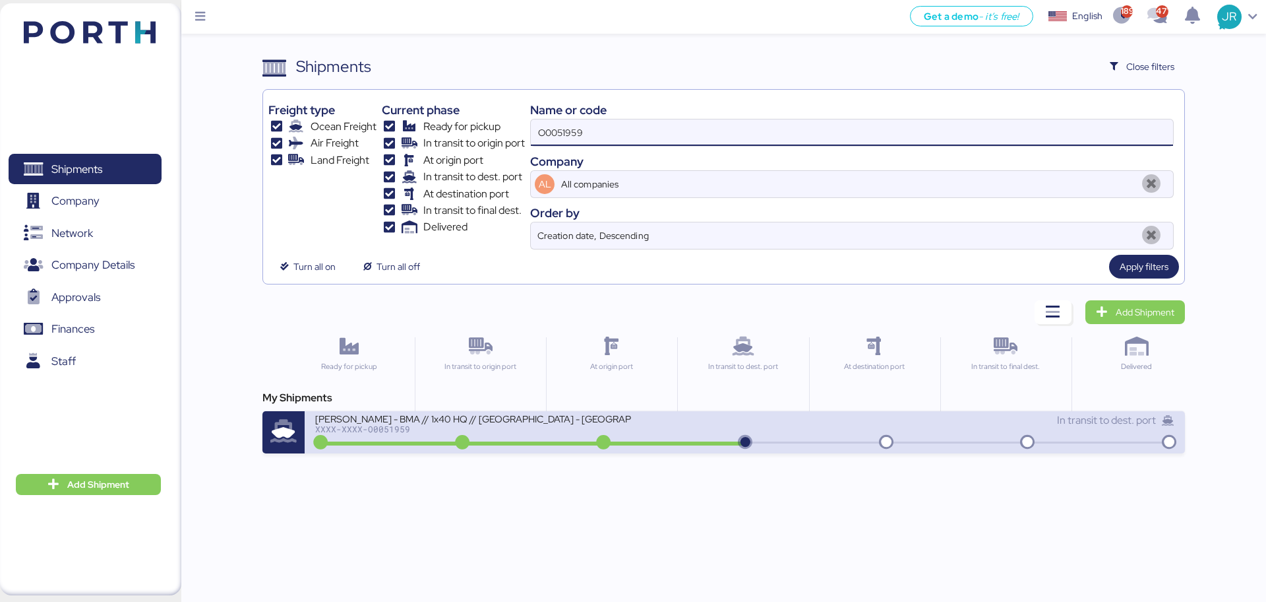
click at [377, 421] on div "[PERSON_NAME] - BMA // 1x40 HQ // [GEOGRAPHIC_DATA] - [GEOGRAPHIC_DATA] // MBL:…" at bounding box center [473, 417] width 317 height 11
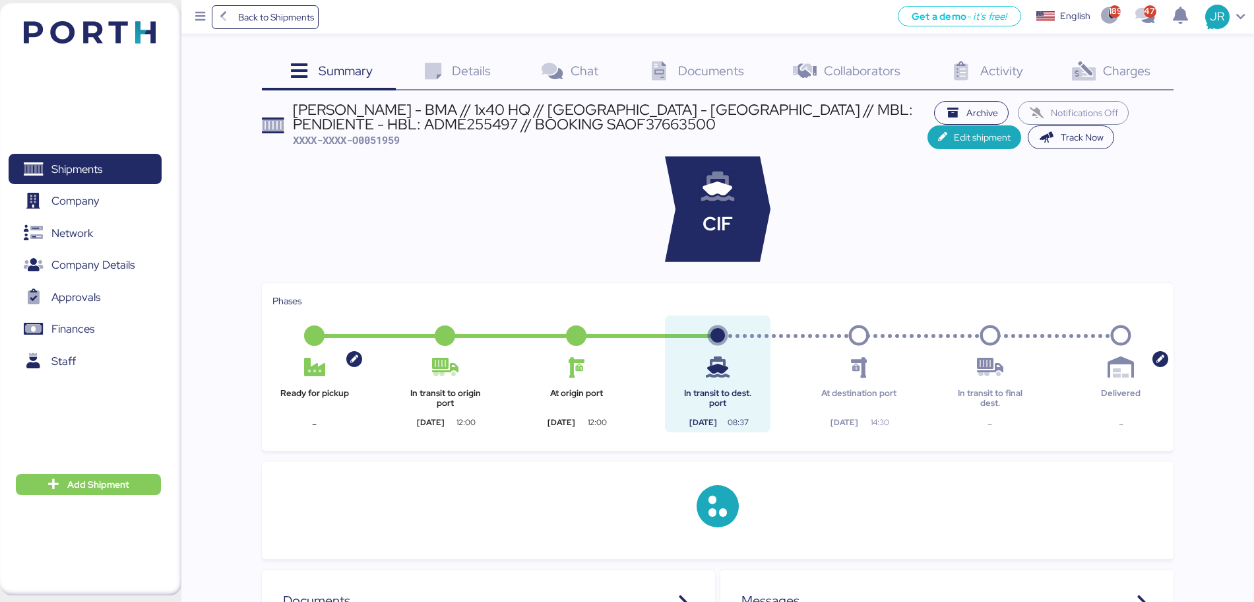
click at [1108, 77] on span "Charges" at bounding box center [1126, 70] width 47 height 17
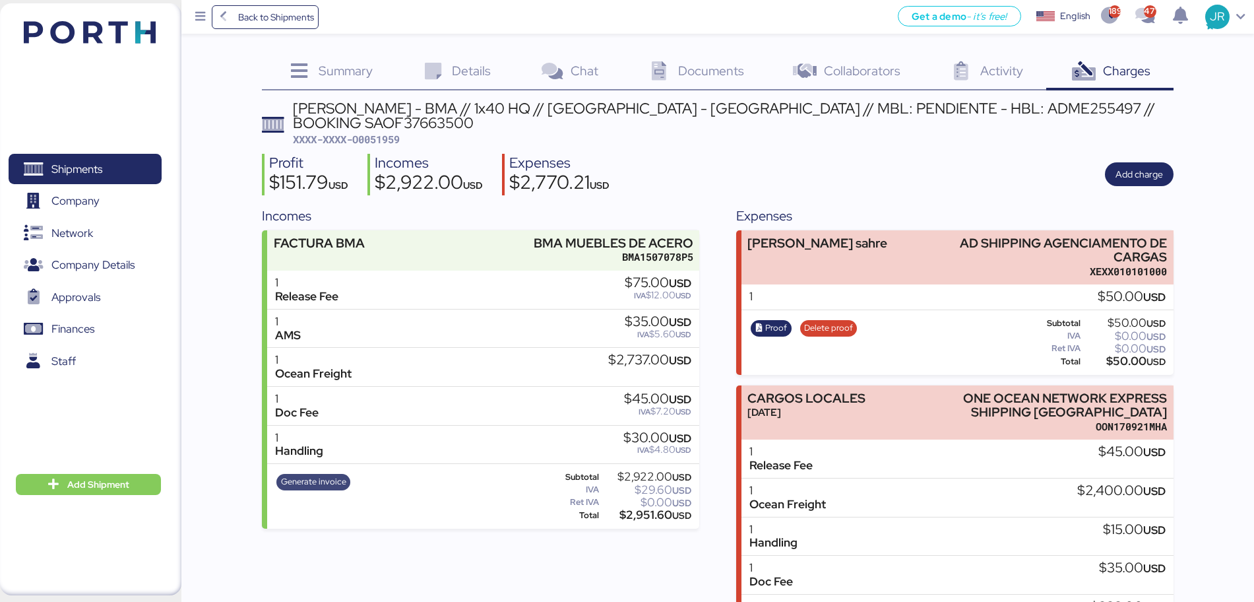
click at [327, 474] on span "Generate invoice" at bounding box center [313, 481] width 65 height 15
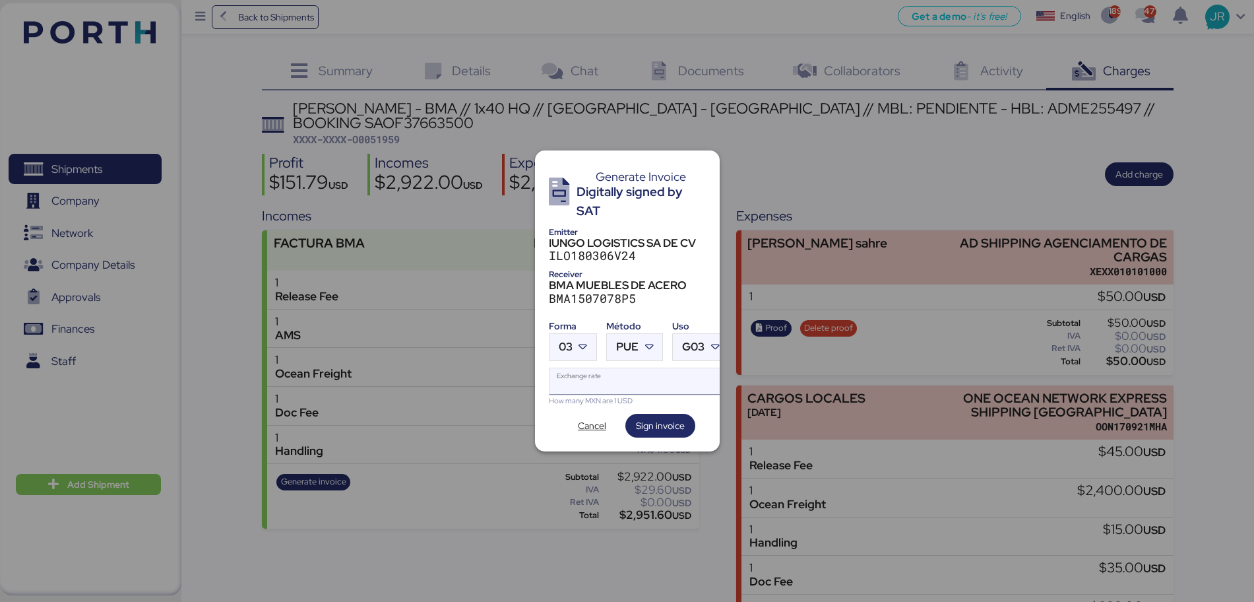
click at [584, 381] on input "Exchange rate" at bounding box center [638, 381] width 179 height 26
paste input "18.6663"
type input "18.6663"
click at [570, 346] on span "03" at bounding box center [566, 346] width 14 height 11
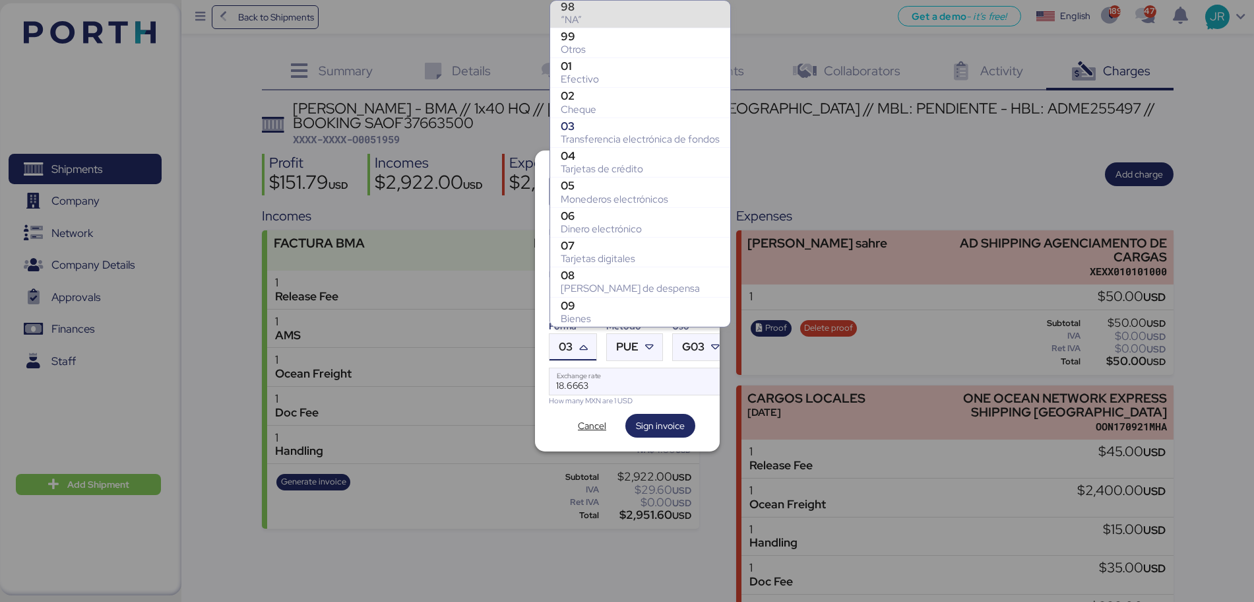
scroll to position [237, 0]
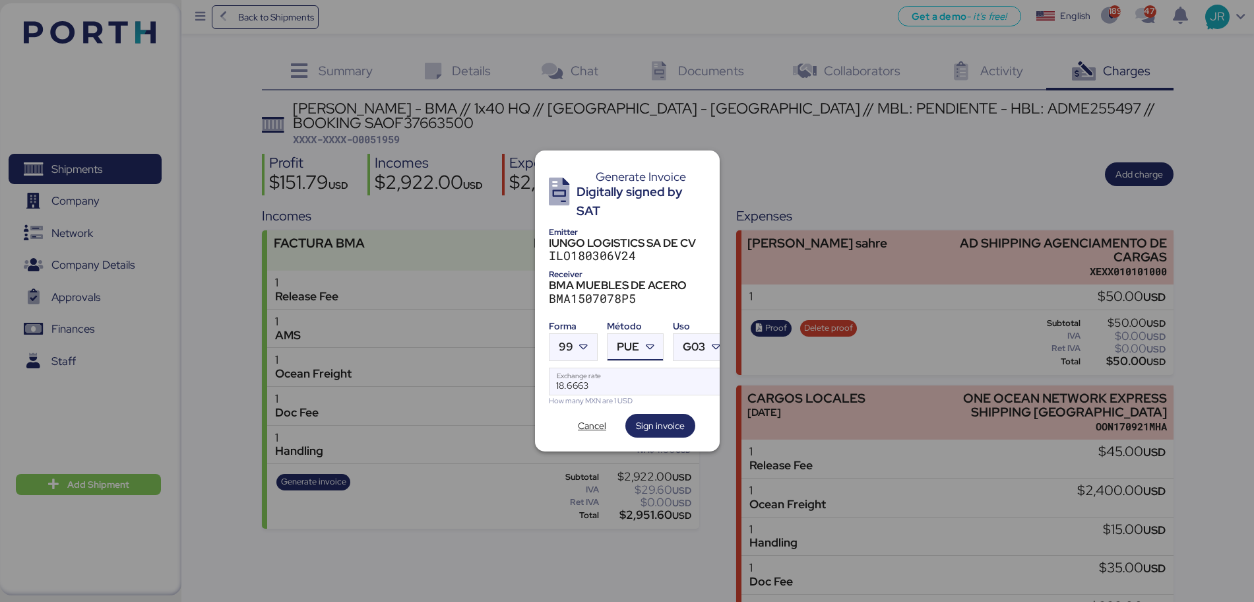
click at [619, 341] on span "PUE" at bounding box center [628, 346] width 22 height 11
click at [620, 392] on div "PPD" at bounding box center [689, 392] width 142 height 13
click at [650, 420] on span "Sign invoice" at bounding box center [660, 426] width 49 height 16
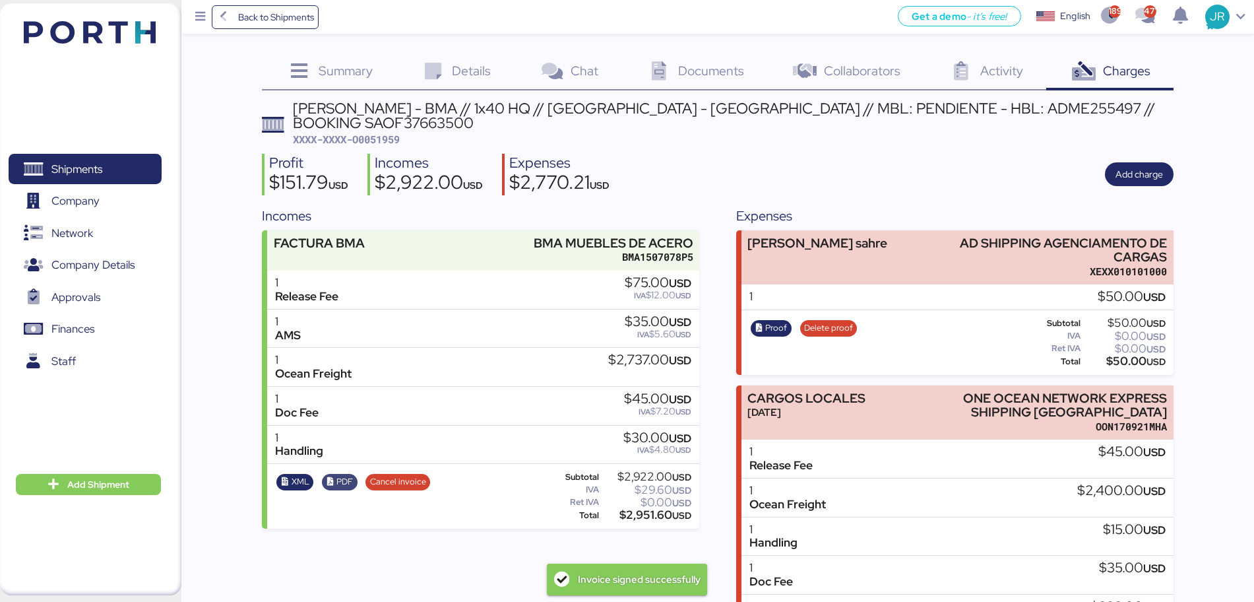
click at [340, 474] on span "PDF" at bounding box center [344, 481] width 16 height 15
click at [296, 474] on span "XML" at bounding box center [301, 481] width 18 height 15
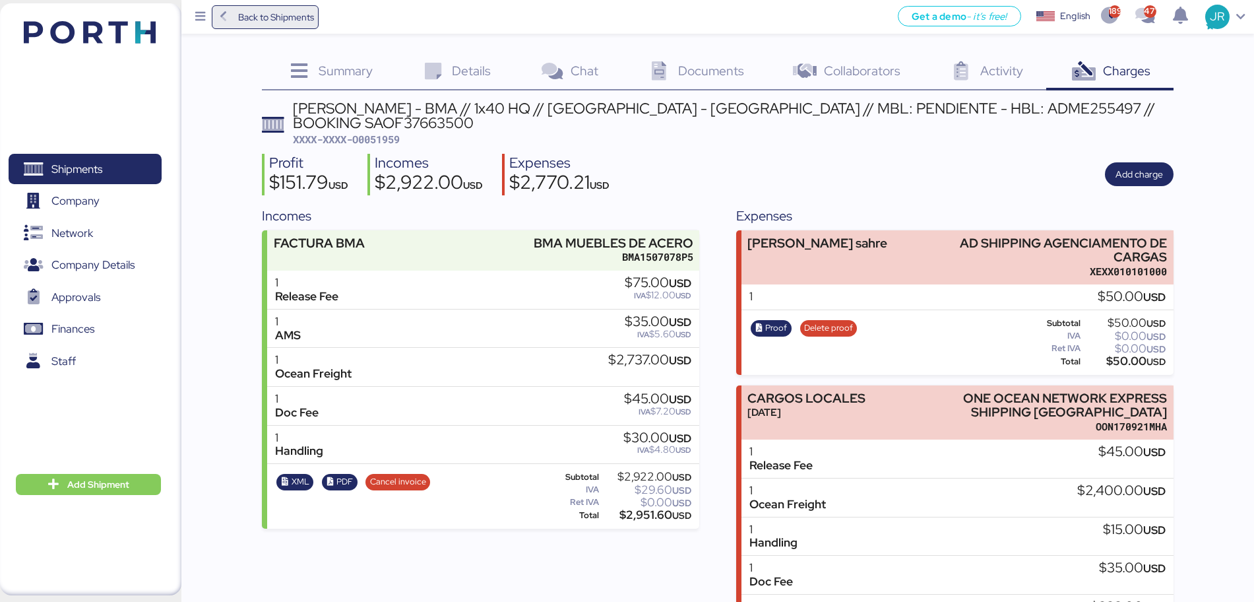
click at [275, 18] on span "Back to Shipments" at bounding box center [276, 17] width 76 height 16
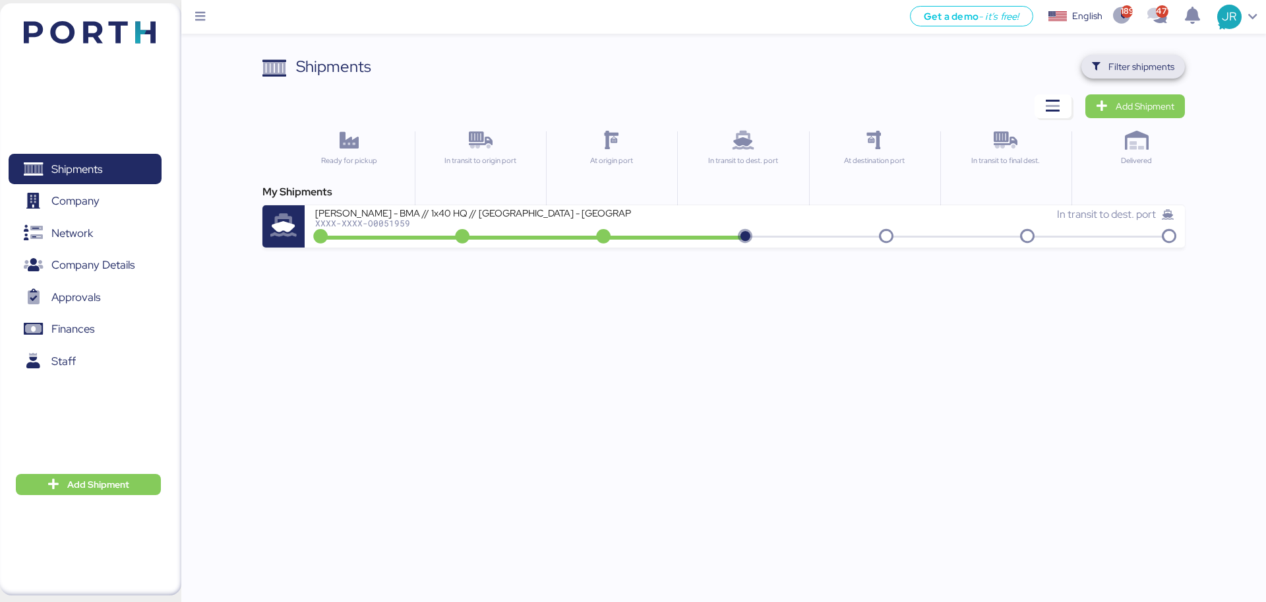
click at [1142, 65] on span "Filter shipments" at bounding box center [1142, 67] width 66 height 16
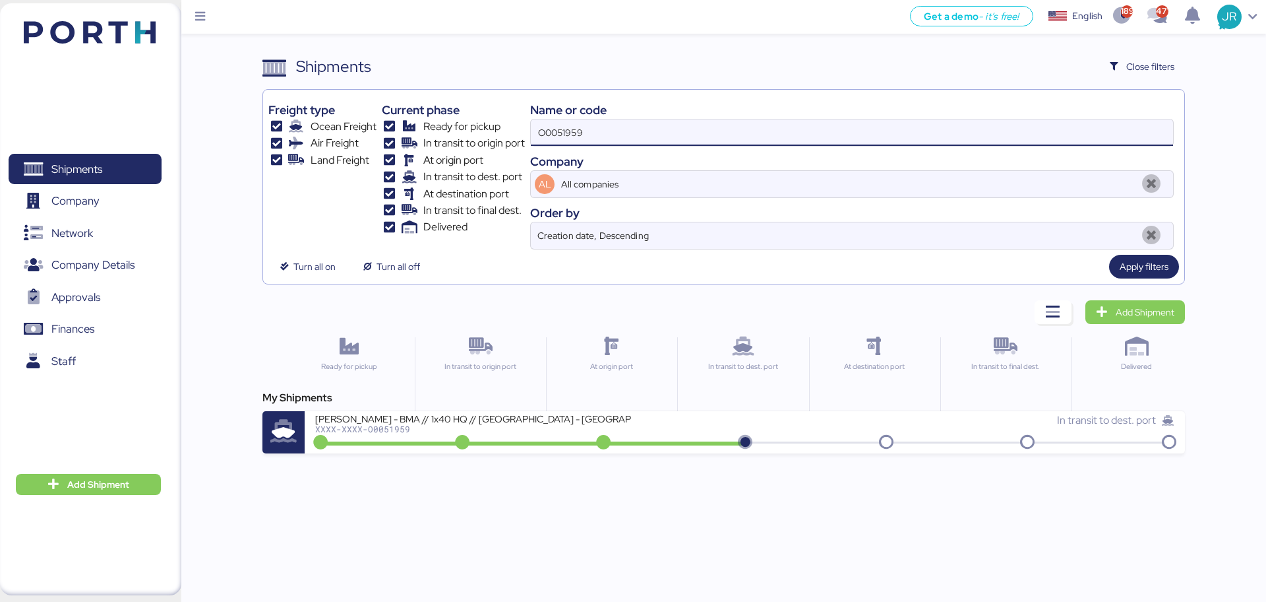
drag, startPoint x: 611, startPoint y: 133, endPoint x: 454, endPoint y: 133, distance: 157.0
click at [454, 133] on div "Freight type Ocean Freight Air Freight Land Freight Current phase Ready for pic…" at bounding box center [723, 172] width 910 height 154
paste input "1"
type input "O0051951"
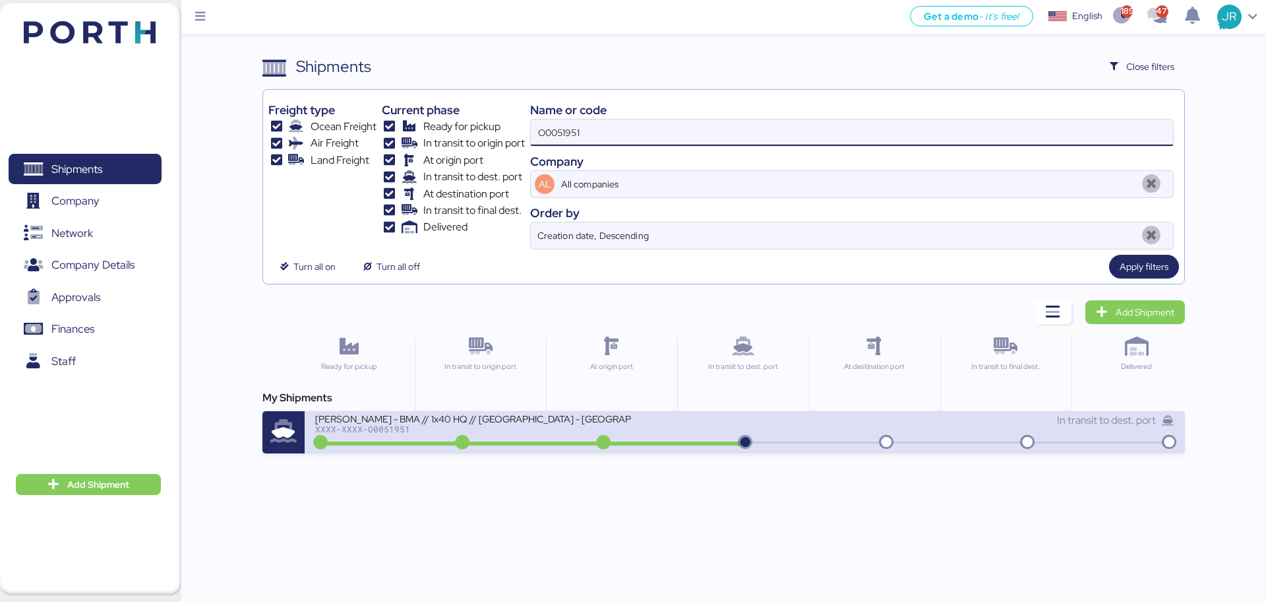
click at [385, 426] on div "XXXX-XXXX-O0051951" at bounding box center [473, 428] width 317 height 9
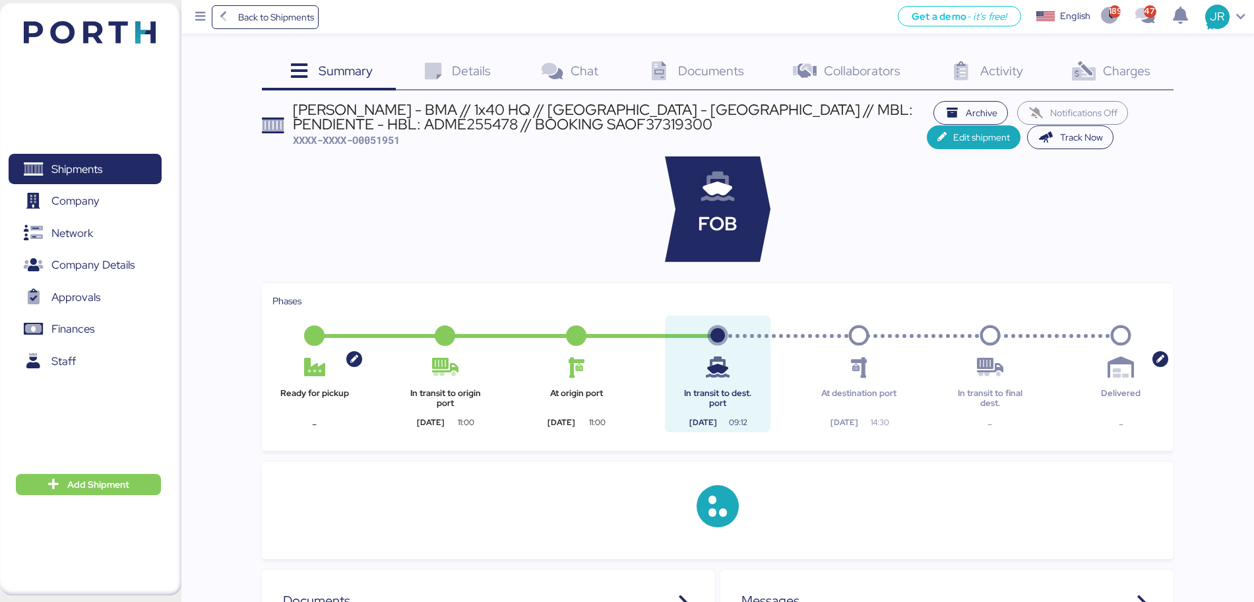
click at [1122, 71] on span "Charges" at bounding box center [1126, 70] width 47 height 17
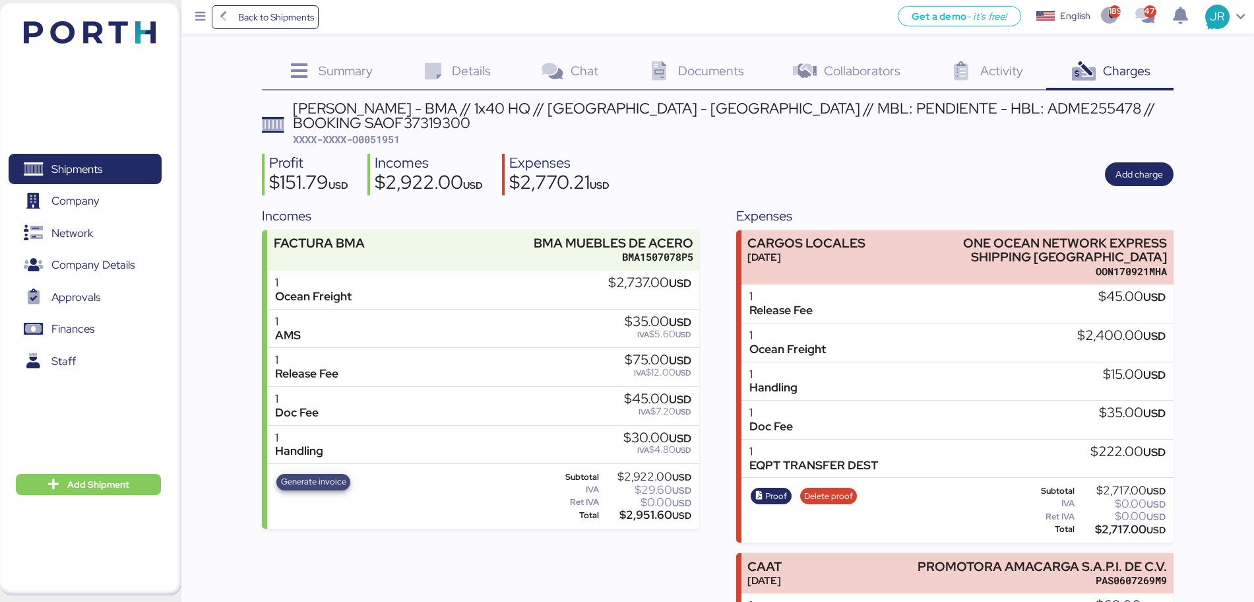
click at [314, 474] on span "Generate invoice" at bounding box center [313, 481] width 65 height 15
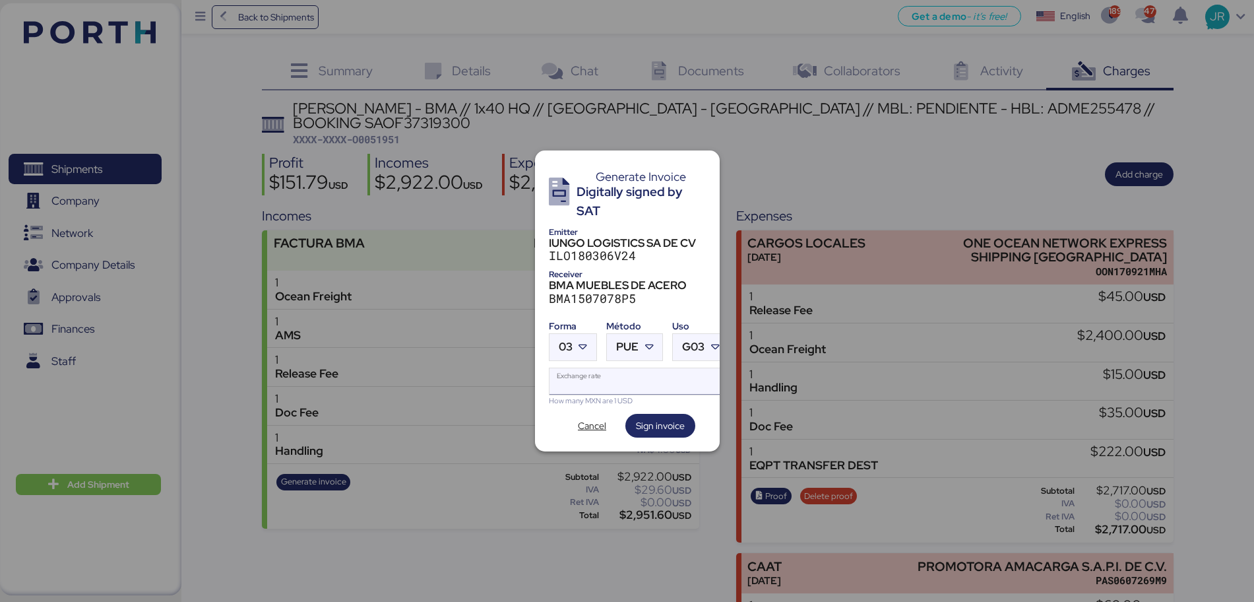
click at [592, 375] on input "Exchange rate" at bounding box center [638, 381] width 179 height 26
paste input "18.6663"
type input "18.6663"
click at [559, 341] on span "03" at bounding box center [566, 346] width 14 height 11
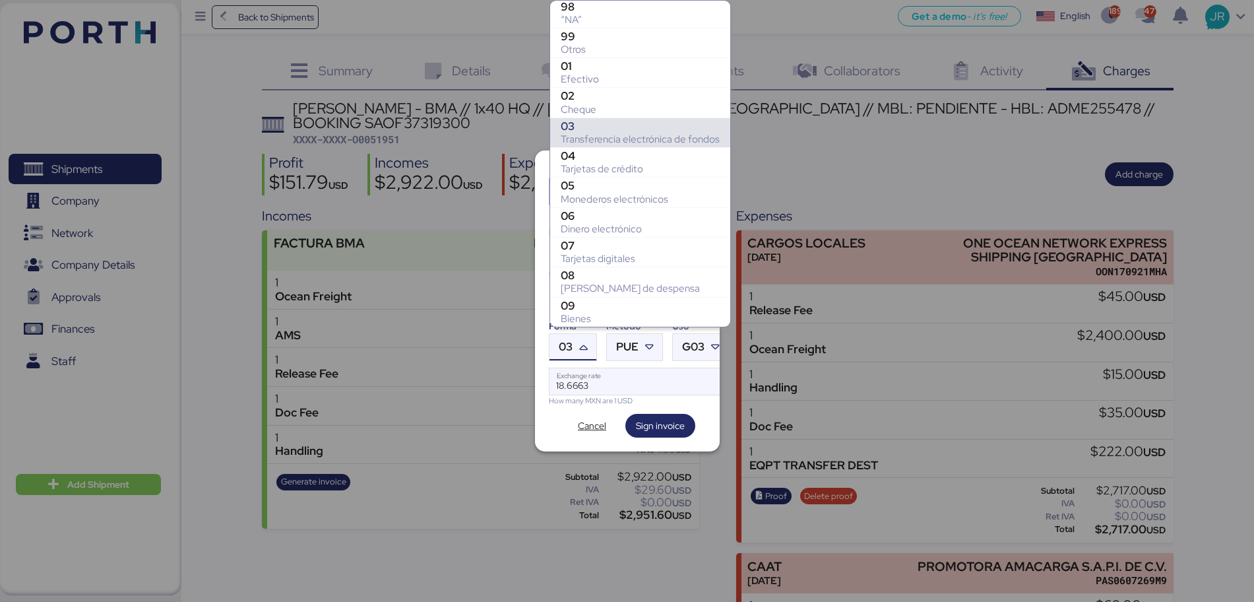
scroll to position [237, 0]
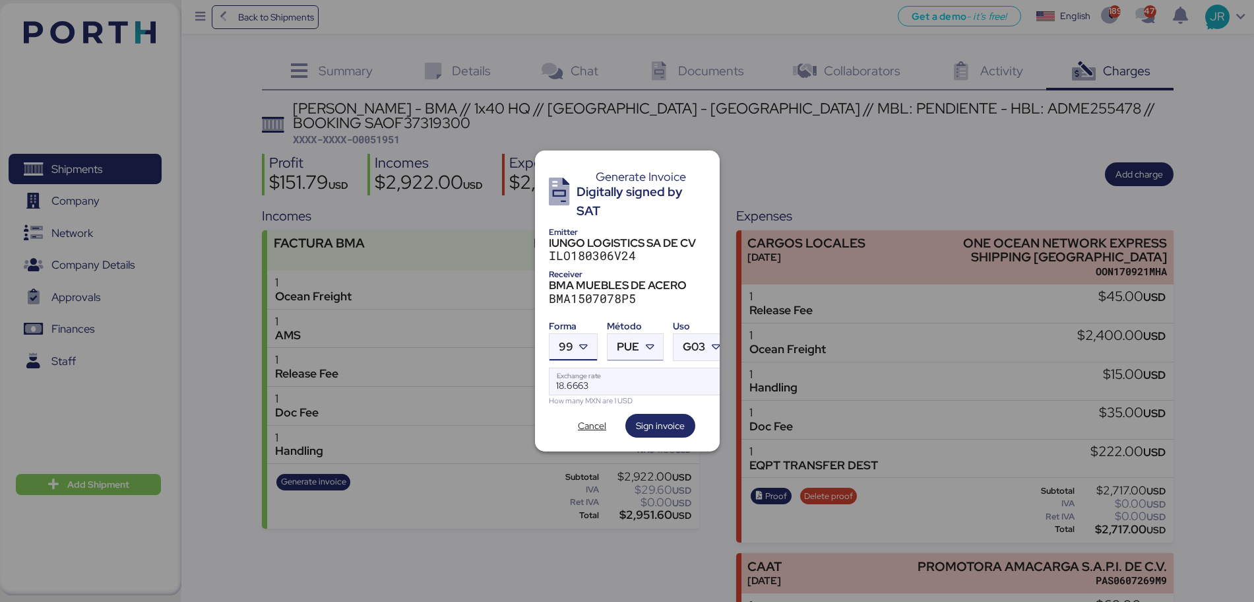
click at [618, 341] on span "PUE" at bounding box center [628, 346] width 22 height 11
click at [627, 396] on div "PPD" at bounding box center [689, 392] width 142 height 13
click at [664, 418] on span "Sign invoice" at bounding box center [660, 426] width 49 height 16
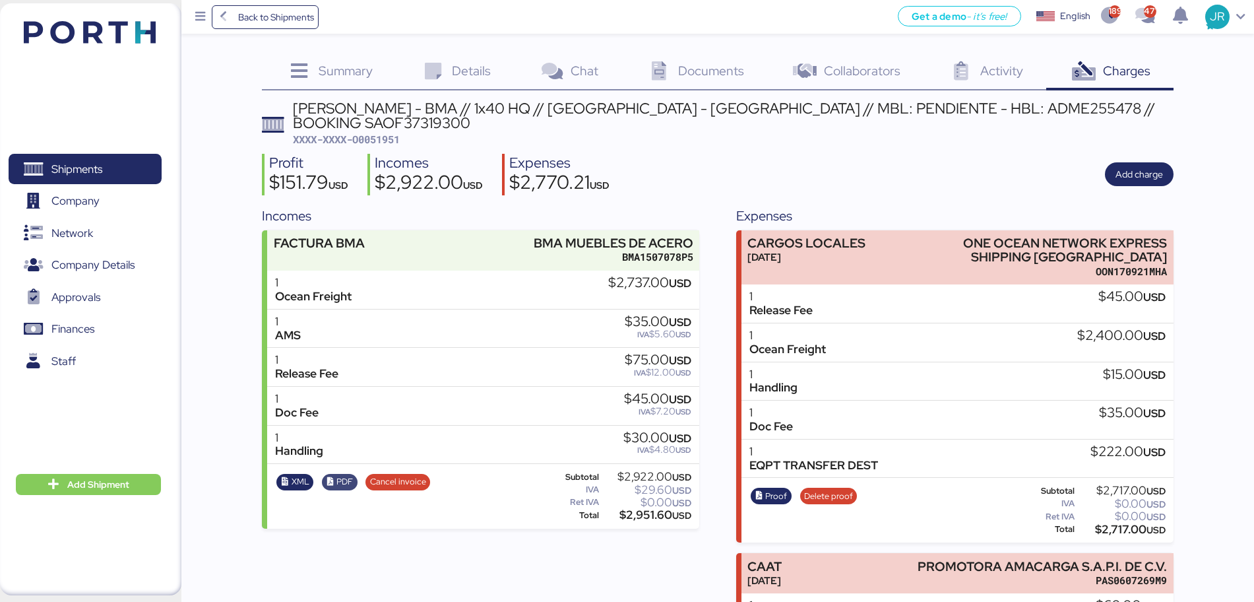
click at [339, 474] on span "PDF" at bounding box center [344, 481] width 16 height 15
click at [294, 474] on span "XML" at bounding box center [301, 481] width 18 height 15
click at [247, 16] on span "Back to Shipments" at bounding box center [276, 17] width 76 height 16
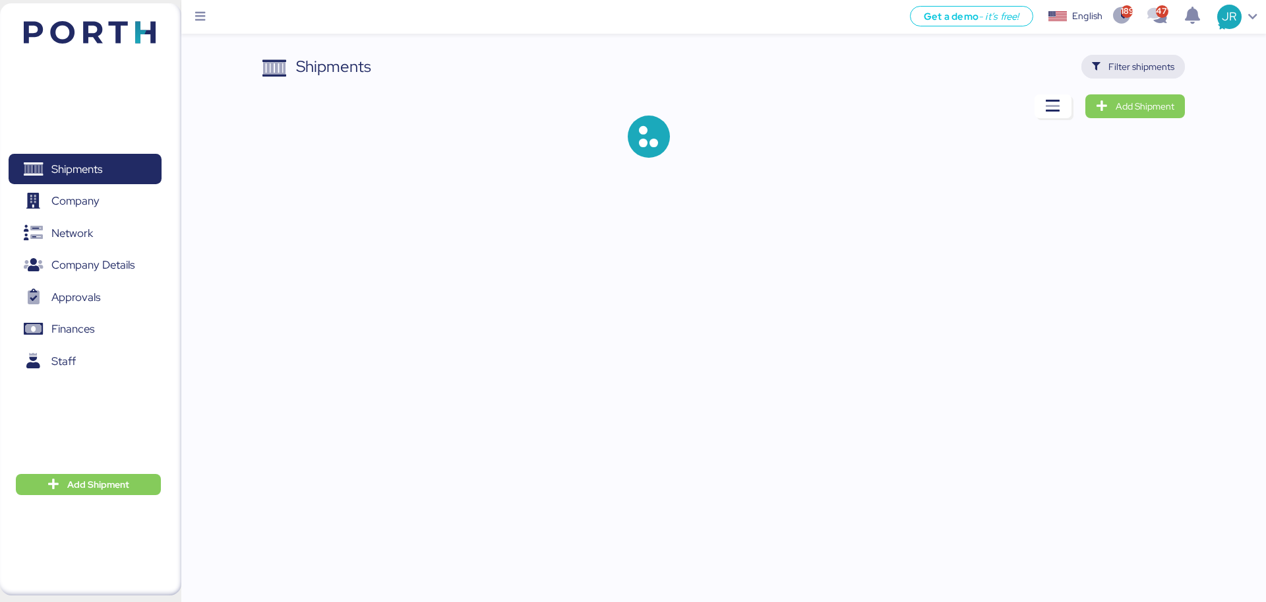
click at [1140, 70] on span "Filter shipments" at bounding box center [1142, 67] width 66 height 16
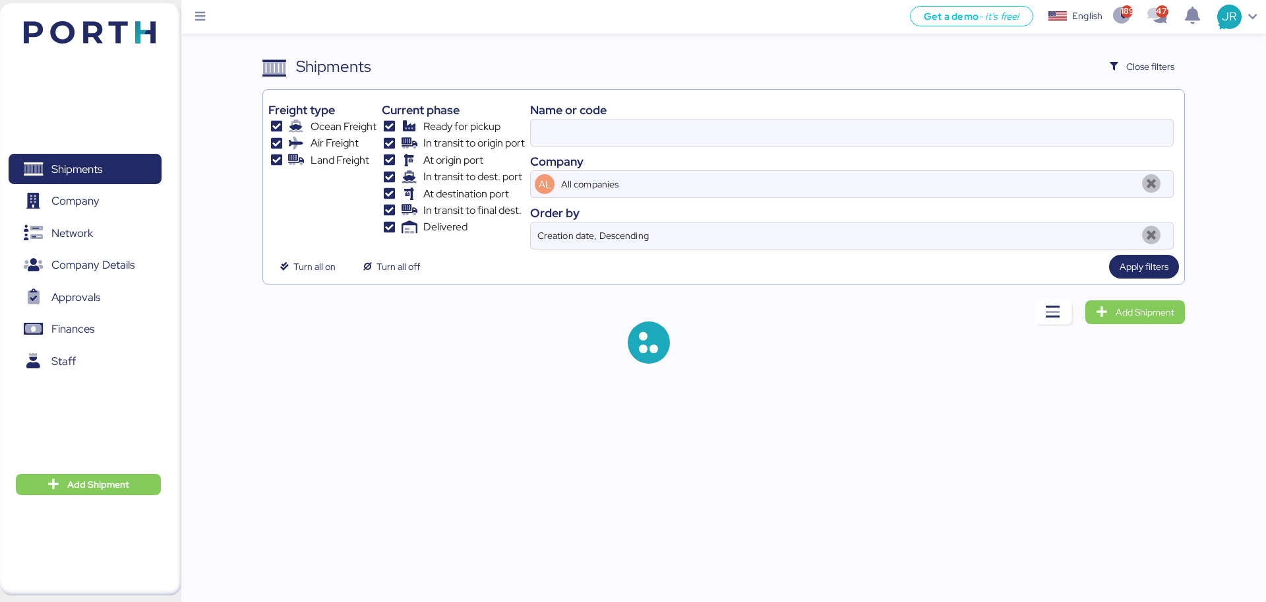
click at [630, 148] on div "Name or code Company AL All companies Order by Creation date, Descending" at bounding box center [852, 172] width 644 height 154
drag, startPoint x: 621, startPoint y: 135, endPoint x: 488, endPoint y: 135, distance: 132.6
click at [488, 135] on div "Freight type Ocean Freight Air Freight Land Freight Current phase Ready for pic…" at bounding box center [723, 172] width 910 height 154
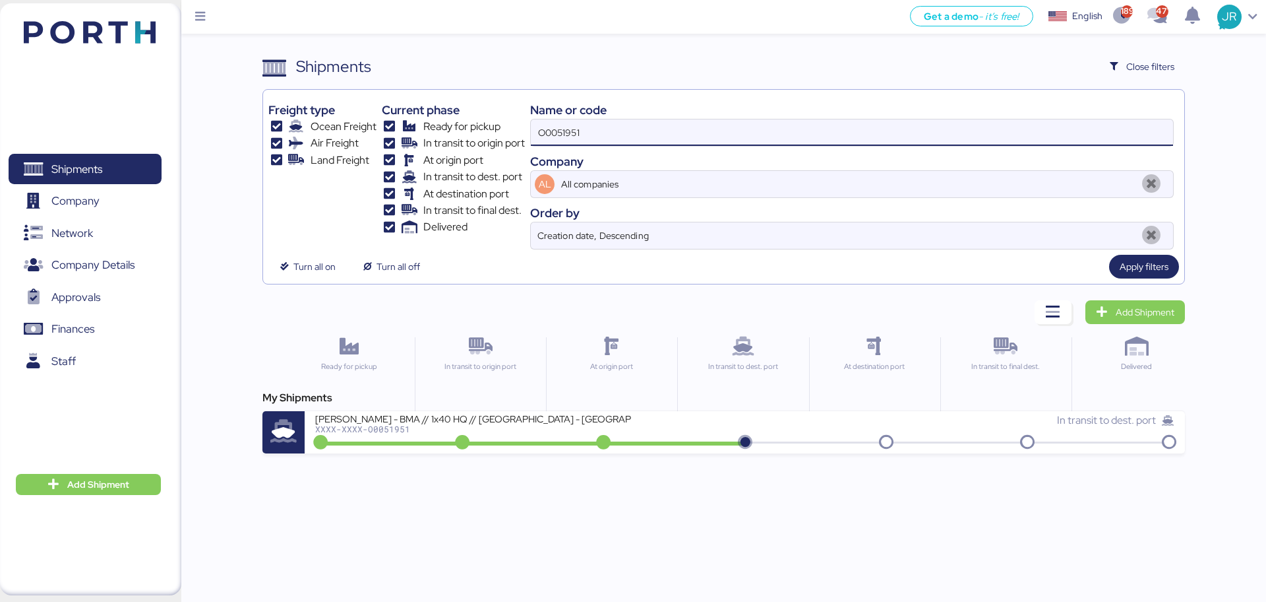
paste input "787"
type input "O0051787"
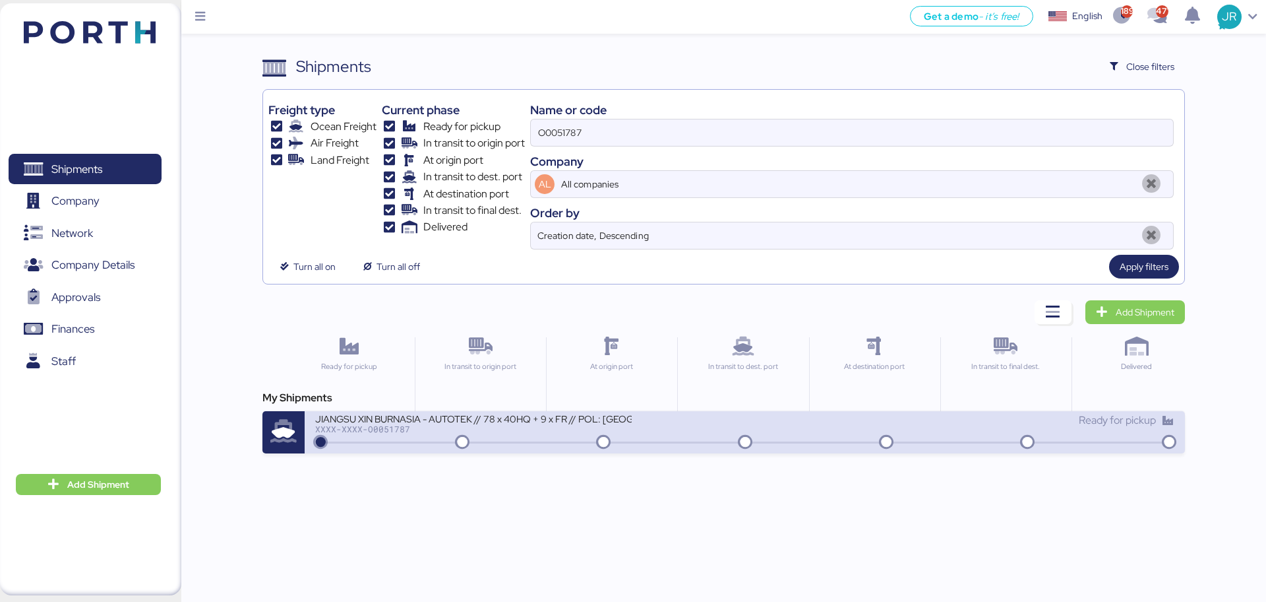
click at [392, 431] on div "XXXX-XXXX-O0051787" at bounding box center [473, 428] width 317 height 9
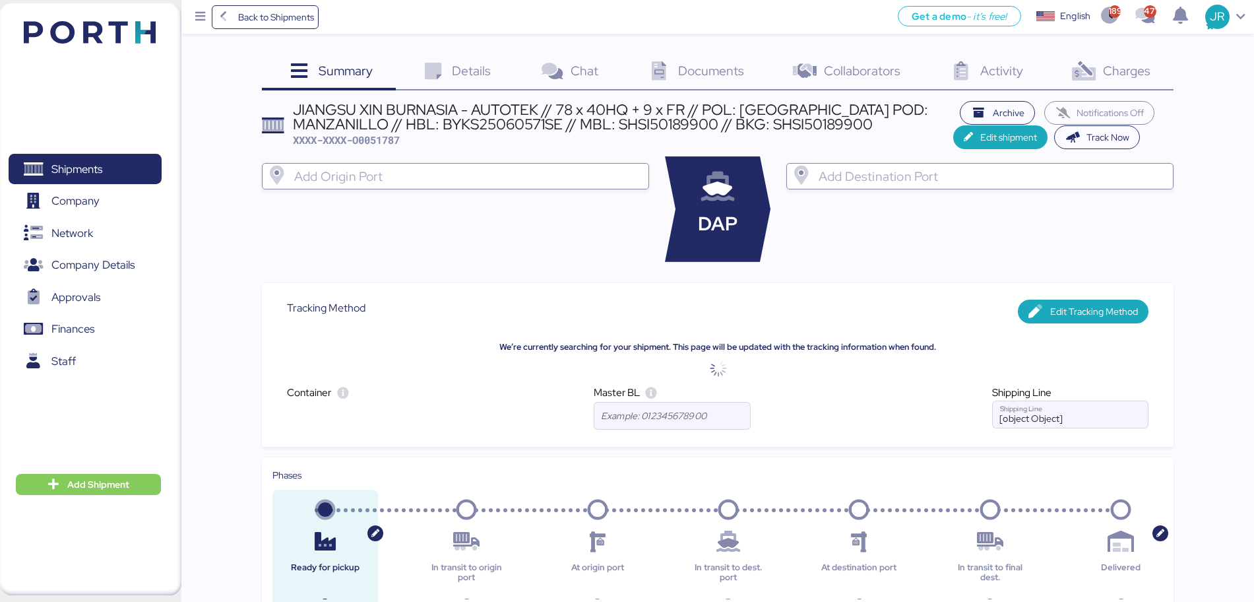
click at [1082, 77] on icon at bounding box center [1083, 71] width 28 height 19
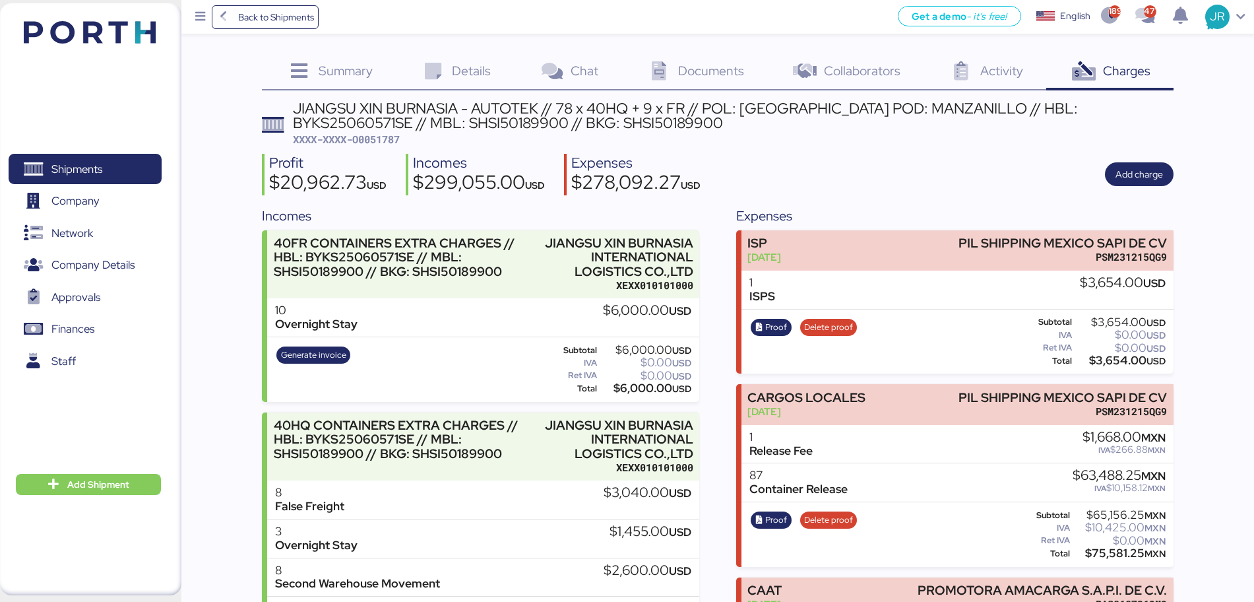
scroll to position [8006, 0]
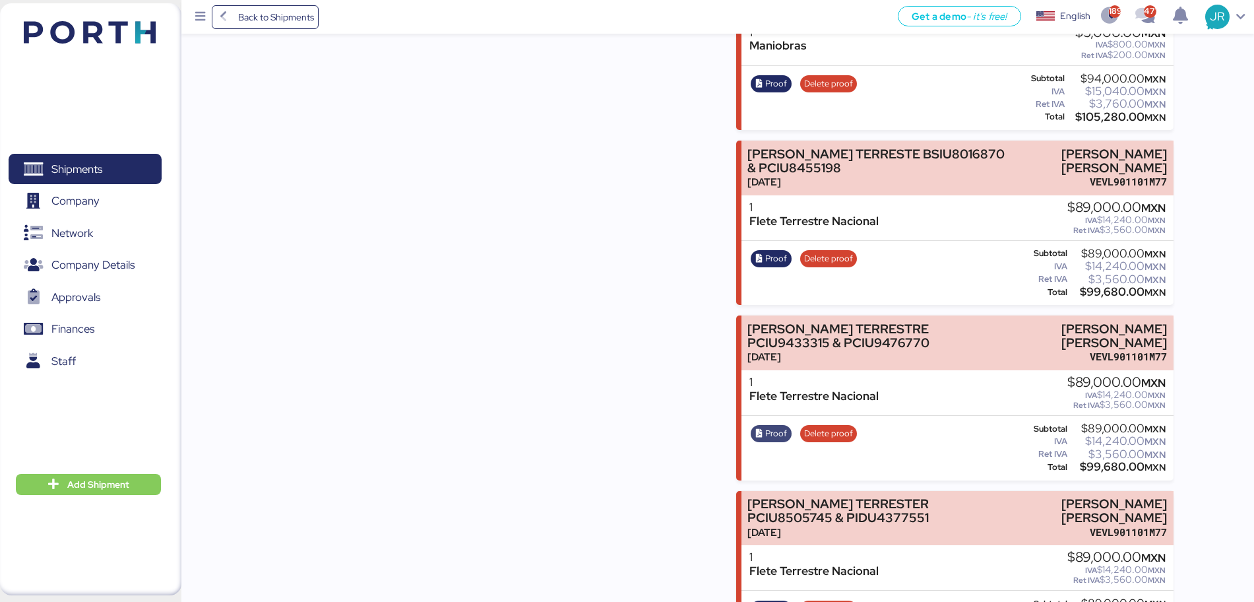
click at [774, 426] on span "Proof" at bounding box center [776, 433] width 22 height 15
click at [818, 426] on span "Delete proof" at bounding box center [828, 433] width 49 height 15
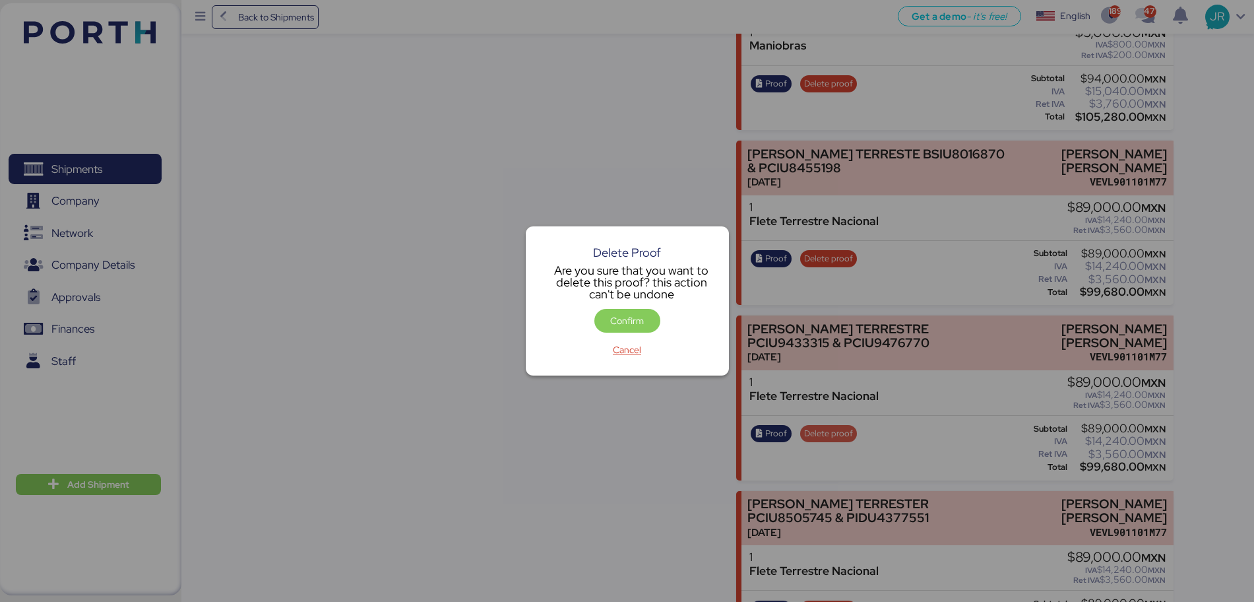
scroll to position [0, 0]
click at [639, 319] on span "Confirm" at bounding box center [627, 321] width 34 height 16
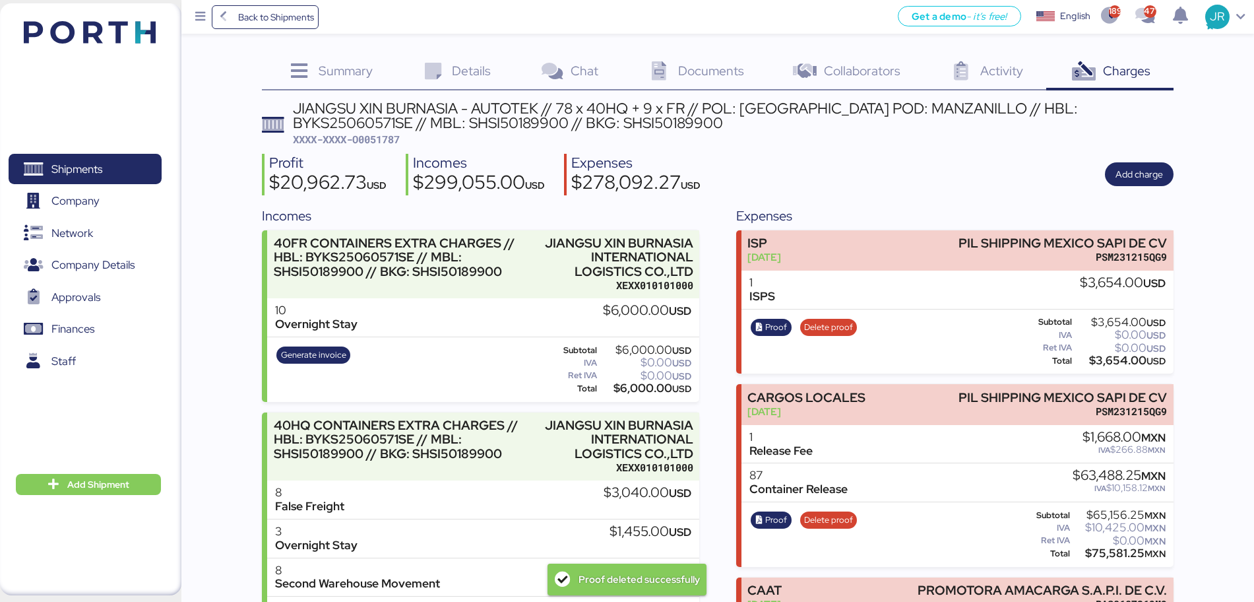
scroll to position [8006, 0]
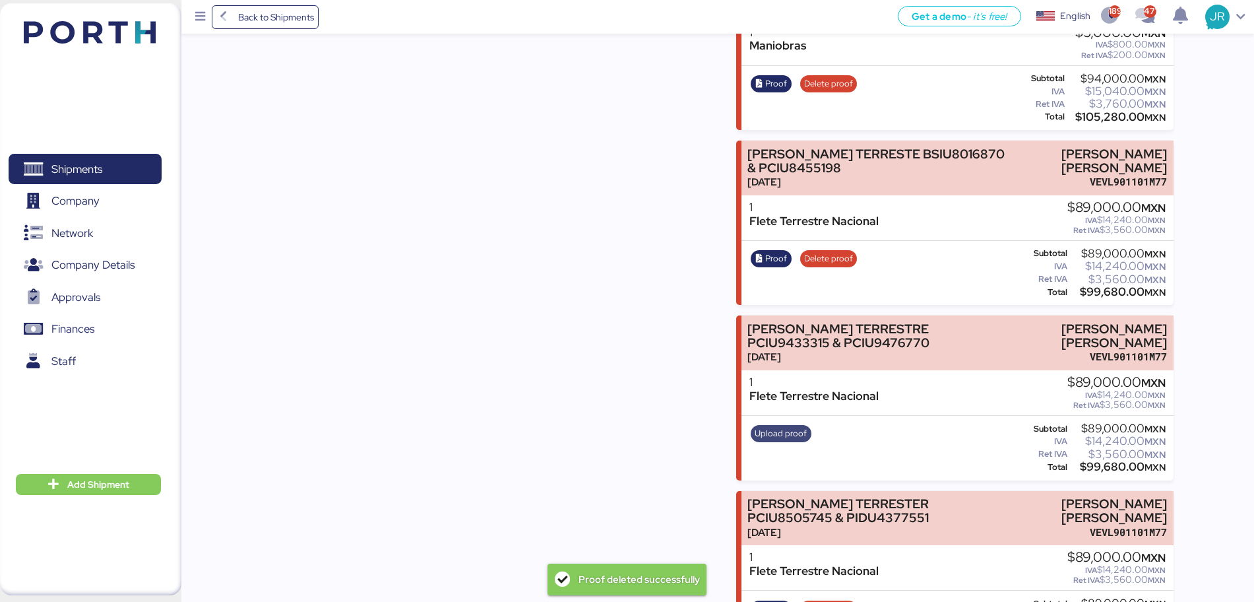
click at [785, 426] on span "Upload proof" at bounding box center [781, 433] width 52 height 15
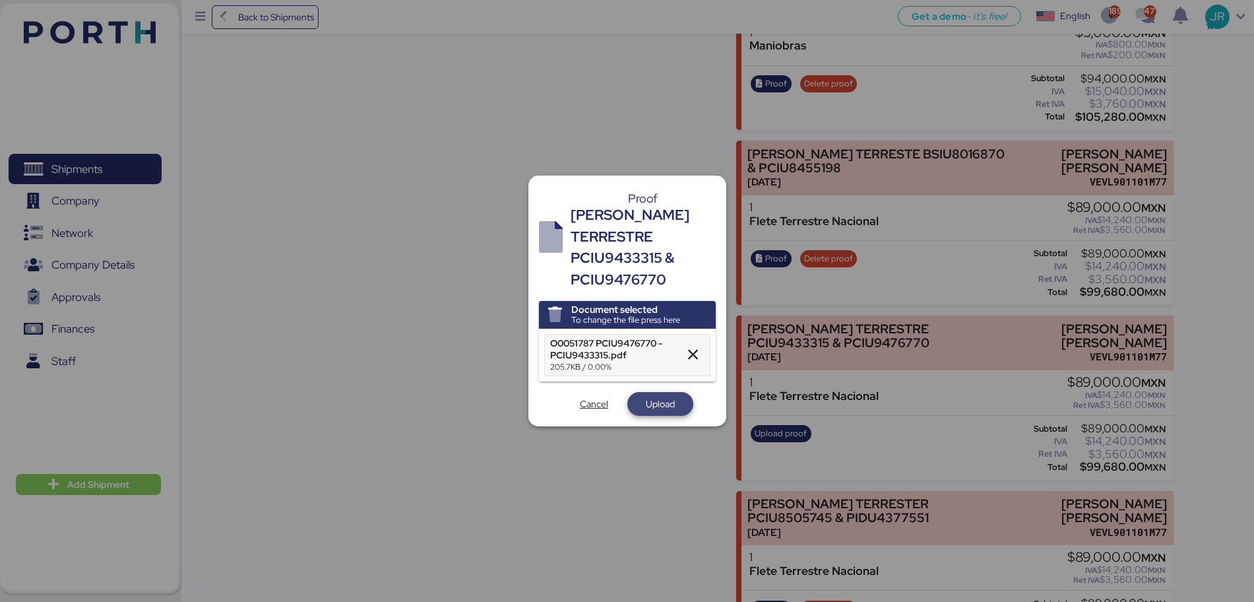
click at [656, 397] on span "Upload" at bounding box center [660, 404] width 29 height 16
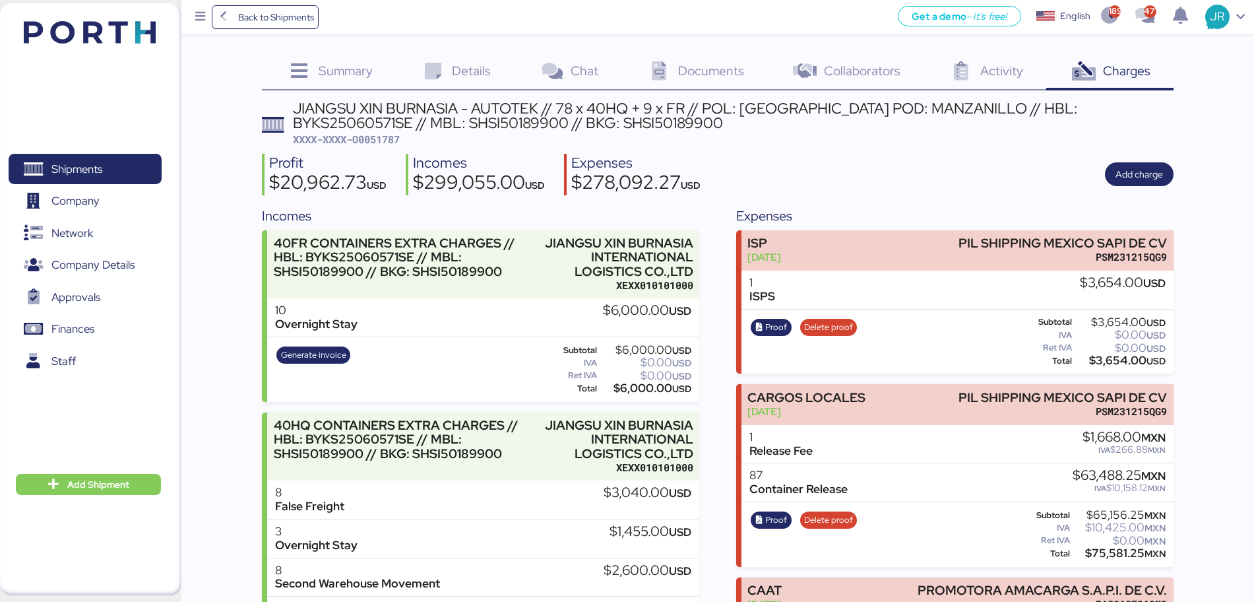
scroll to position [8006, 0]
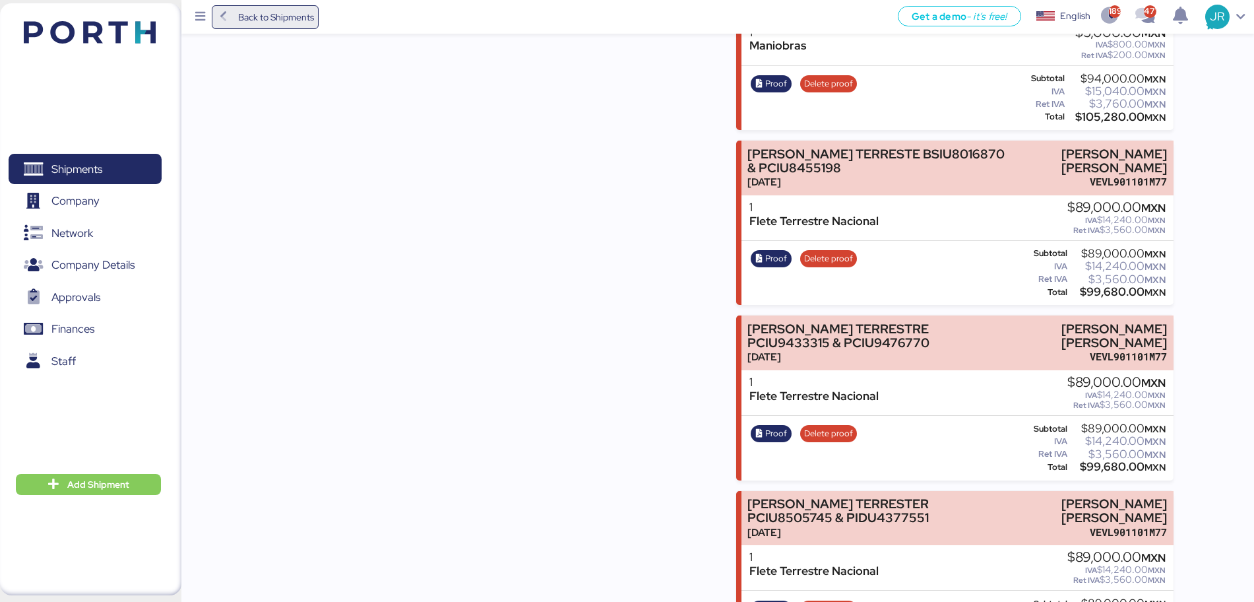
click at [246, 13] on span "Back to Shipments" at bounding box center [276, 17] width 76 height 16
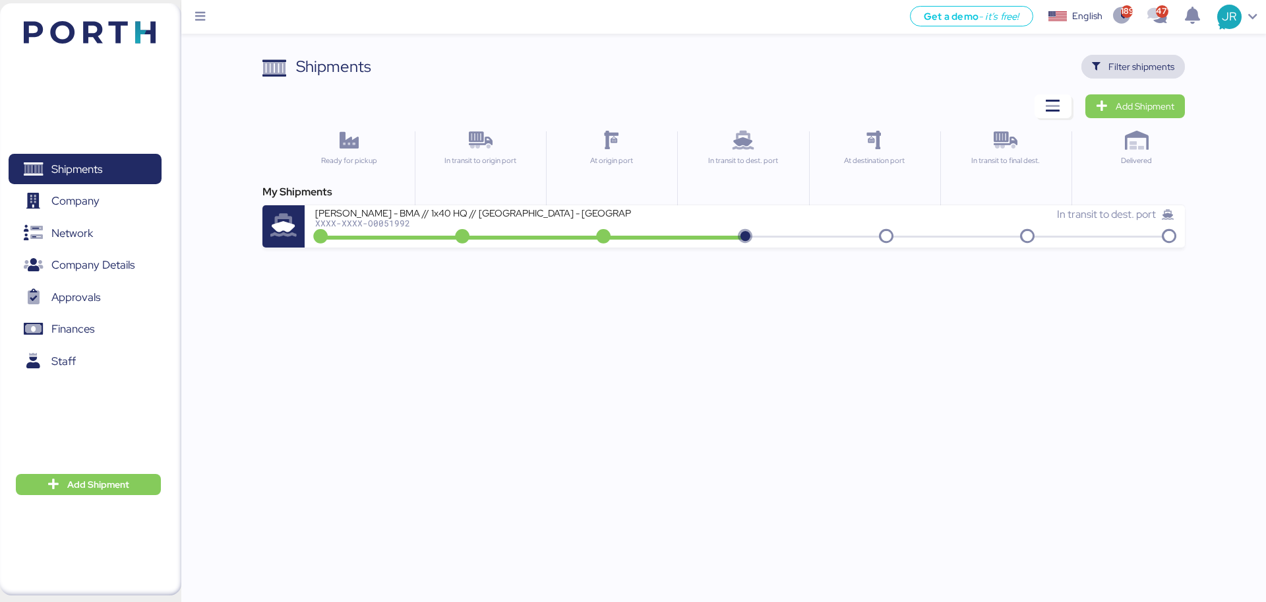
drag, startPoint x: 1145, startPoint y: 71, endPoint x: 1061, endPoint y: 83, distance: 84.6
click at [1144, 71] on span "Filter shipments" at bounding box center [1142, 67] width 66 height 16
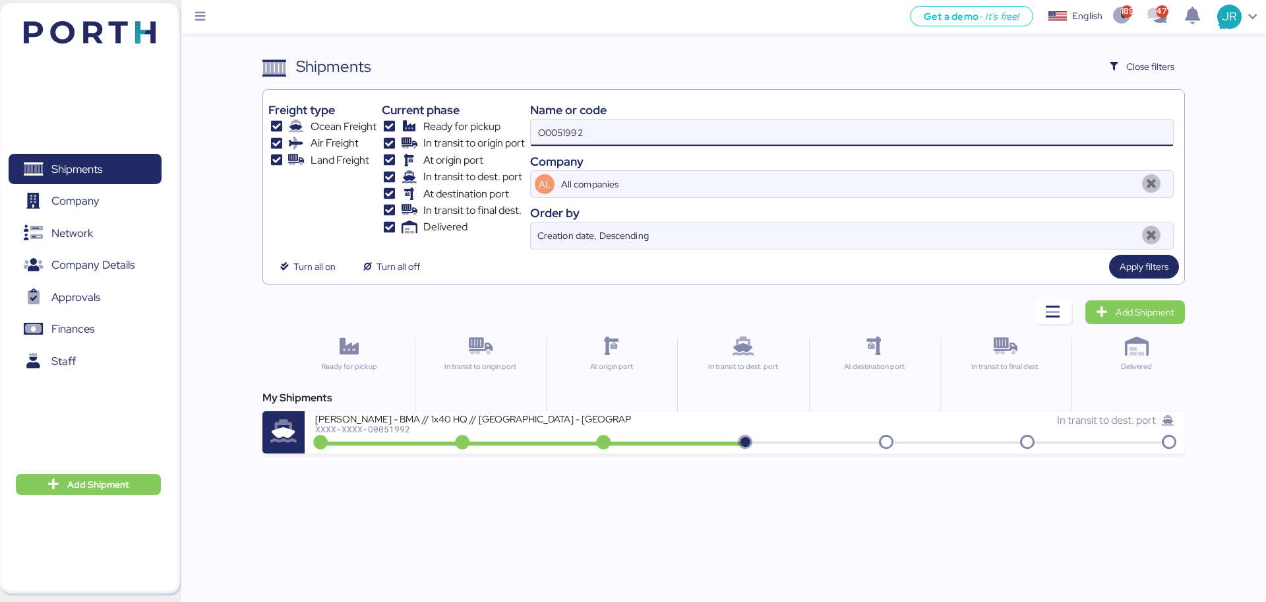
drag, startPoint x: 468, startPoint y: 152, endPoint x: 396, endPoint y: 163, distance: 72.8
click at [397, 163] on div "Freight type Ocean Freight Air Freight Land Freight Current phase Ready for pic…" at bounding box center [723, 172] width 910 height 154
paste input "59"
type input "O0051959"
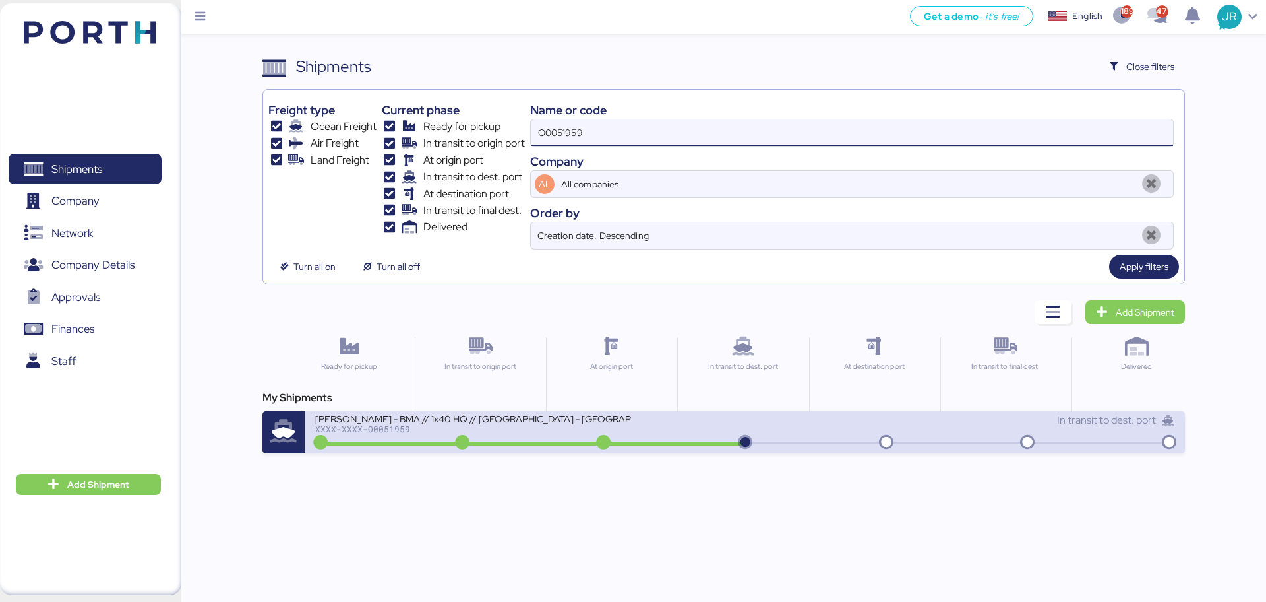
click at [394, 421] on div "[PERSON_NAME] - BMA // 1x40 HQ // [GEOGRAPHIC_DATA] - [GEOGRAPHIC_DATA] // MBL:…" at bounding box center [473, 417] width 317 height 11
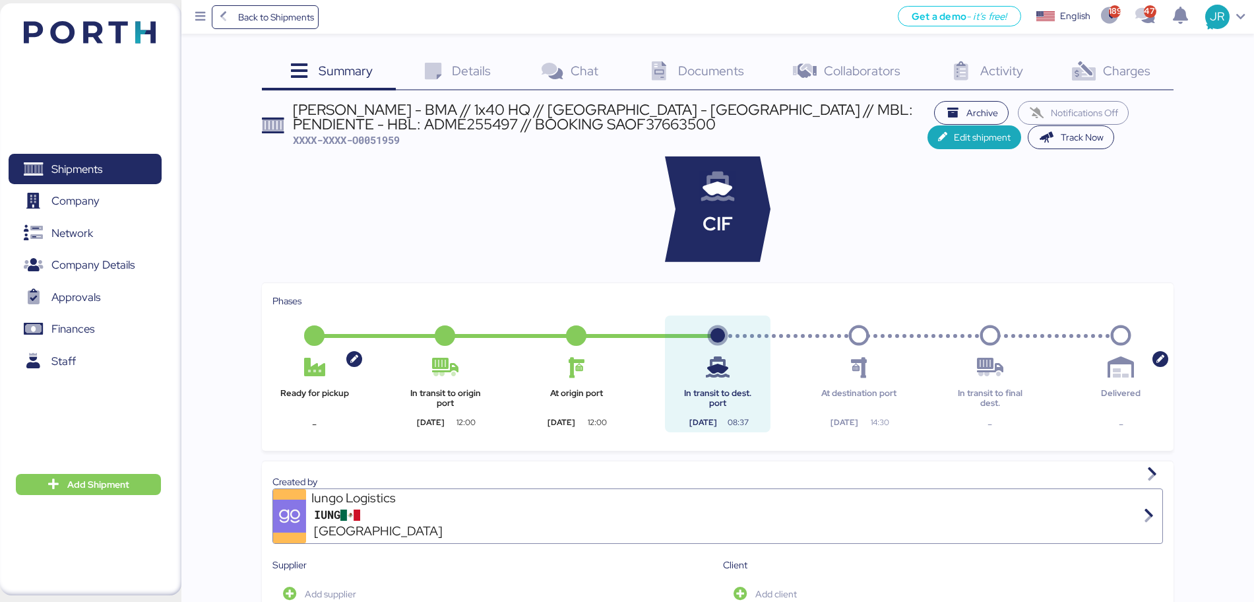
click at [1088, 65] on icon at bounding box center [1083, 71] width 28 height 19
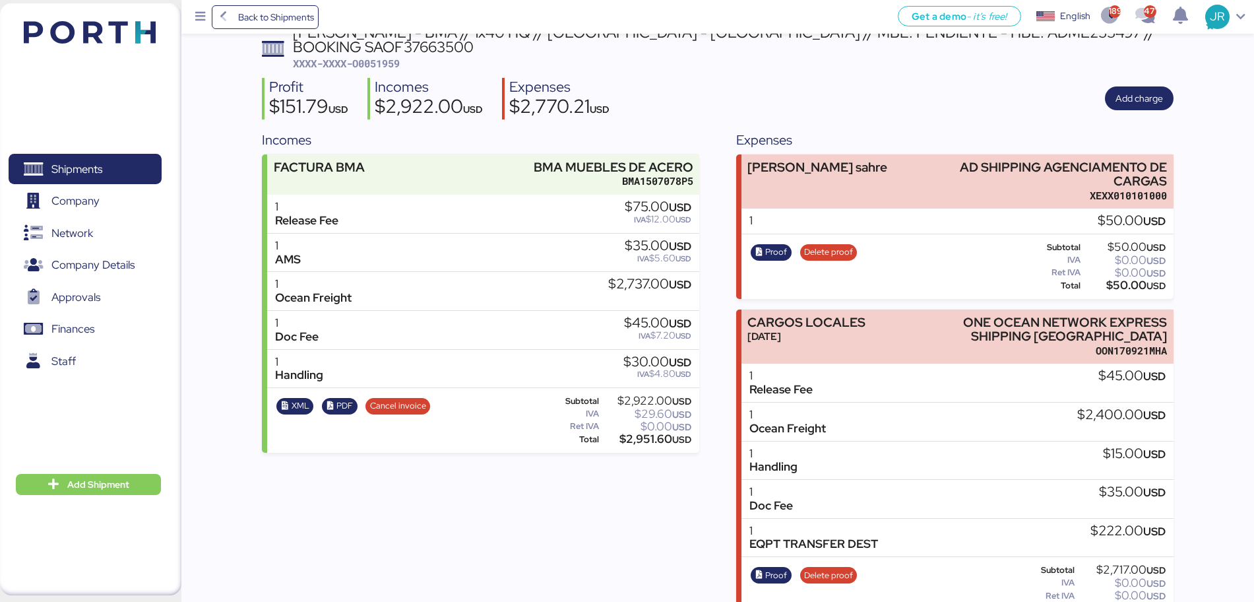
scroll to position [245, 0]
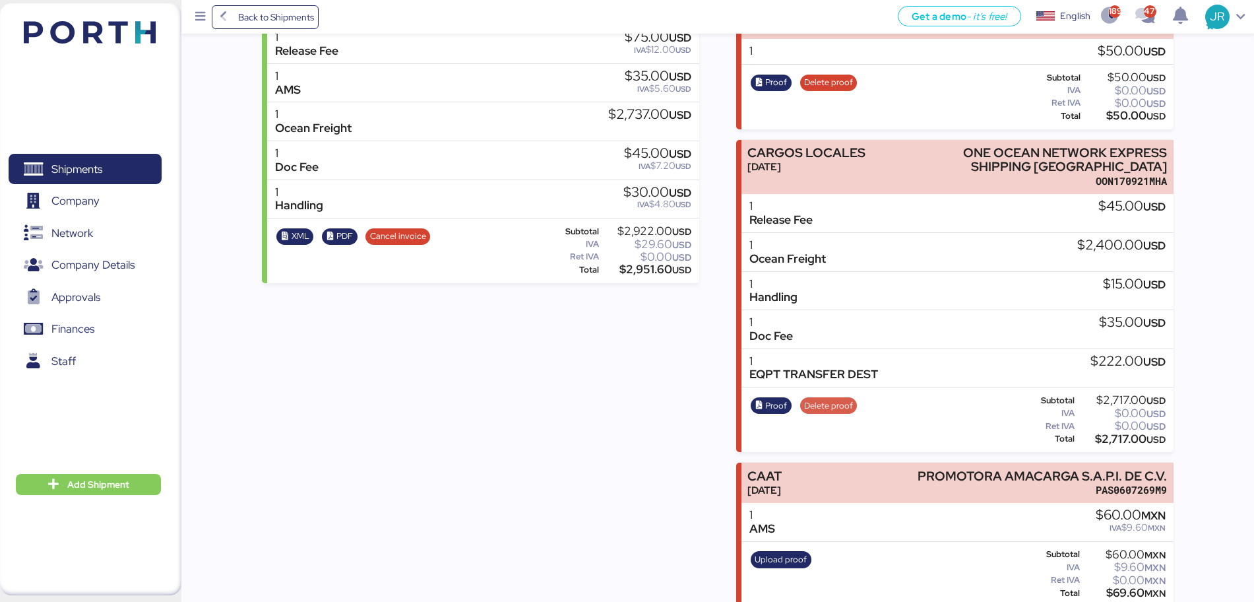
click at [817, 398] on span "Delete proof" at bounding box center [828, 405] width 49 height 15
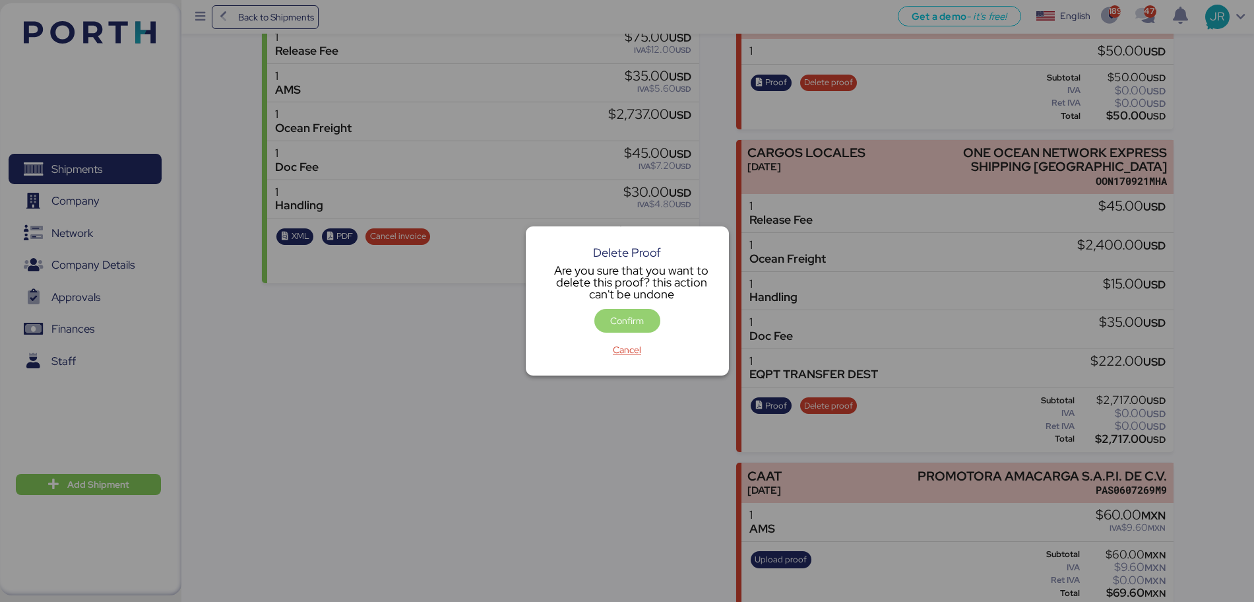
click at [617, 324] on span "Confirm" at bounding box center [627, 321] width 34 height 16
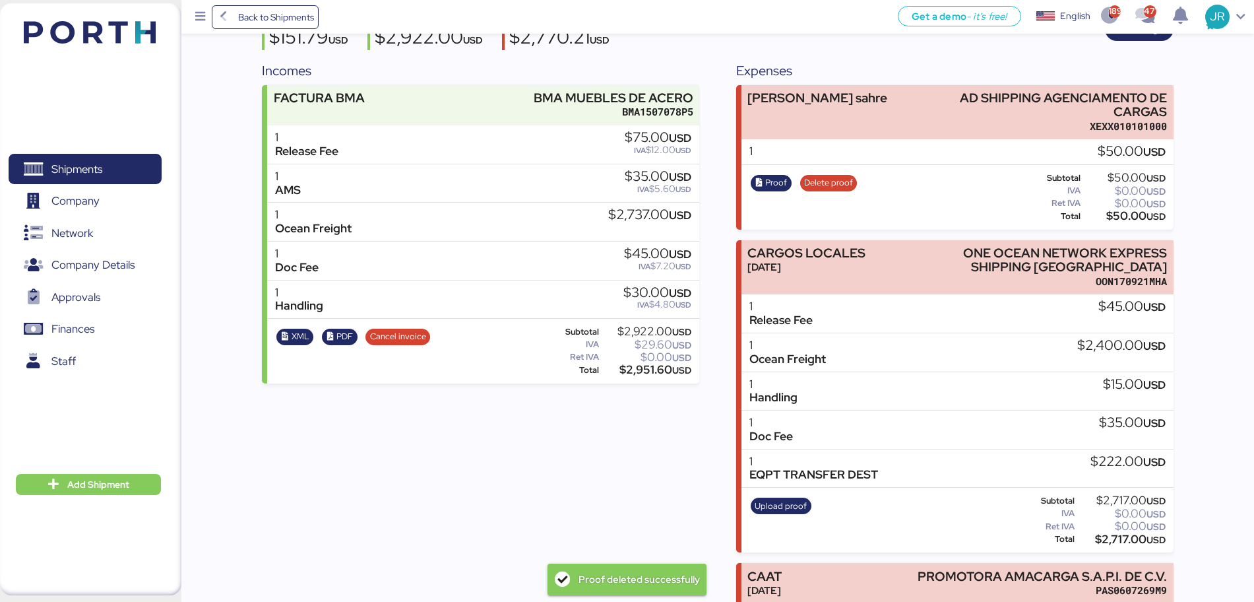
scroll to position [245, 0]
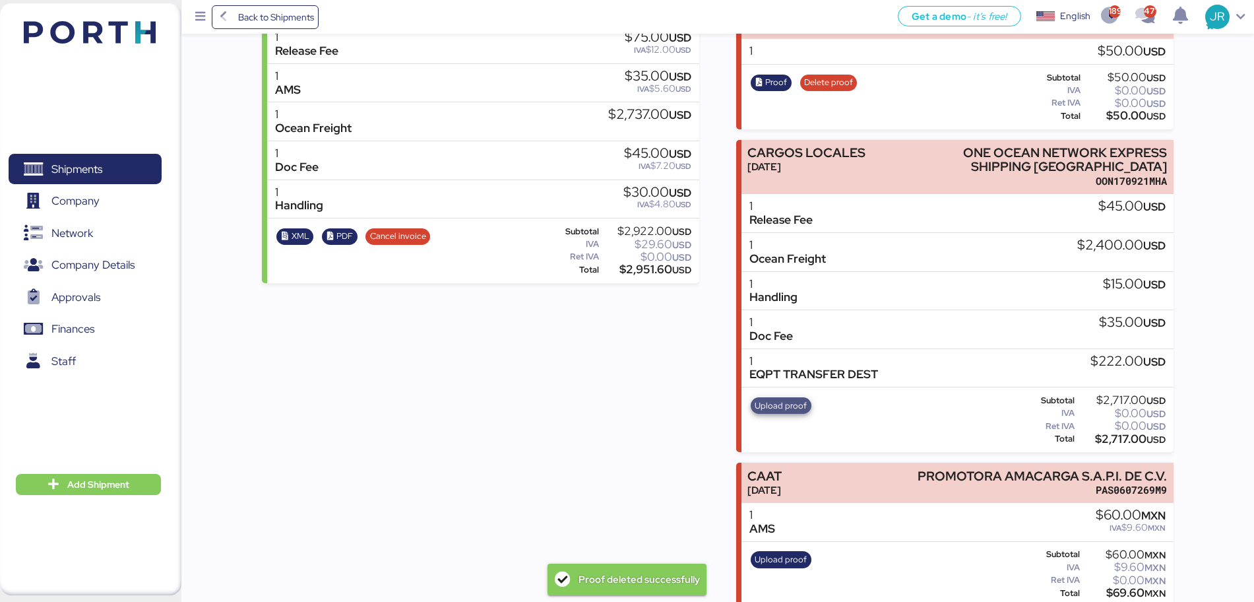
click at [795, 398] on span "Upload proof" at bounding box center [781, 405] width 52 height 15
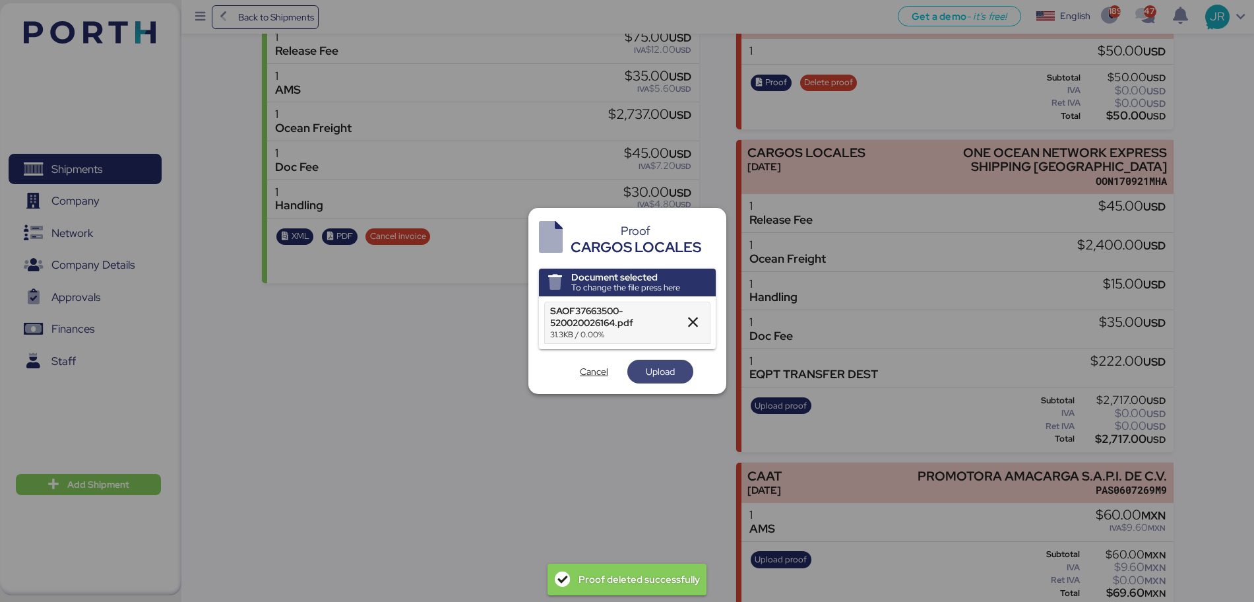
click at [653, 363] on span "Upload" at bounding box center [660, 371] width 29 height 16
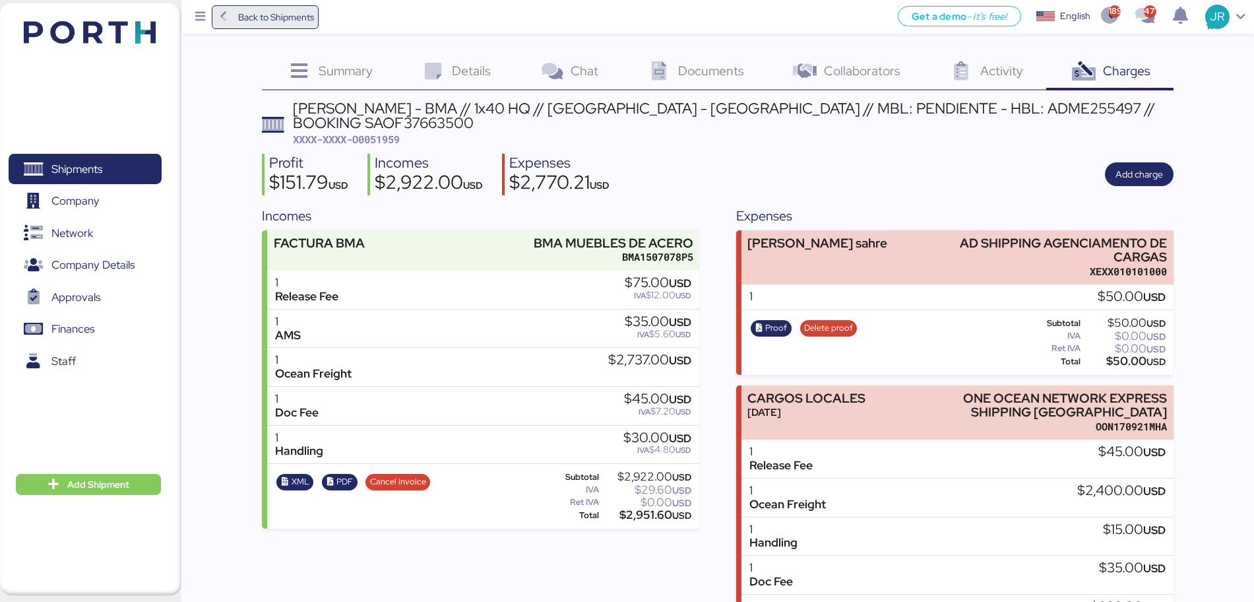
click at [251, 21] on span "Back to Shipments" at bounding box center [276, 17] width 76 height 16
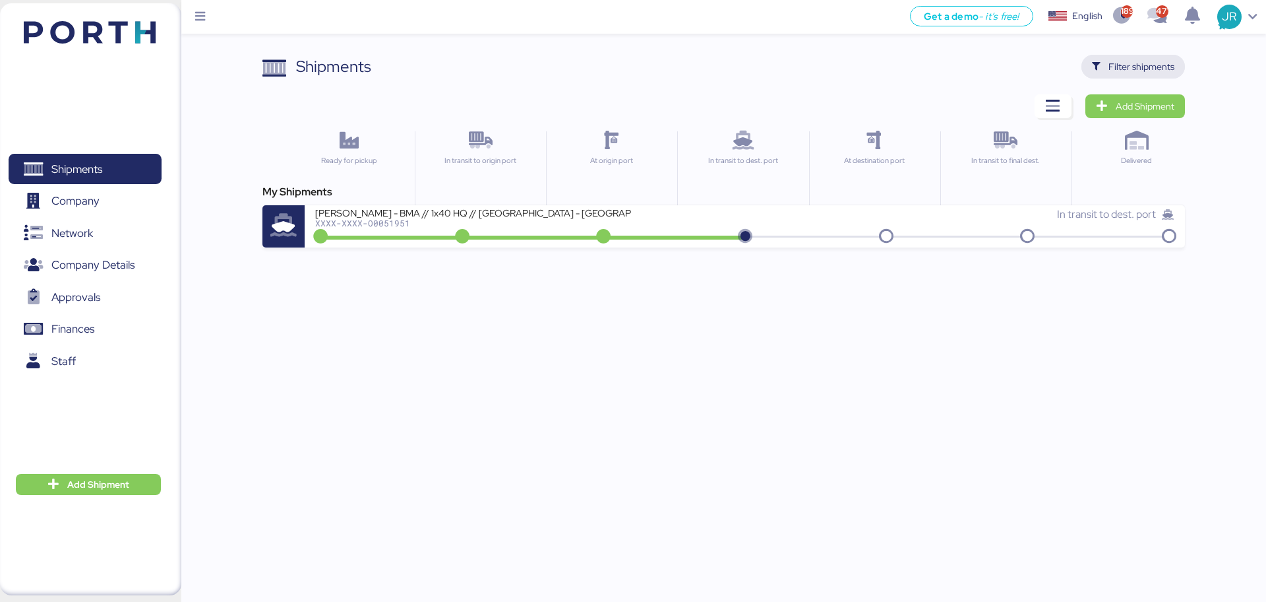
click at [1123, 63] on span "Filter shipments" at bounding box center [1142, 67] width 66 height 16
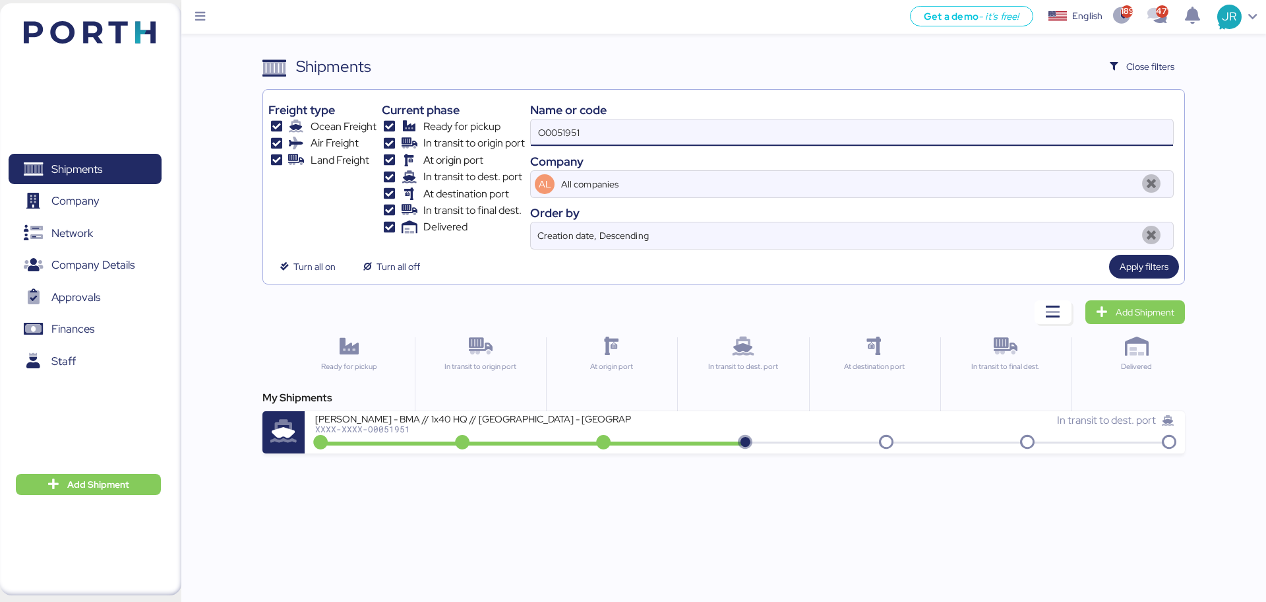
drag, startPoint x: 594, startPoint y: 140, endPoint x: 443, endPoint y: 139, distance: 151.1
click at [456, 140] on div "Freight type Ocean Freight Air Freight Land Freight Current phase Ready for pic…" at bounding box center [723, 172] width 910 height 154
paste input "0"
type input "O0051950"
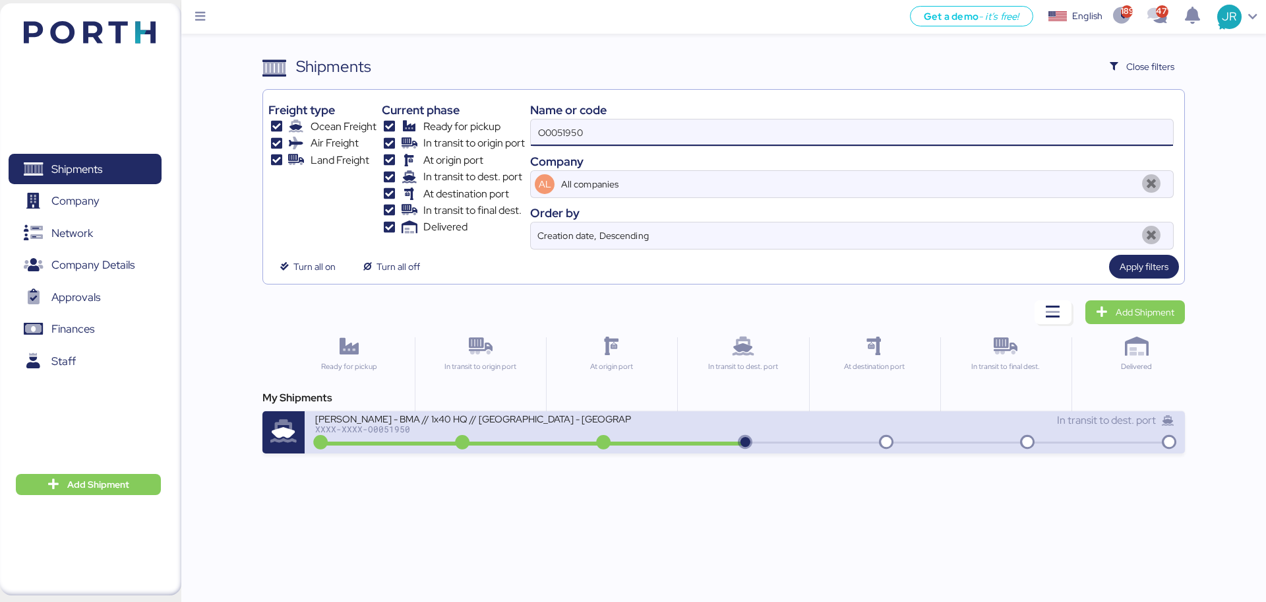
click at [358, 439] on div "[PERSON_NAME] - BMA // 1x40 HQ // [GEOGRAPHIC_DATA] - [GEOGRAPHIC_DATA] // MBL:…" at bounding box center [529, 426] width 429 height 28
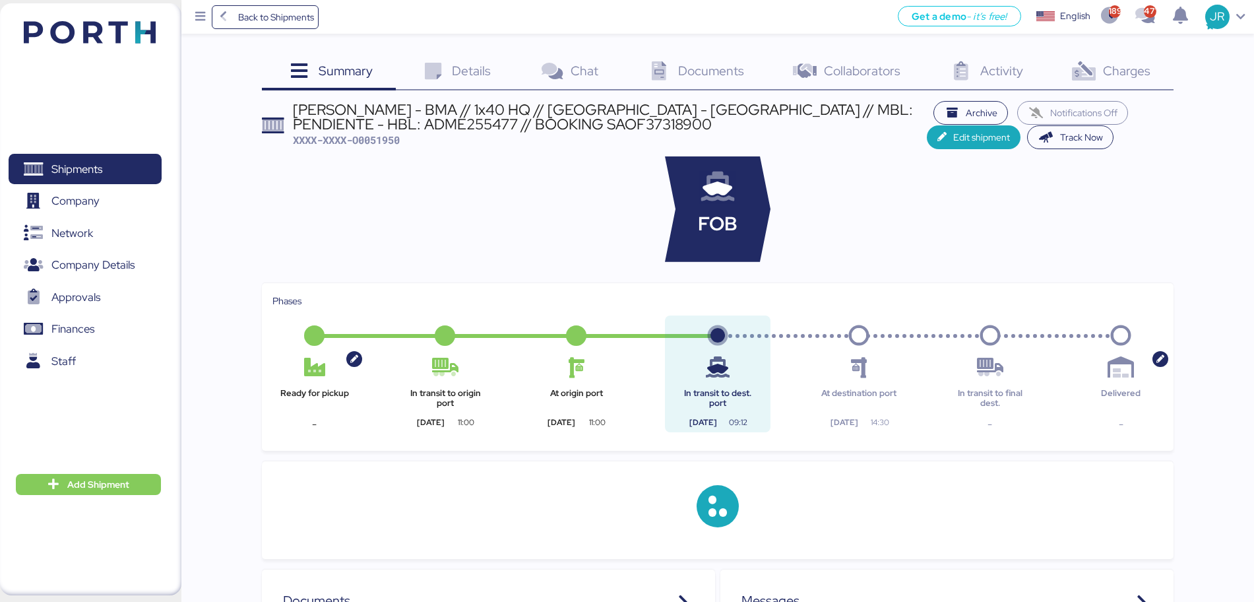
click at [1105, 66] on span "Charges" at bounding box center [1126, 70] width 47 height 17
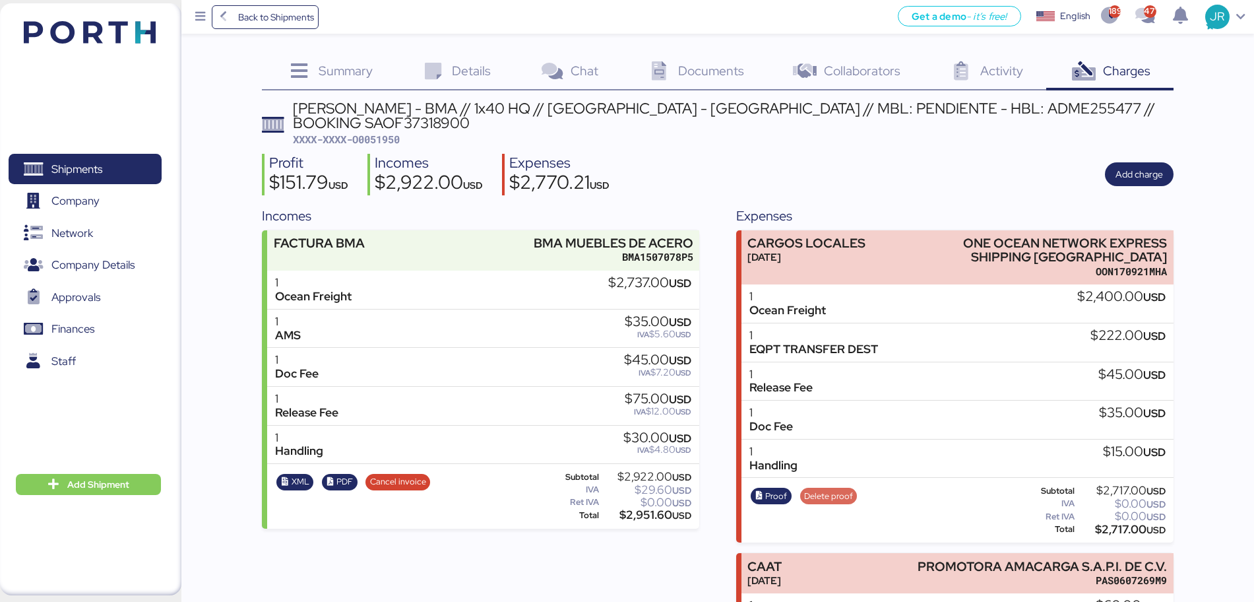
click at [829, 489] on span "Delete proof" at bounding box center [828, 496] width 49 height 15
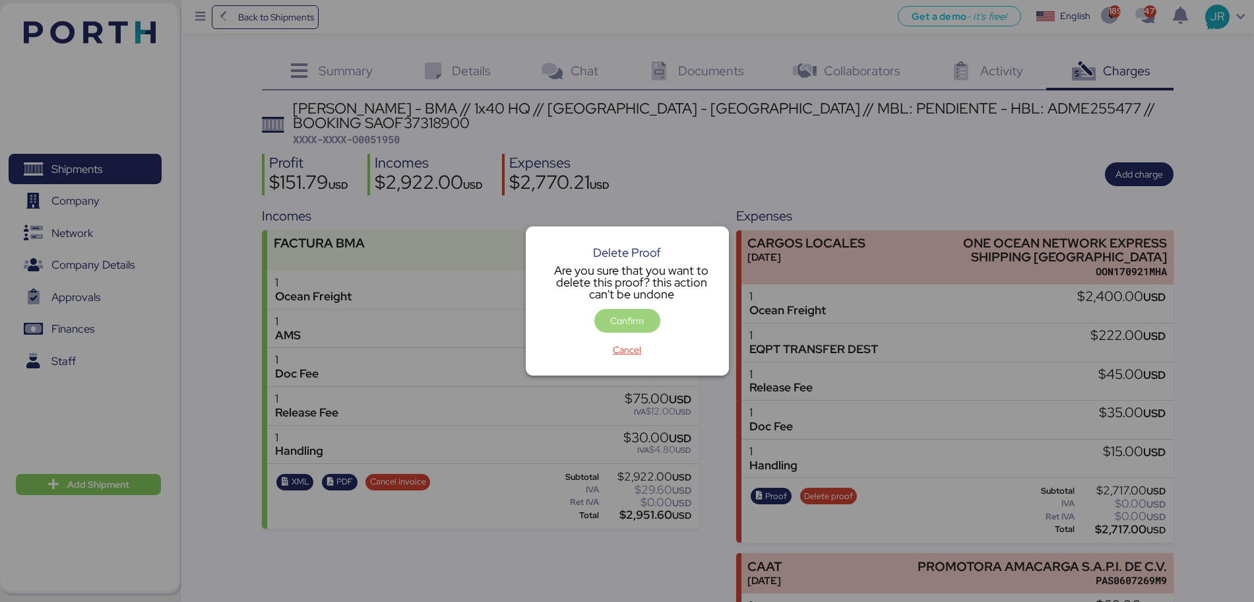
click at [632, 321] on span "Confirm" at bounding box center [627, 321] width 34 height 16
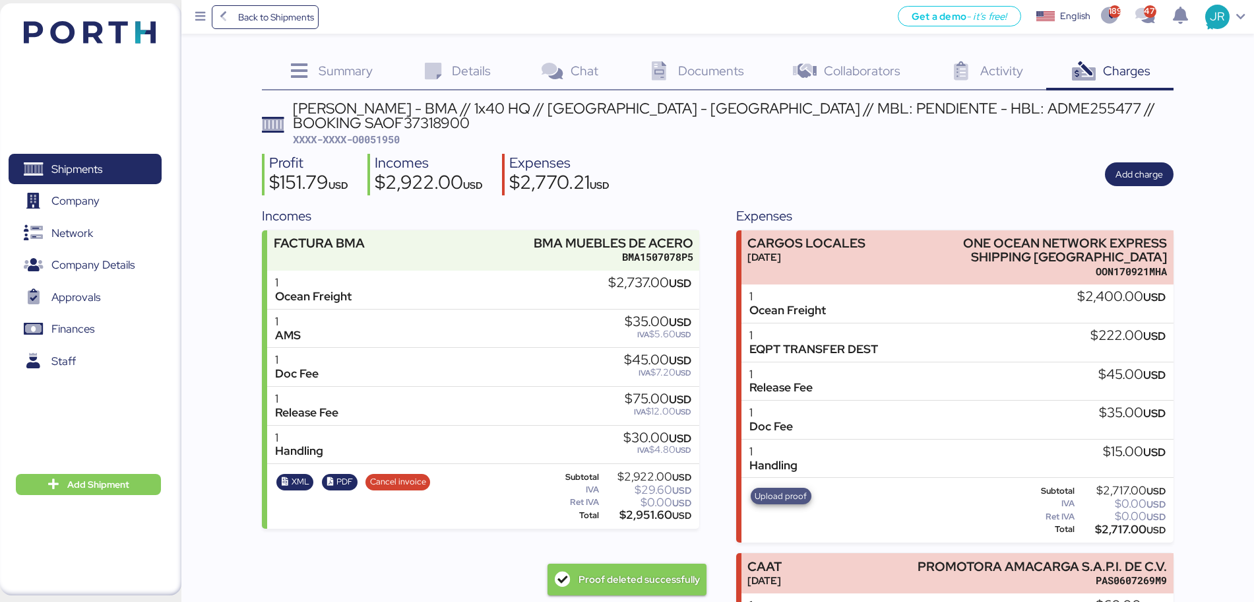
click at [780, 488] on span "Upload proof" at bounding box center [781, 495] width 61 height 17
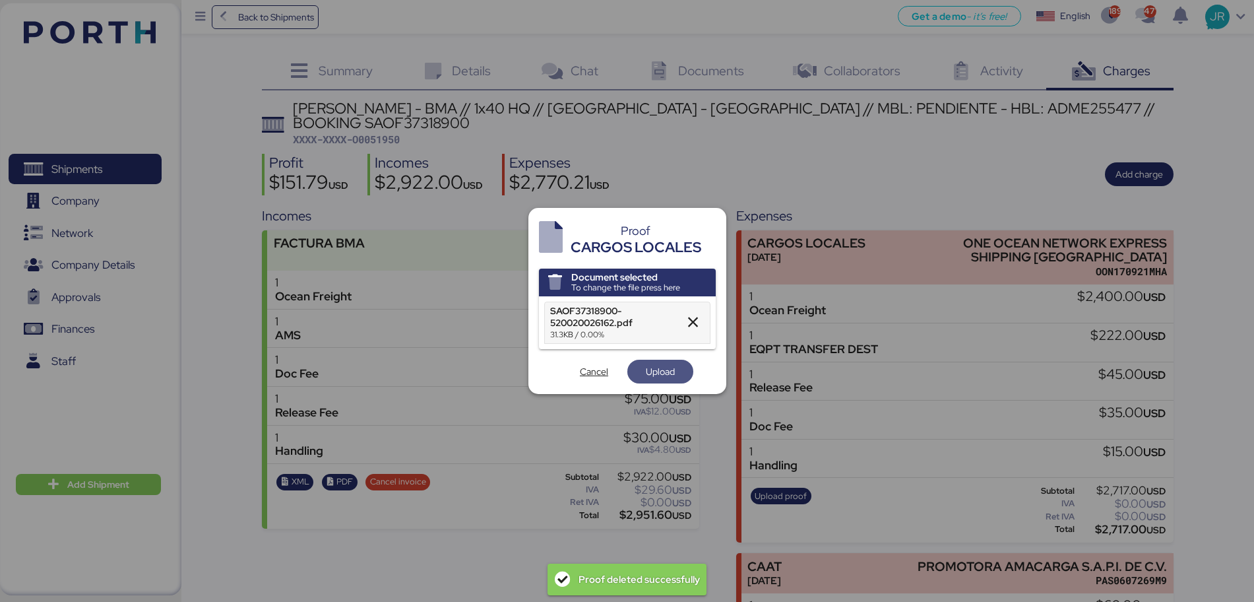
click at [659, 378] on span "Upload" at bounding box center [660, 371] width 29 height 16
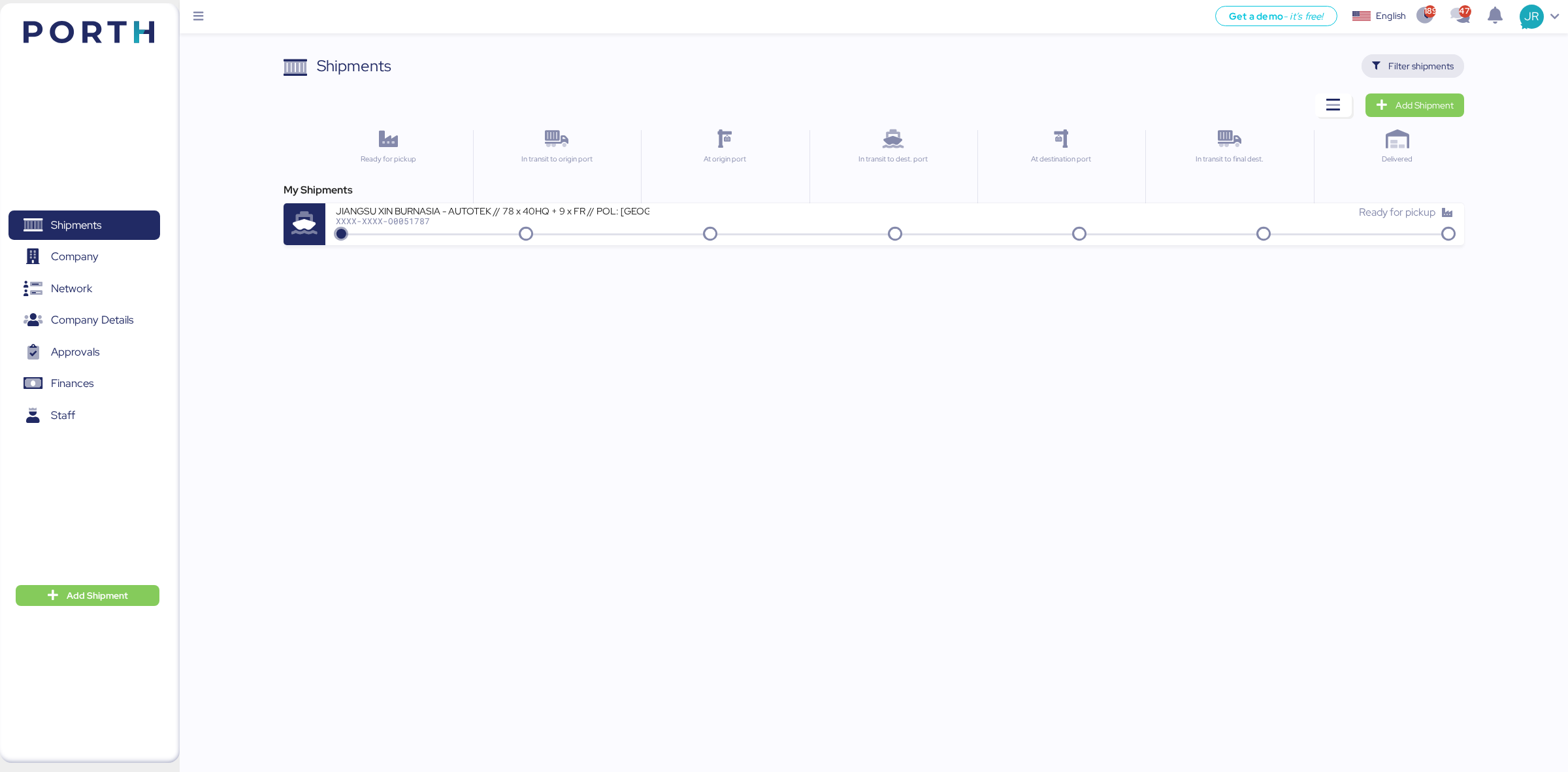
click at [1387, 62] on span "Filter shipments" at bounding box center [1412, 65] width 81 height 18
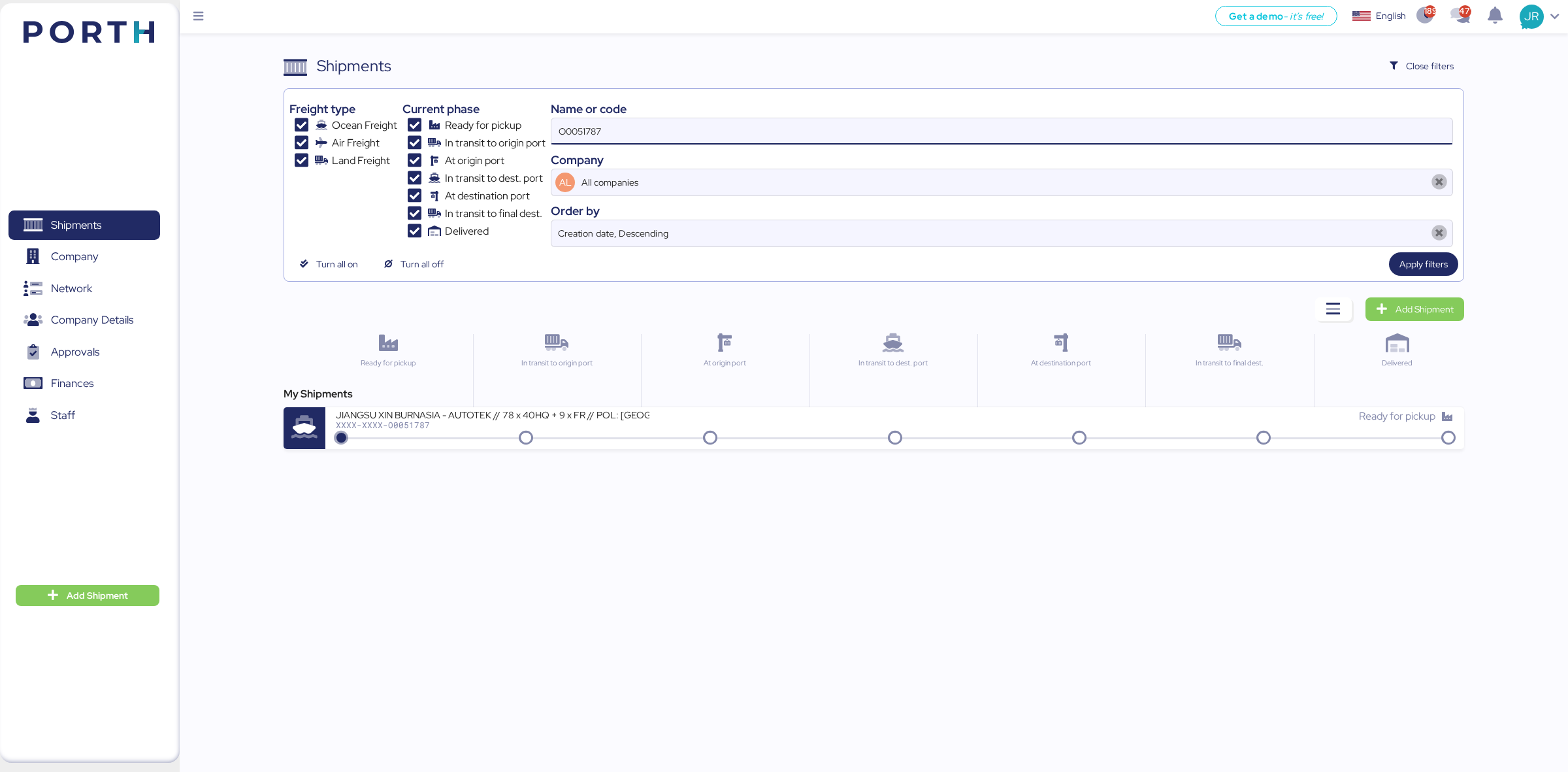
drag, startPoint x: 622, startPoint y: 128, endPoint x: 446, endPoint y: 132, distance: 176.0
click at [447, 132] on div "Freight type Ocean Freight Air Freight Land Freight Current phase Ready for pic…" at bounding box center [873, 170] width 1168 height 153
paste input "992"
type input "O0051992"
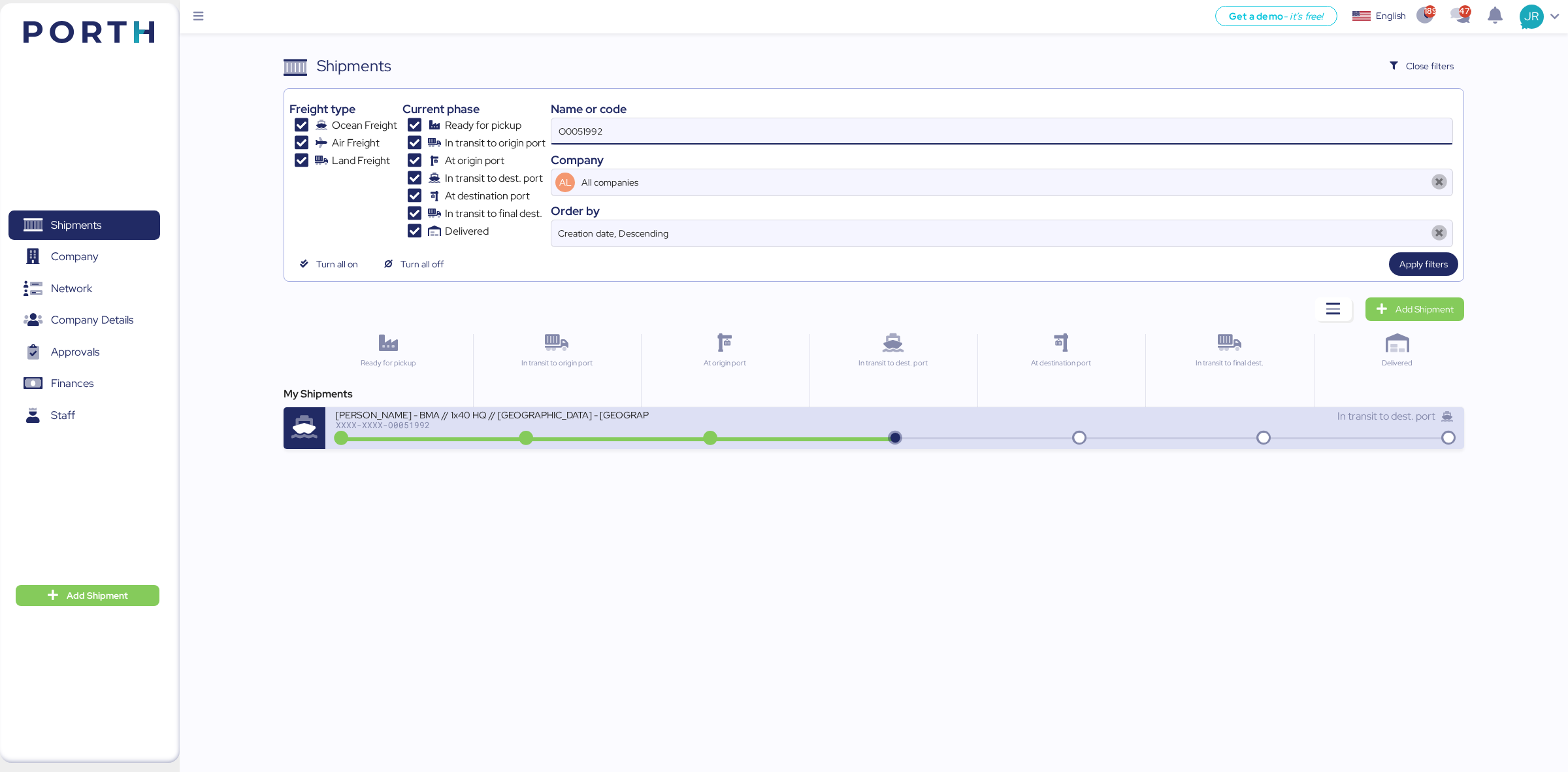
click at [427, 417] on div "[PERSON_NAME] - BMA // 1x40 HQ // [GEOGRAPHIC_DATA] - [GEOGRAPHIC_DATA] // MBL:…" at bounding box center [492, 413] width 314 height 11
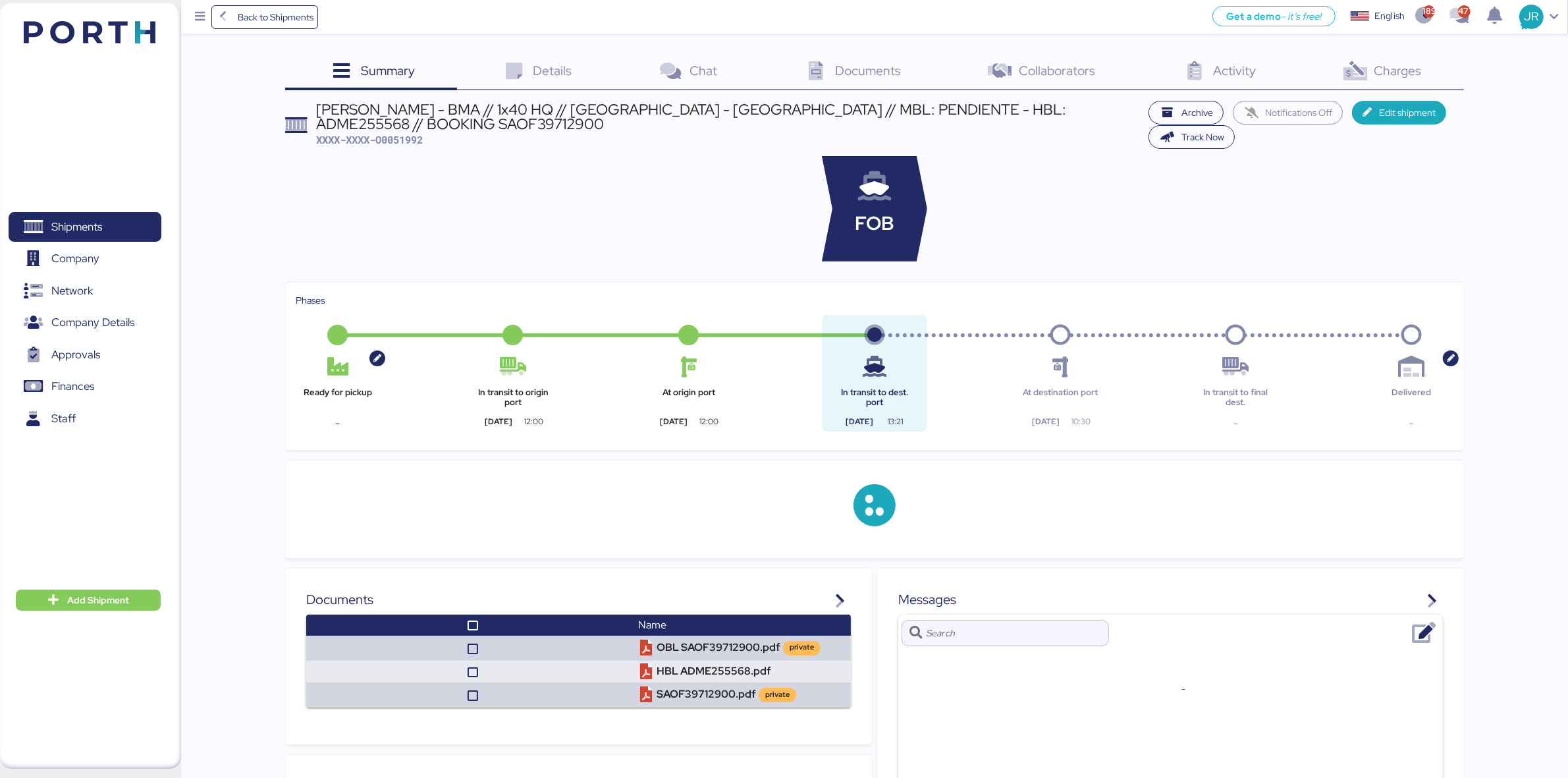
click at [1407, 71] on span "Charges" at bounding box center [1397, 70] width 47 height 17
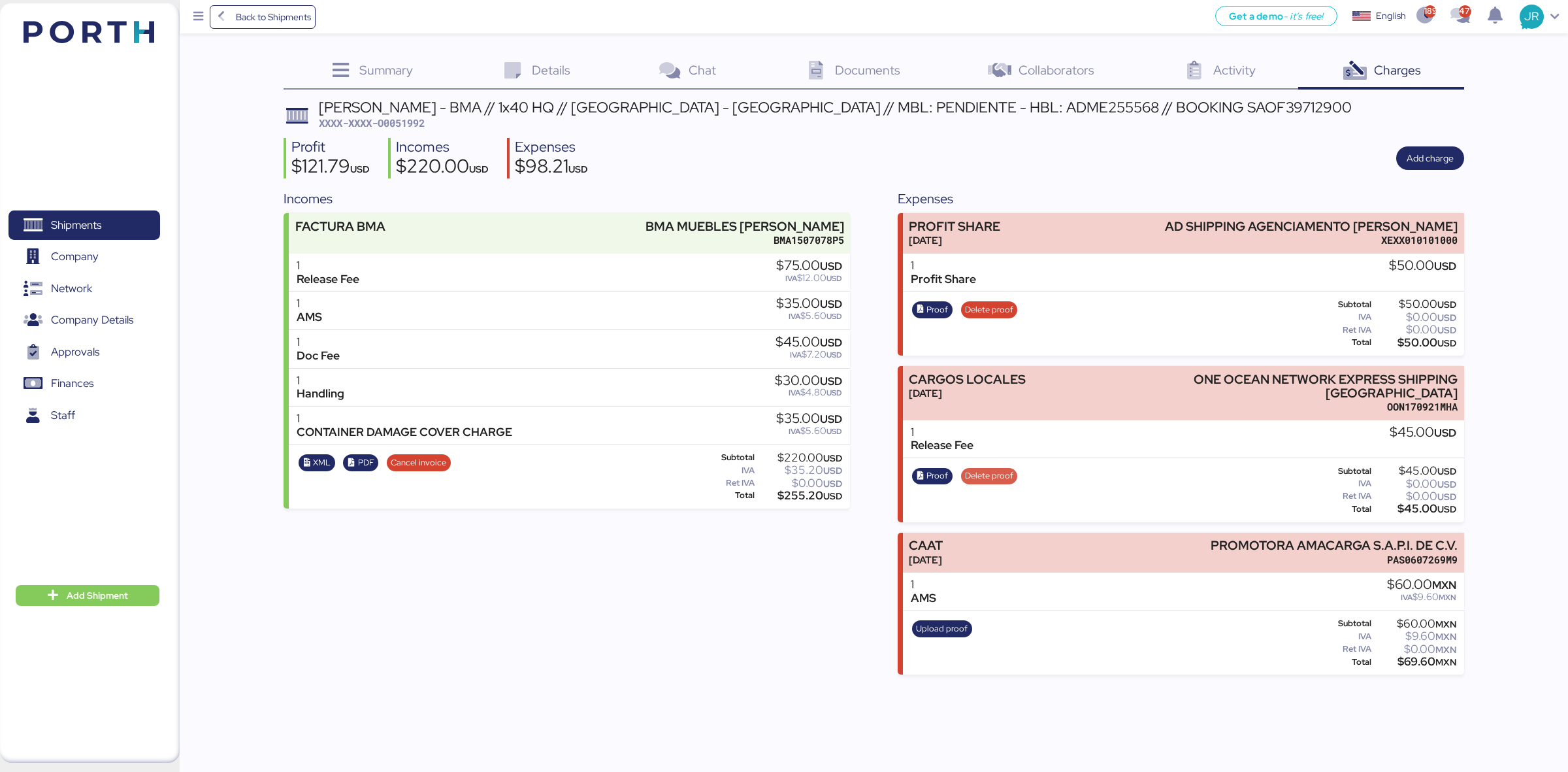
click at [1002, 469] on span "Delete proof" at bounding box center [989, 476] width 49 height 15
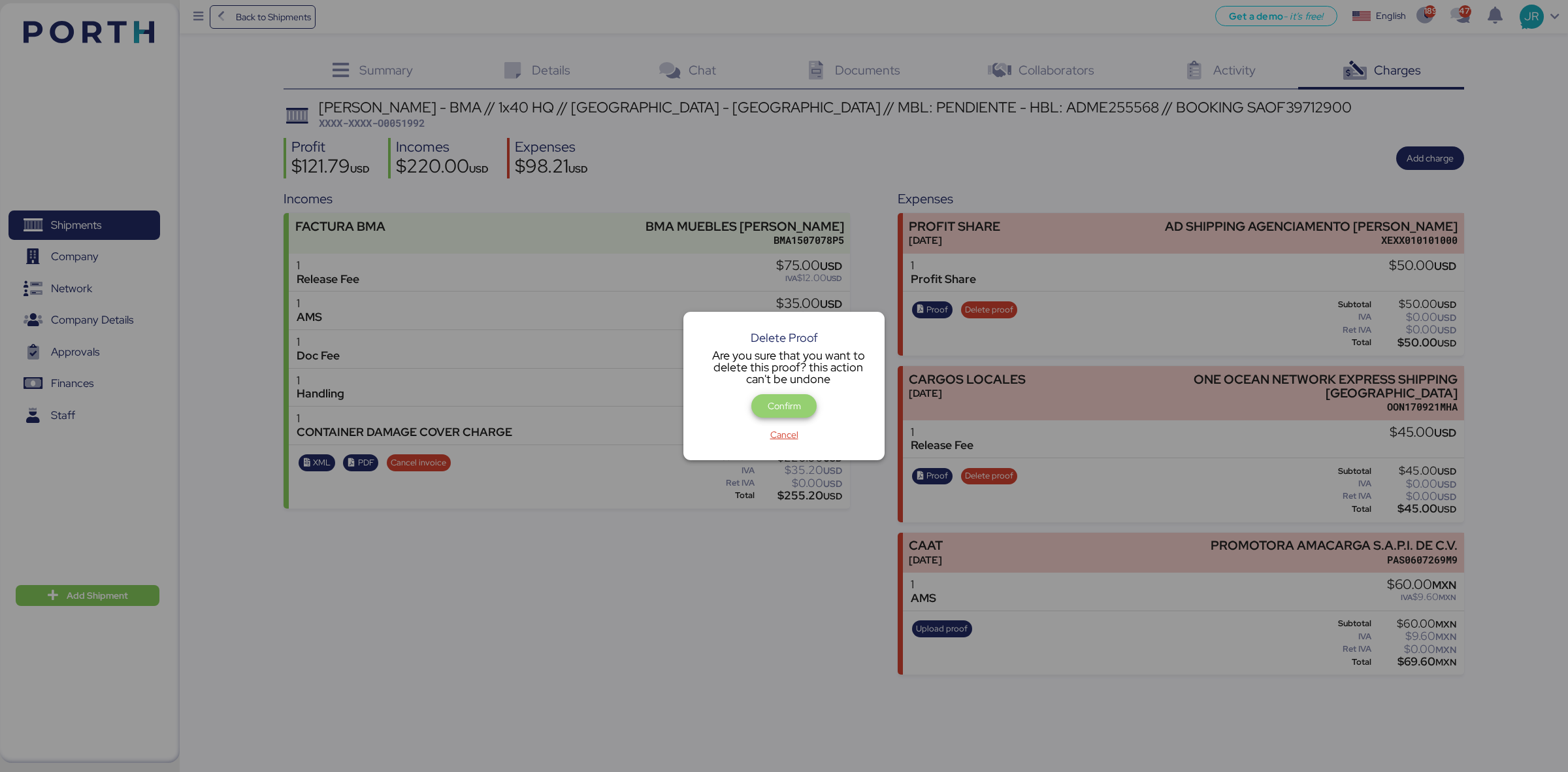
click at [792, 400] on span "Confirm" at bounding box center [784, 406] width 34 height 16
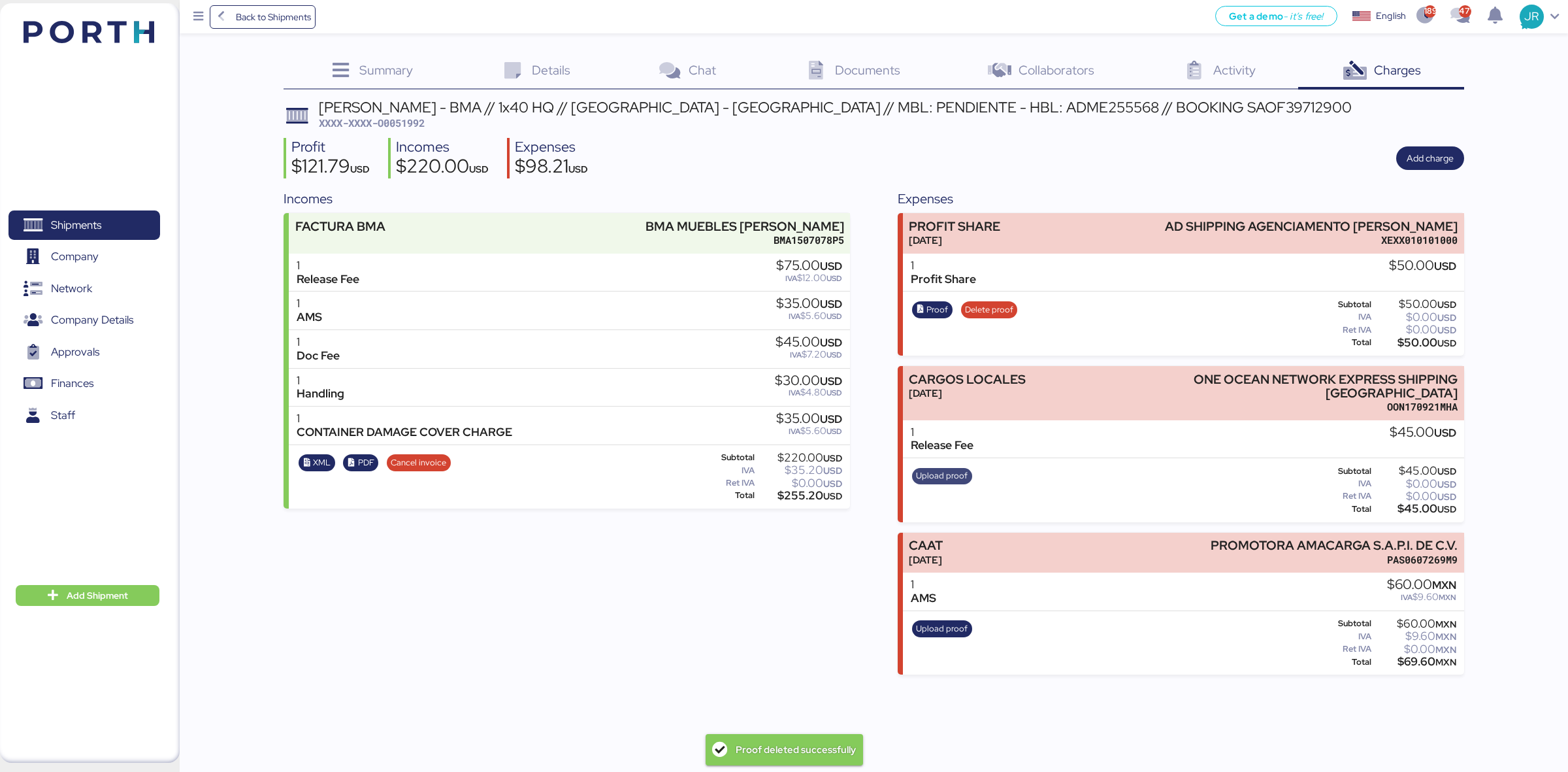
click at [949, 469] on span "Upload proof" at bounding box center [942, 476] width 52 height 15
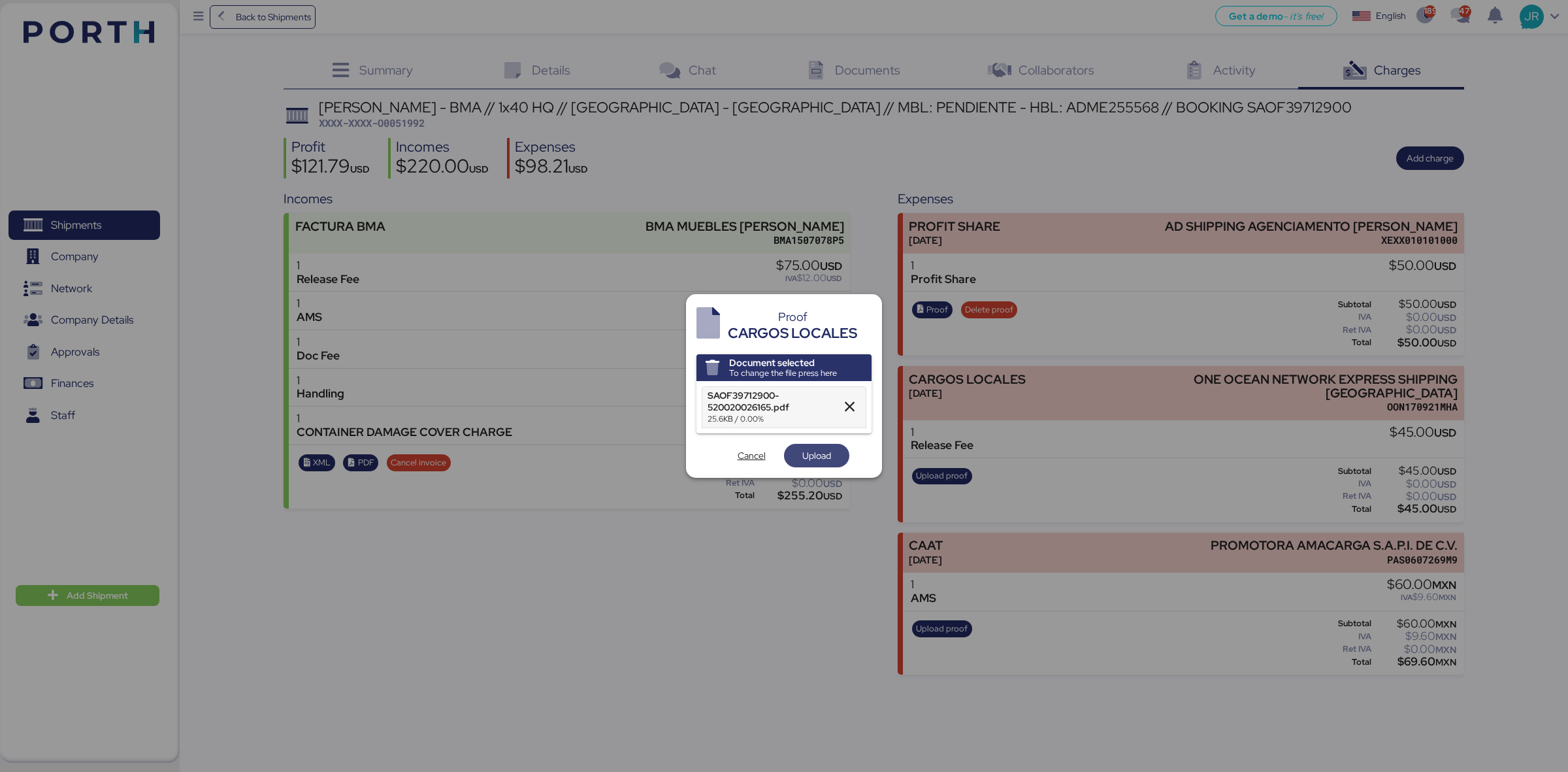
click at [807, 452] on span "Upload" at bounding box center [816, 456] width 29 height 16
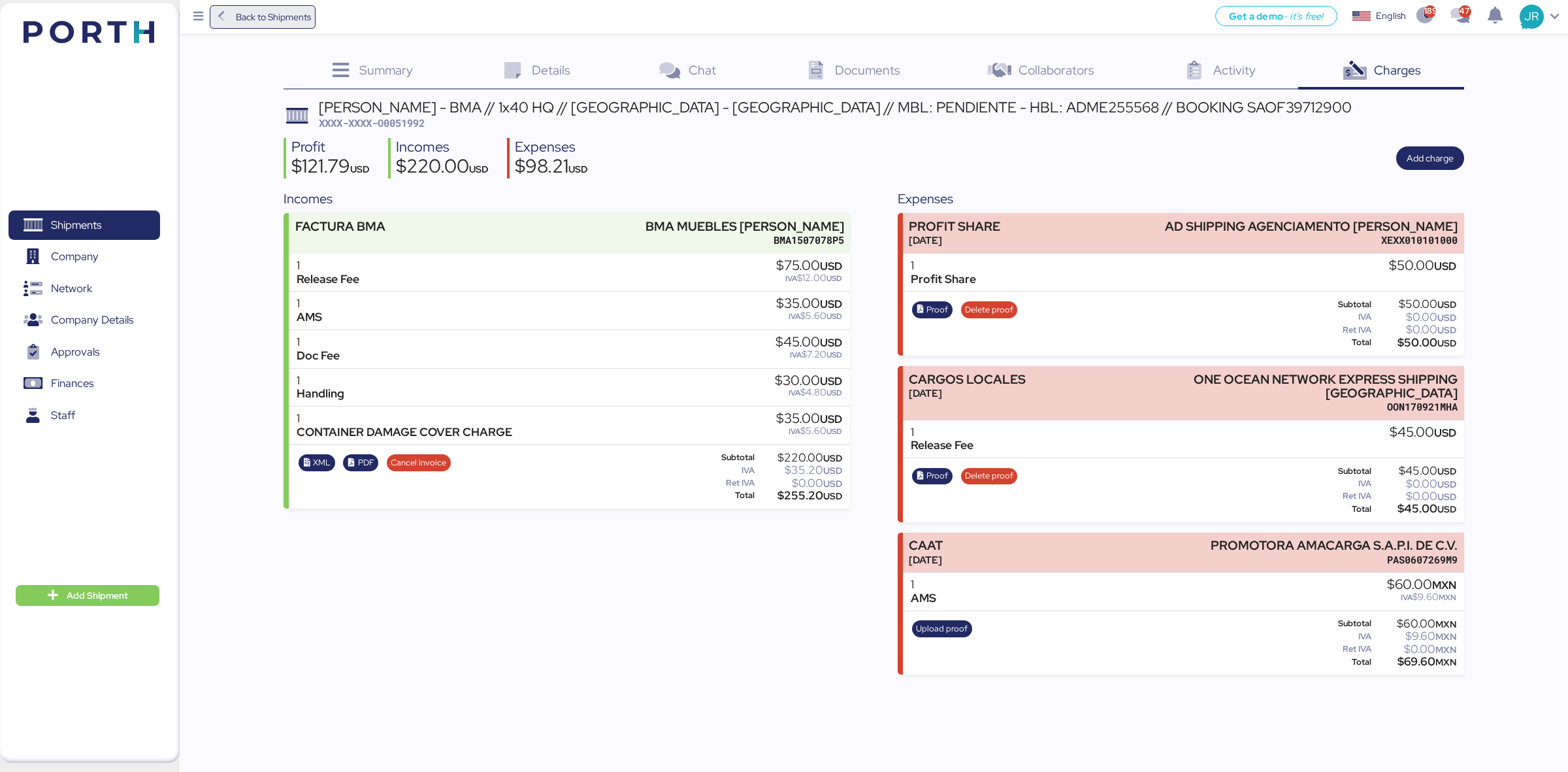
click at [265, 20] on span "Back to Shipments" at bounding box center [273, 17] width 75 height 16
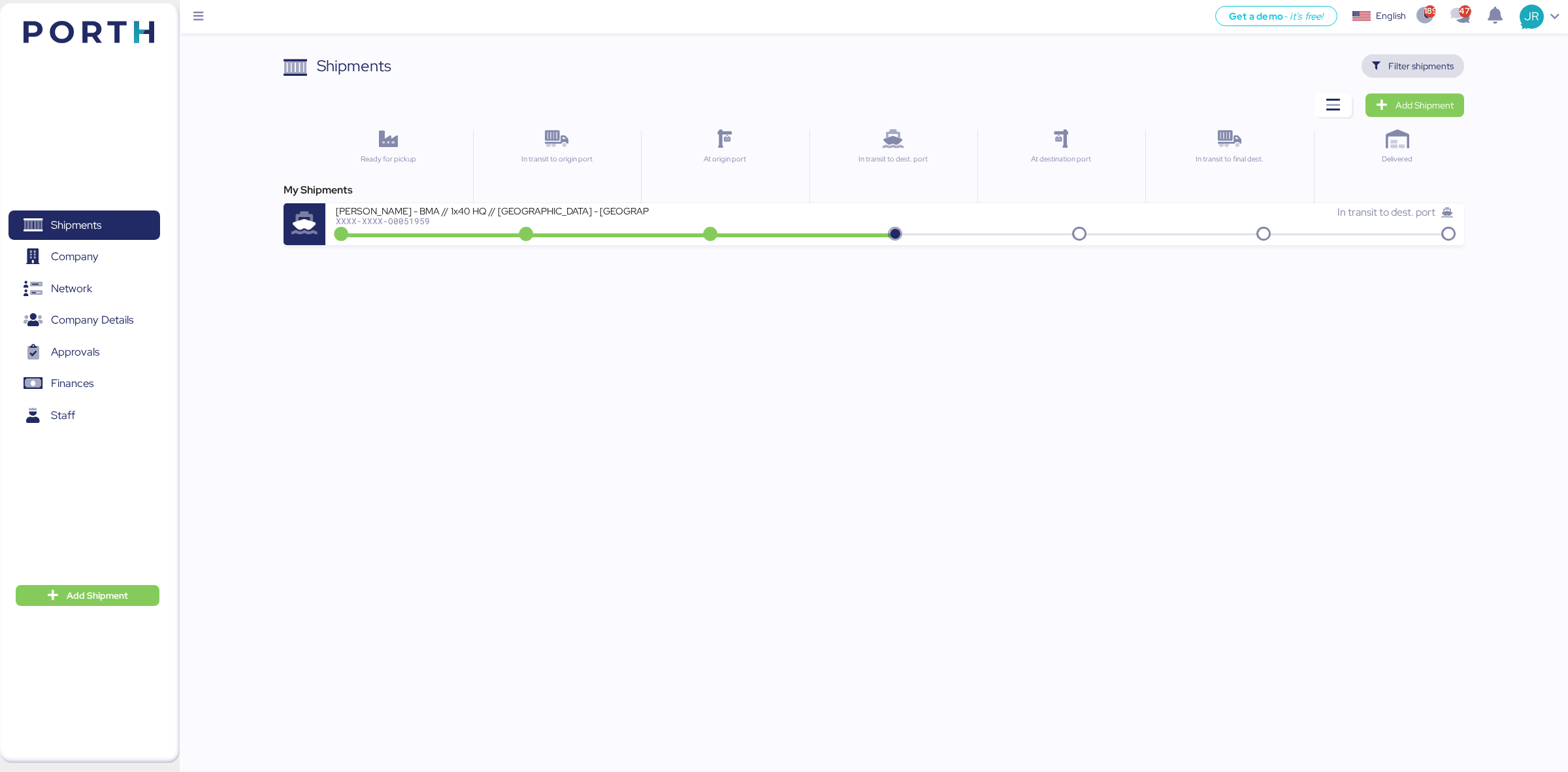
click at [1379, 65] on icon "button" at bounding box center [1376, 66] width 9 height 9
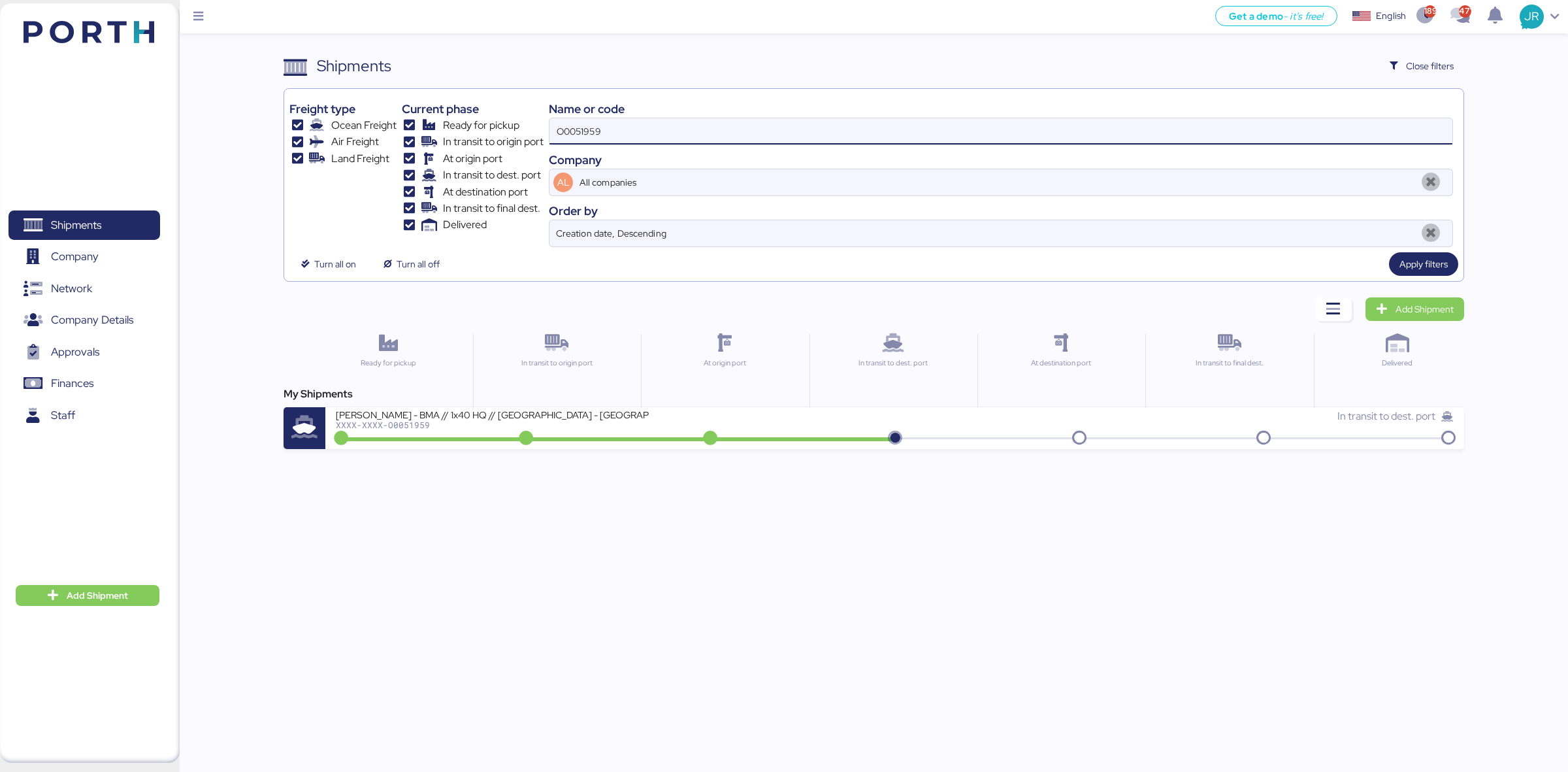
drag, startPoint x: 675, startPoint y: 122, endPoint x: 468, endPoint y: 118, distance: 207.0
click at [475, 120] on div "Freight type Ocean Freight Air Freight Land Freight Current phase Ready for pic…" at bounding box center [873, 170] width 1168 height 153
paste input "1"
type input "O0051951"
drag, startPoint x: 420, startPoint y: 430, endPoint x: 428, endPoint y: 427, distance: 8.5
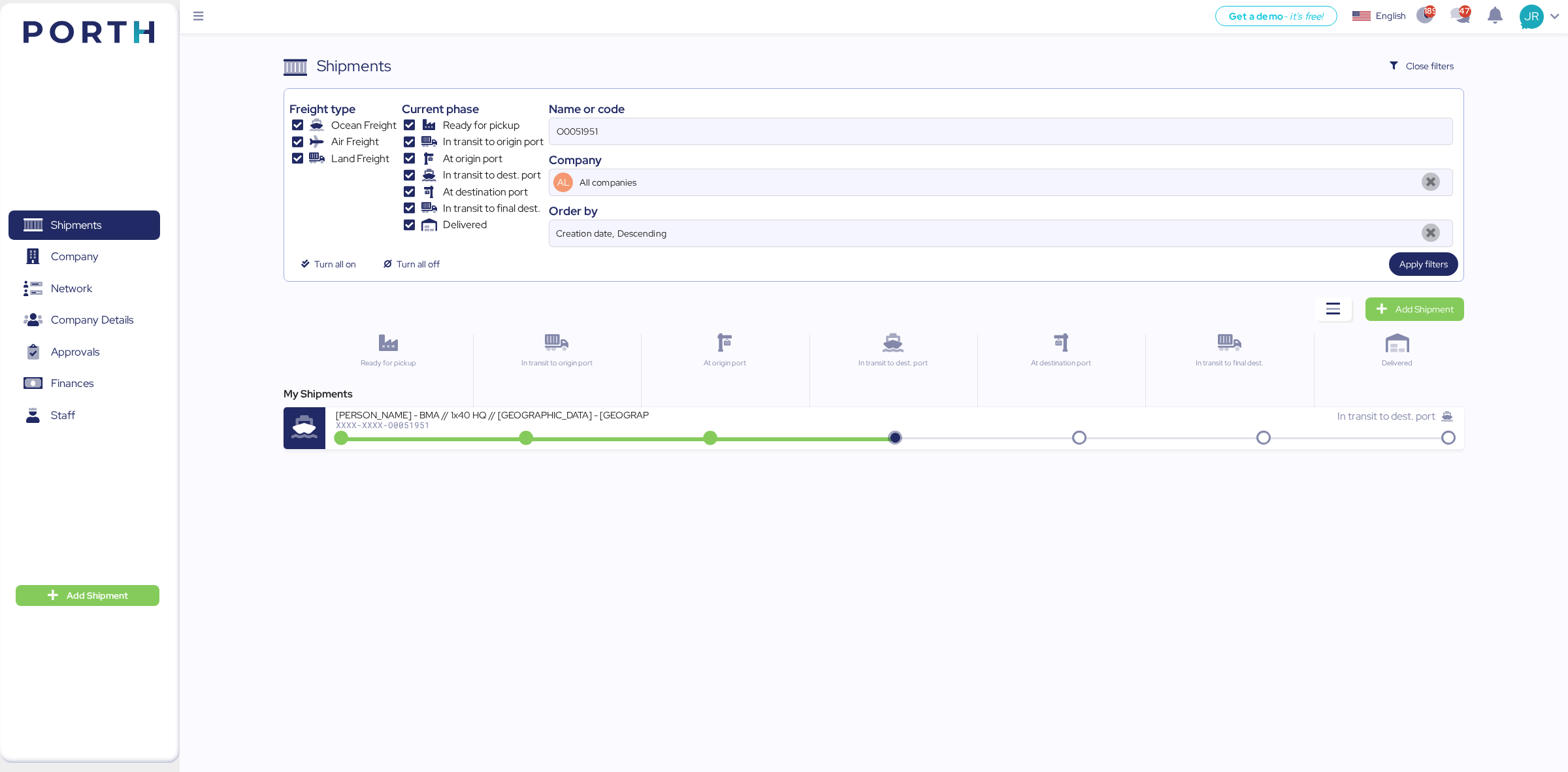
click at [420, 429] on div "XXXX-XXXX-O0051951" at bounding box center [492, 424] width 314 height 9
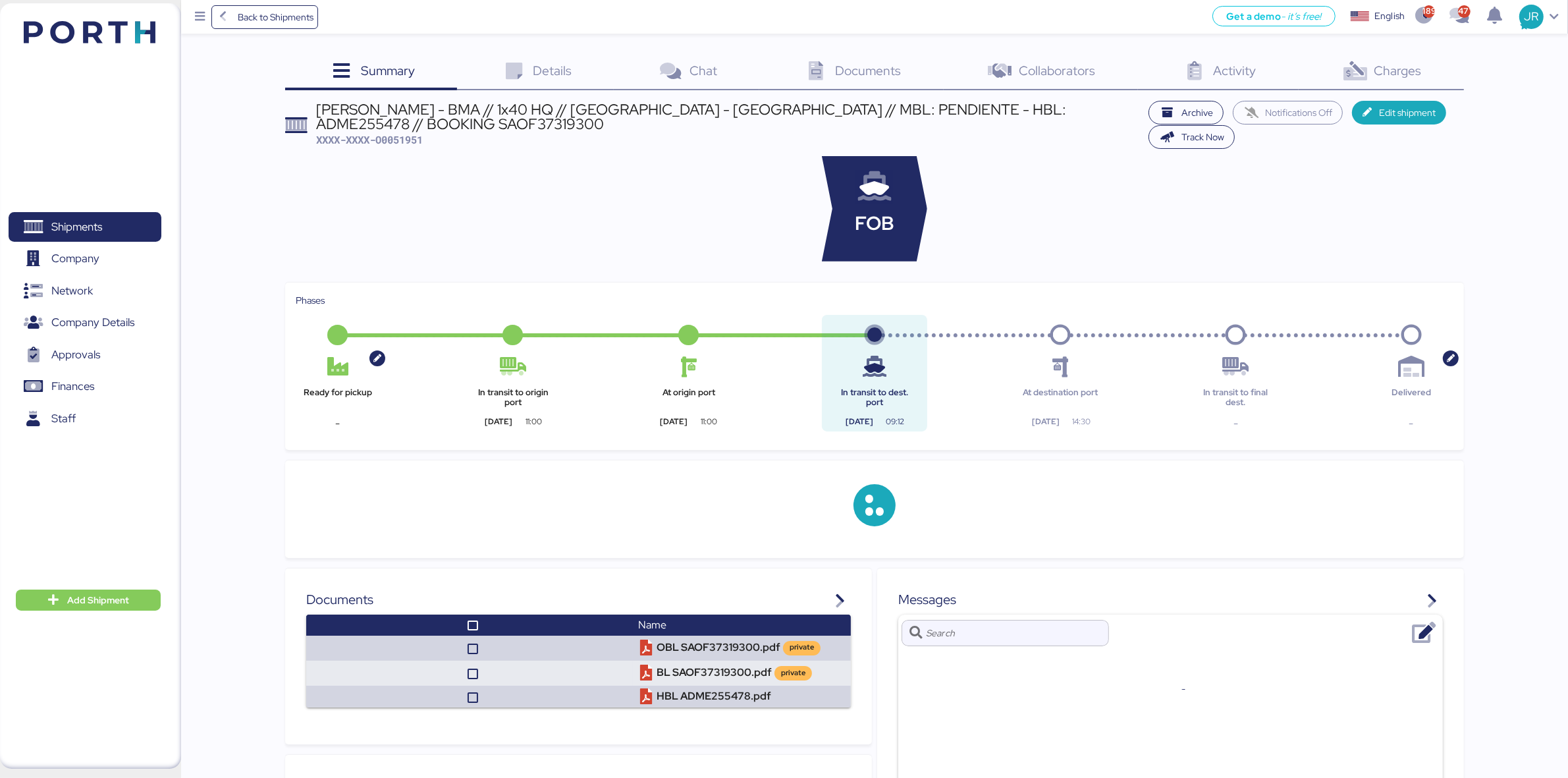
click at [1362, 67] on icon at bounding box center [1354, 71] width 28 height 19
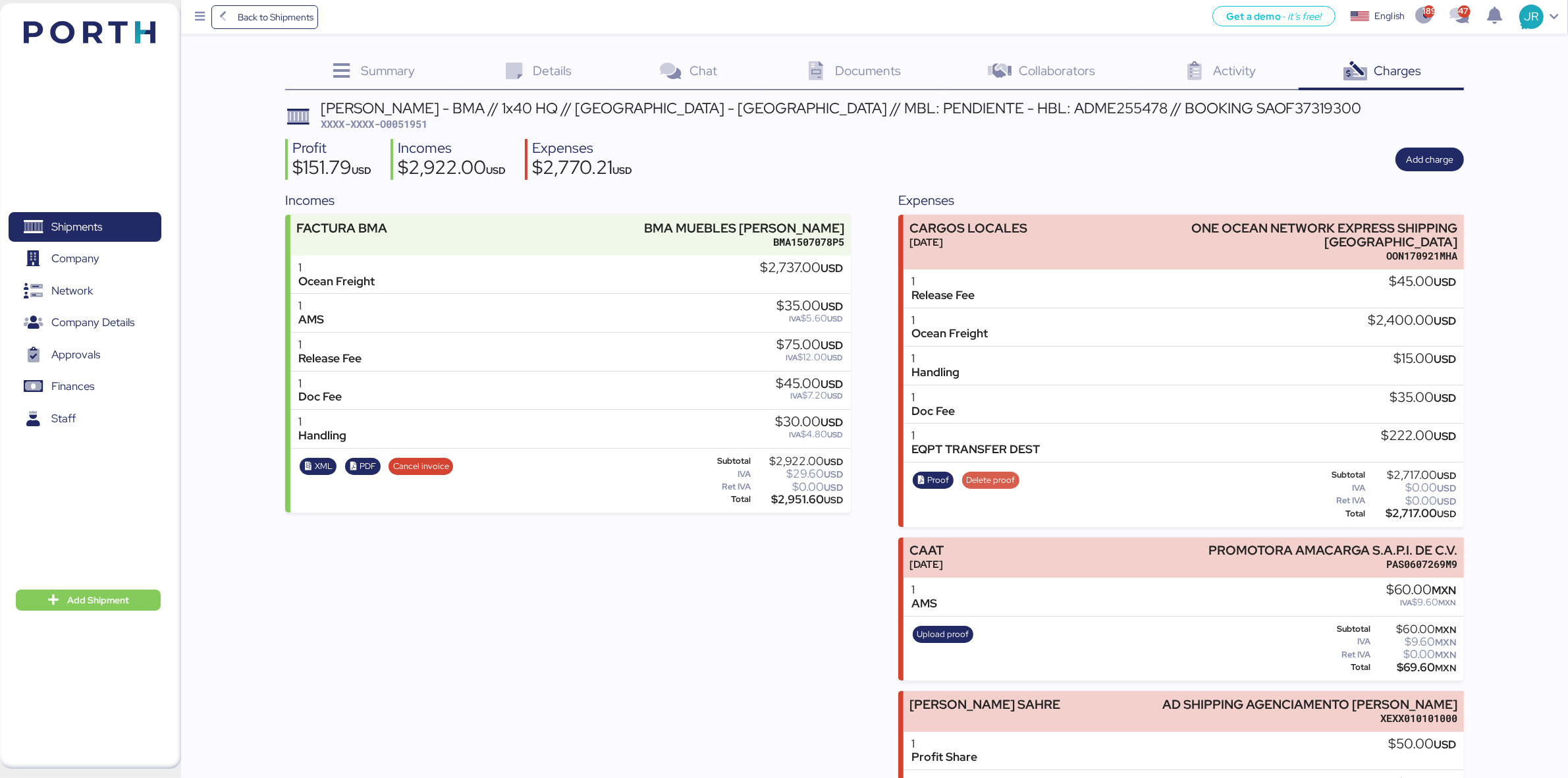
click at [978, 473] on span "Delete proof" at bounding box center [990, 480] width 49 height 15
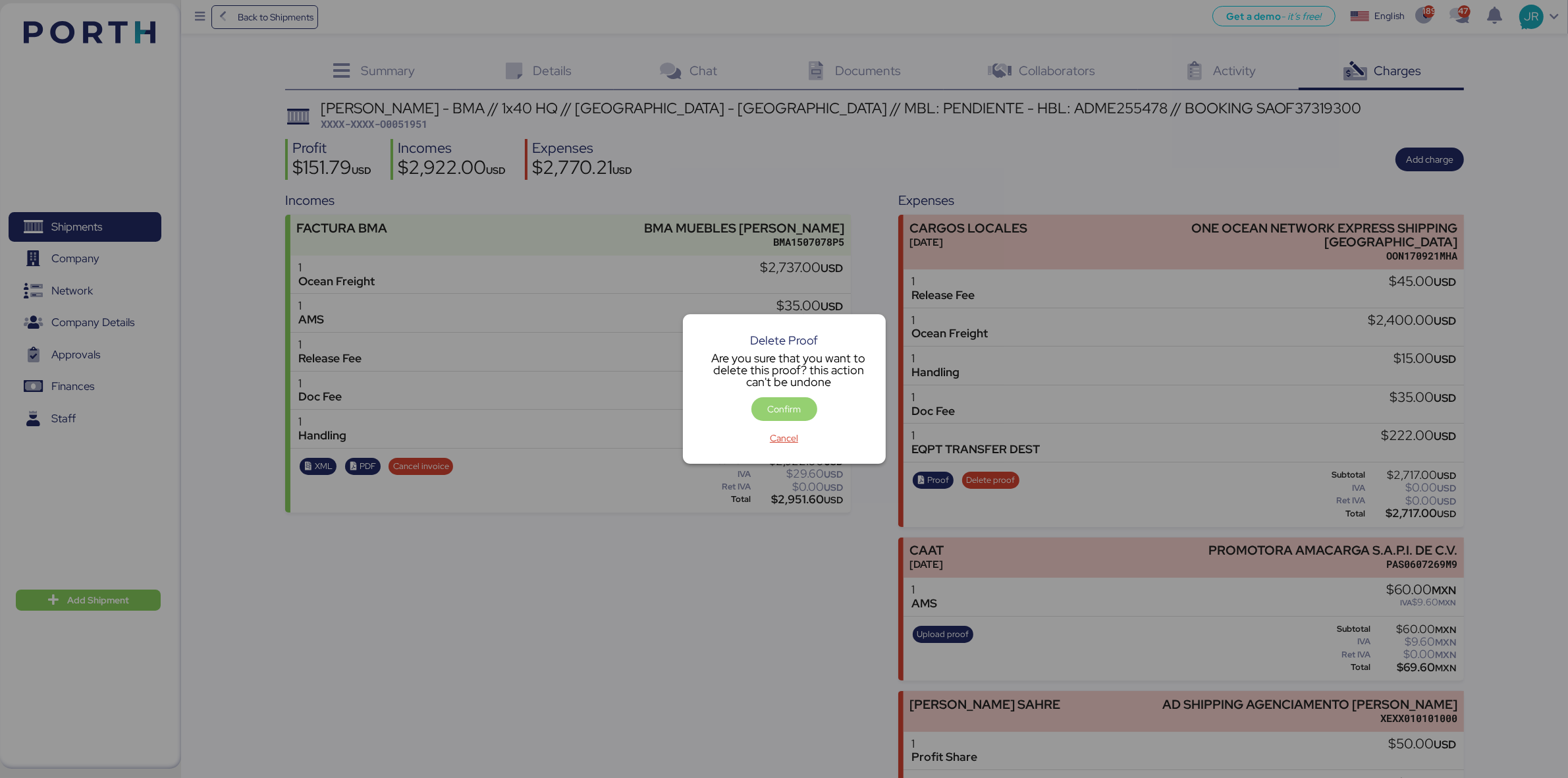
click at [771, 399] on span "Confirm" at bounding box center [784, 408] width 45 height 18
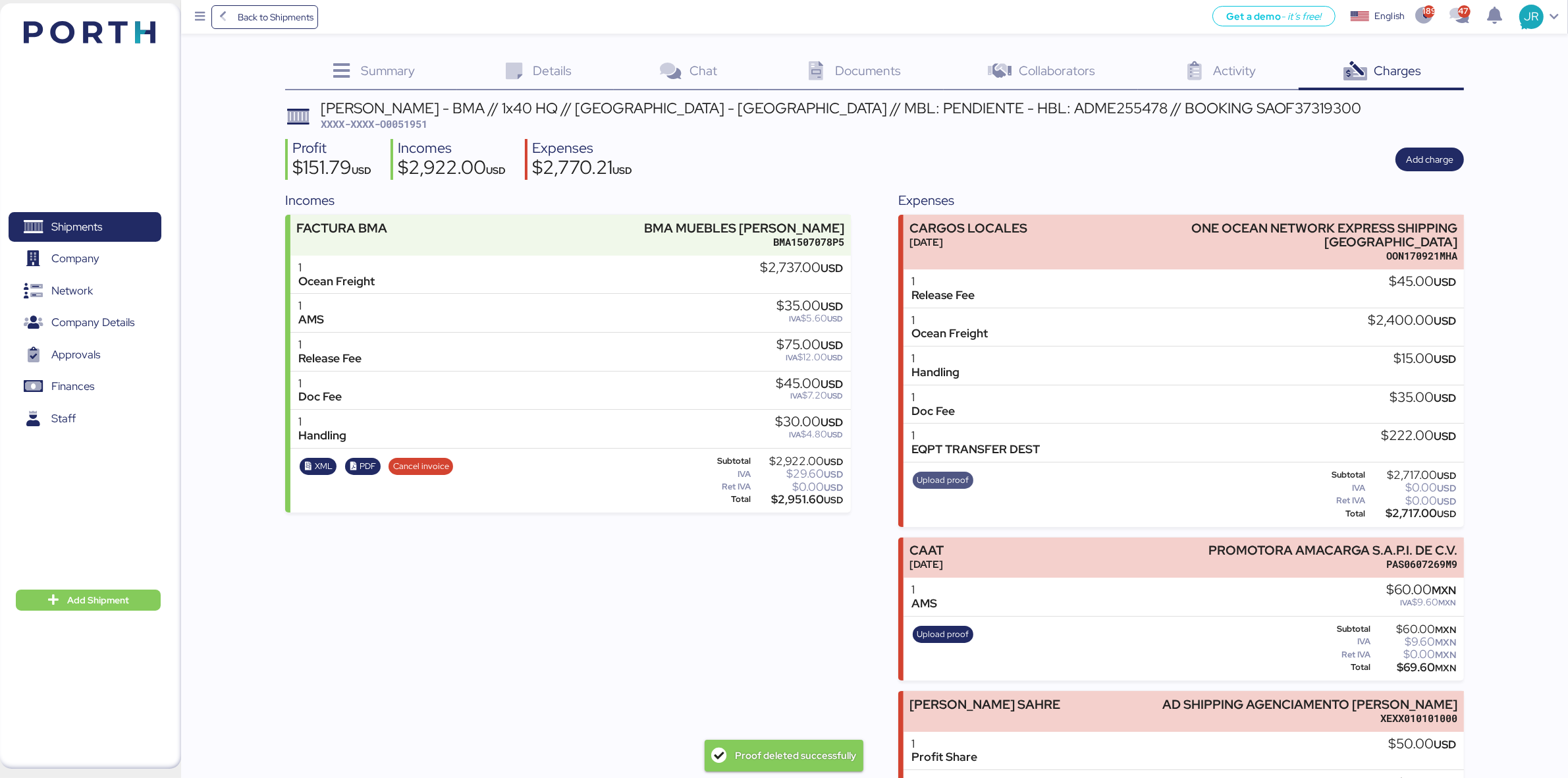
click at [941, 473] on span "Upload proof" at bounding box center [943, 480] width 52 height 15
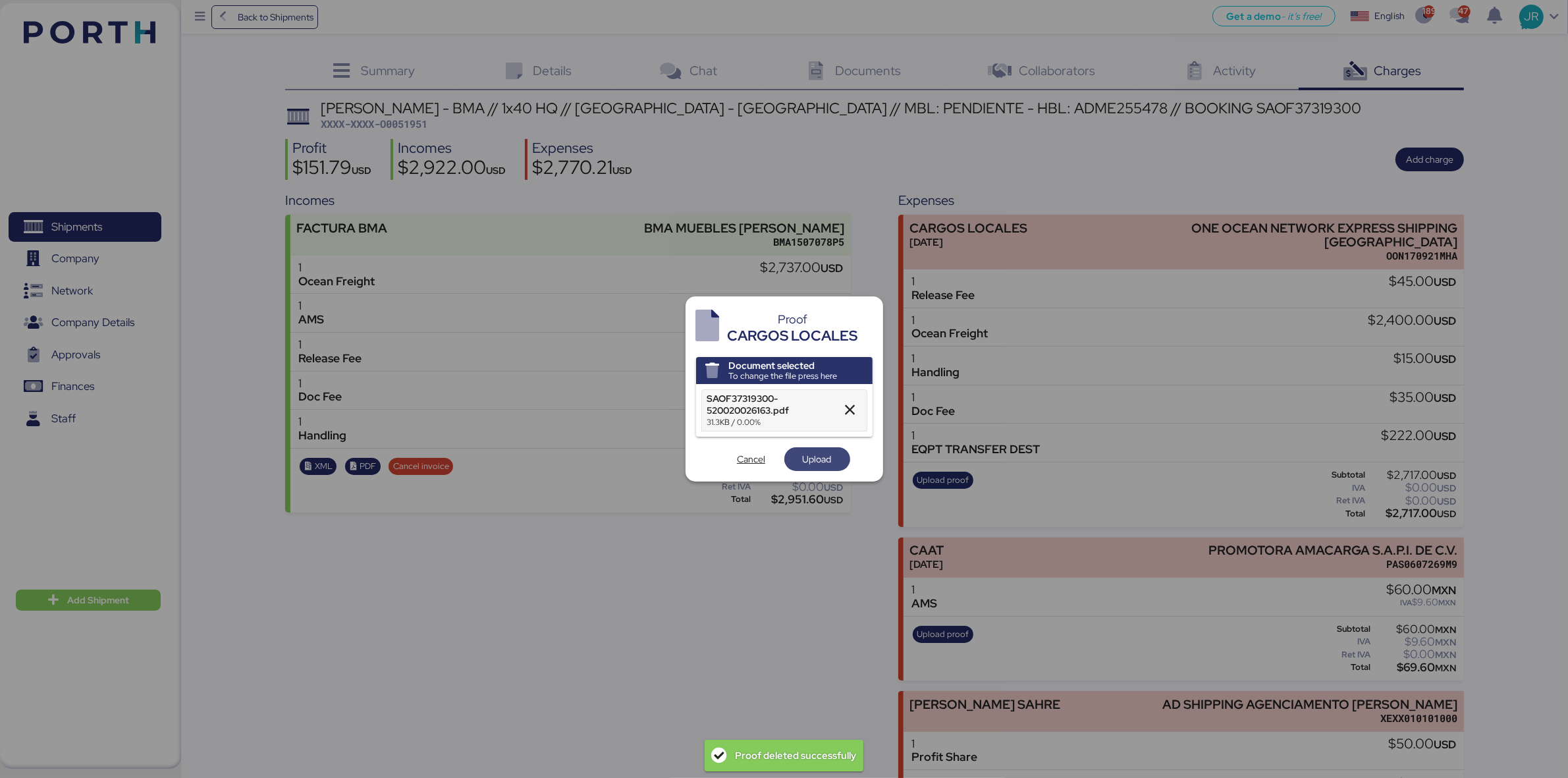
click at [800, 456] on span "Upload" at bounding box center [816, 459] width 45 height 18
